Goal: Task Accomplishment & Management: Manage account settings

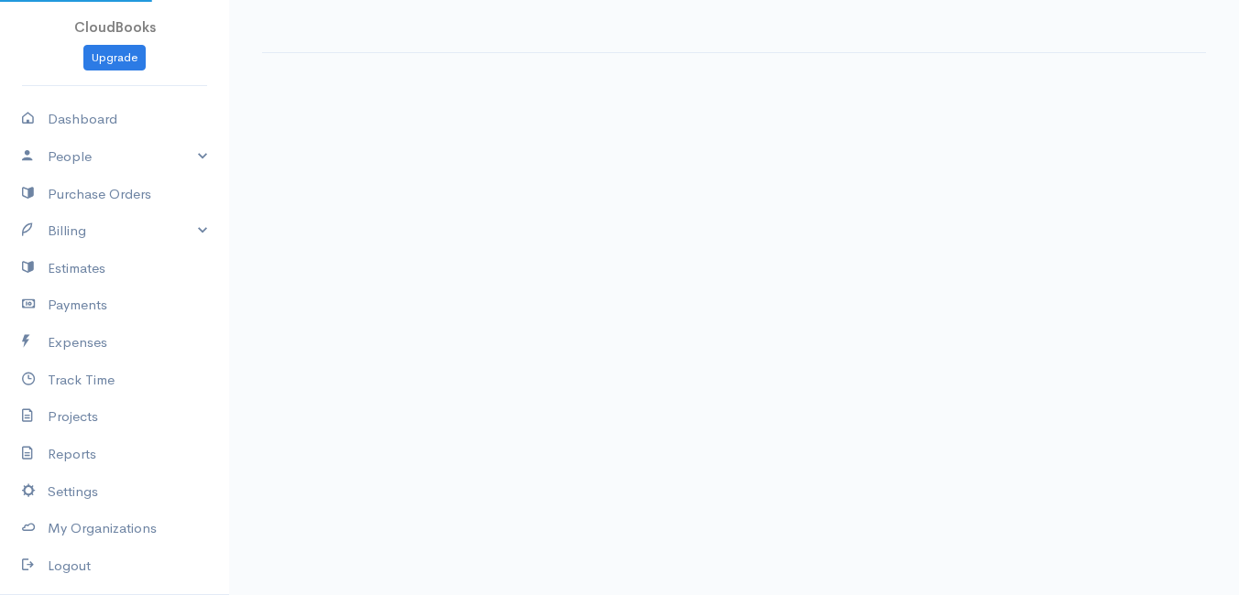
select select "thistoyear"
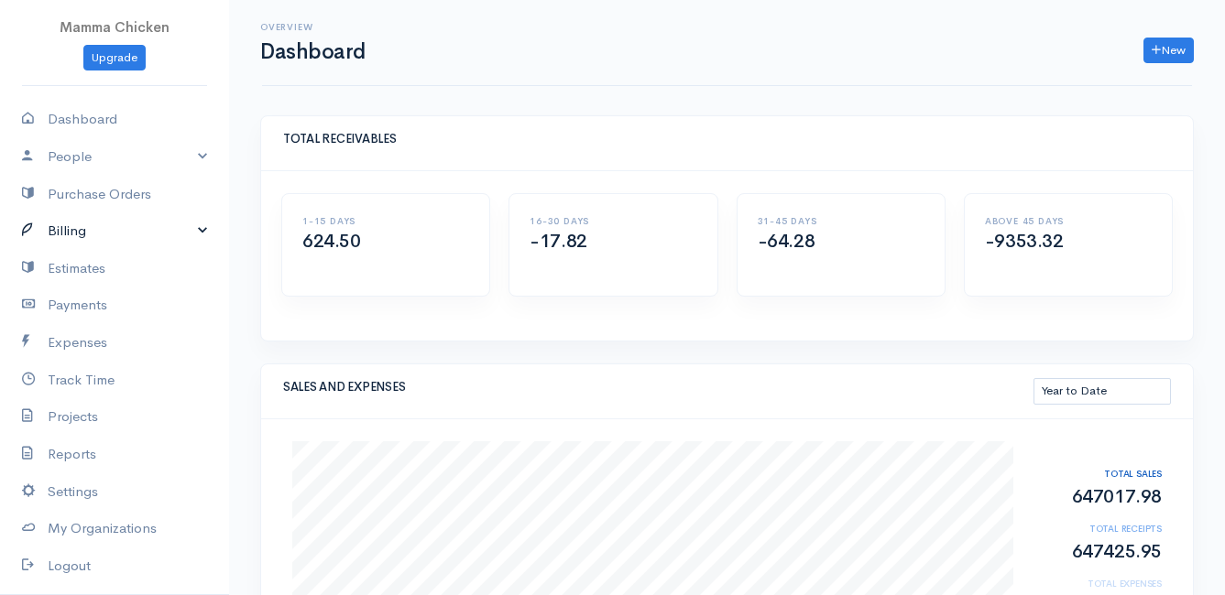
click at [91, 228] on link "Billing" at bounding box center [114, 232] width 229 height 38
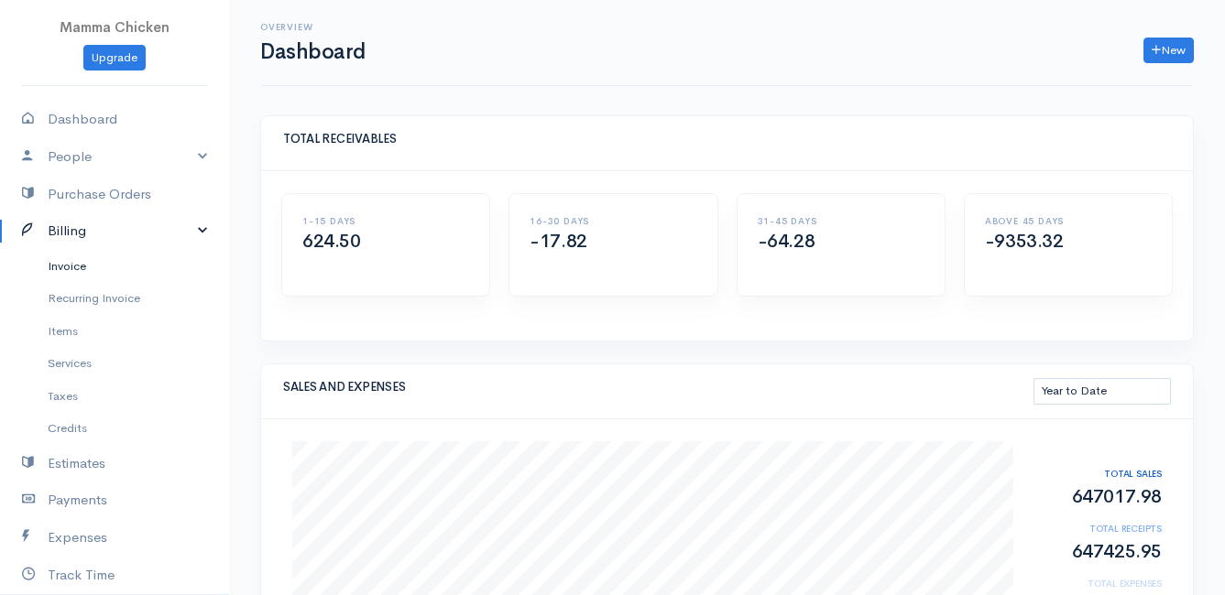
click at [91, 261] on link "Invoice" at bounding box center [114, 266] width 229 height 33
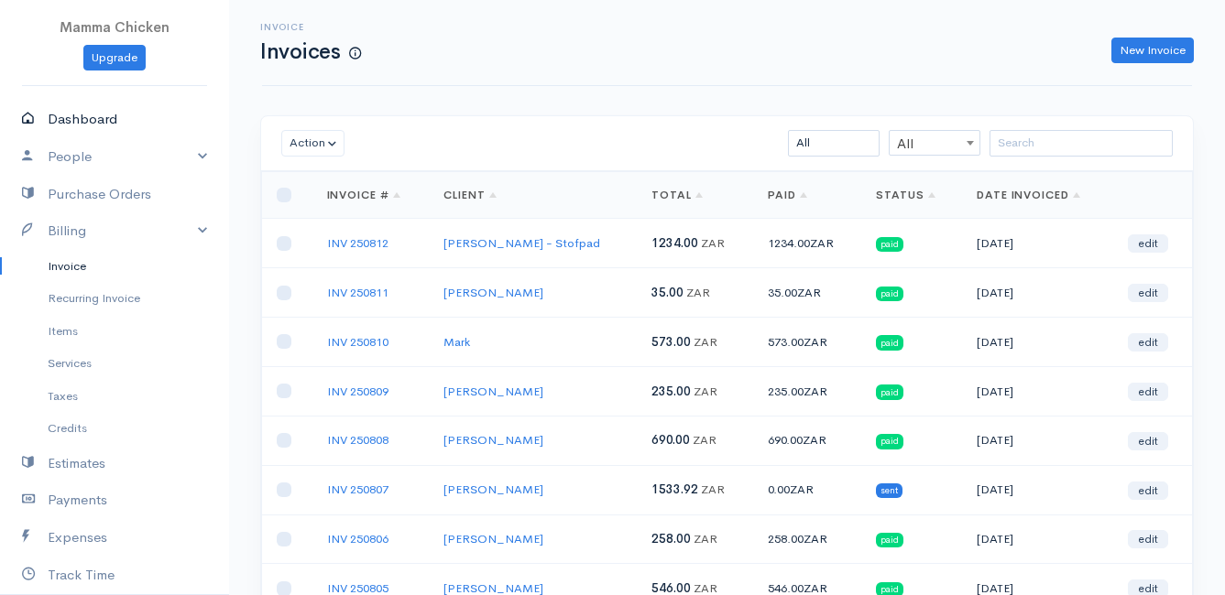
click at [62, 111] on link "Dashboard" at bounding box center [114, 120] width 229 height 38
select select "thistoyear"
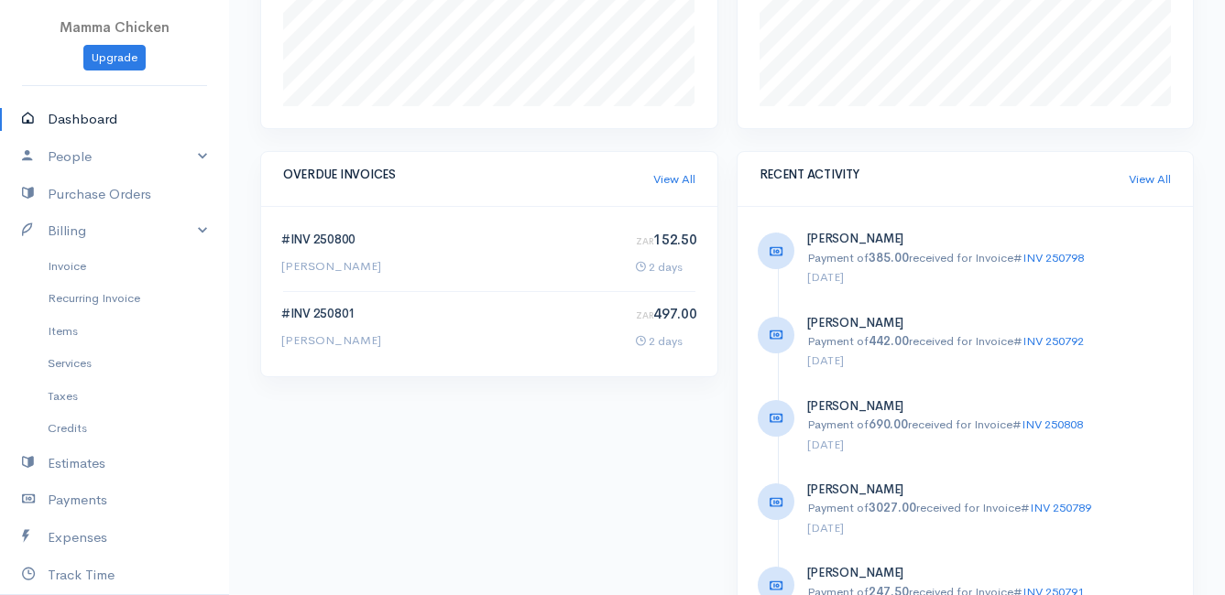
scroll to position [1099, 0]
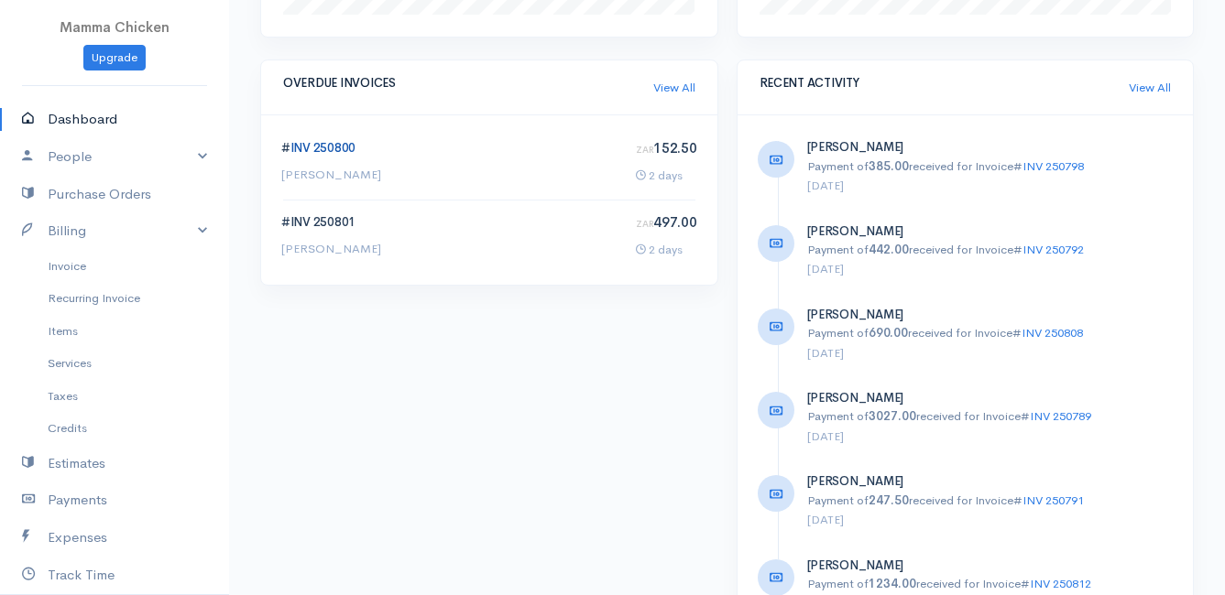
click at [310, 148] on link "INV 250800" at bounding box center [322, 148] width 65 height 16
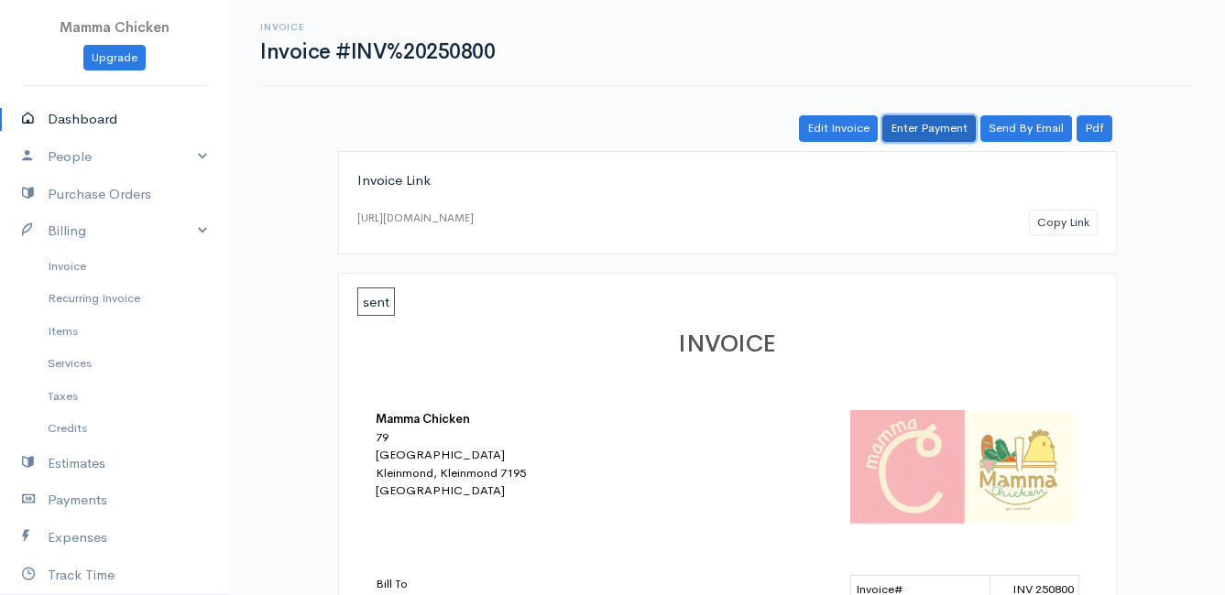
click at [927, 126] on link "Enter Payment" at bounding box center [928, 128] width 93 height 27
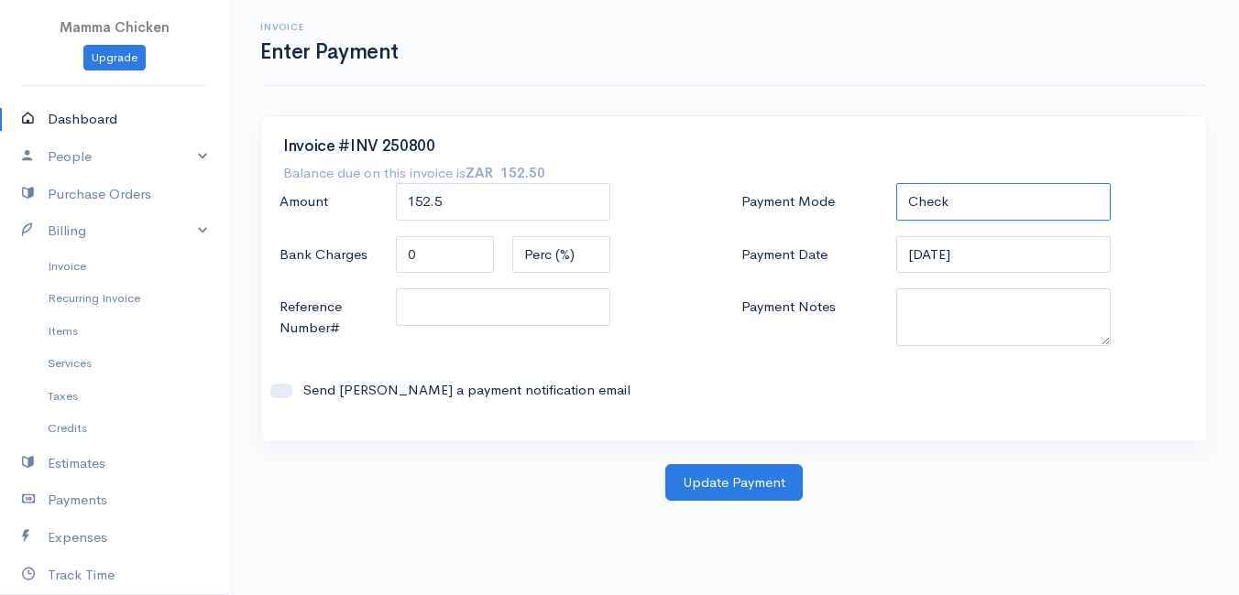
click at [938, 192] on select "Check Bank Transfer Credit Cash Debit ACH VISA MASTERCARD AMEX DISCOVER DINERS …" at bounding box center [1003, 202] width 214 height 38
select select "Bank Transfer"
click at [896, 183] on select "Check Bank Transfer Credit Cash Debit ACH VISA MASTERCARD AMEX DISCOVER DINERS …" at bounding box center [1003, 202] width 214 height 38
click at [997, 256] on input "[DATE]" at bounding box center [1003, 255] width 214 height 38
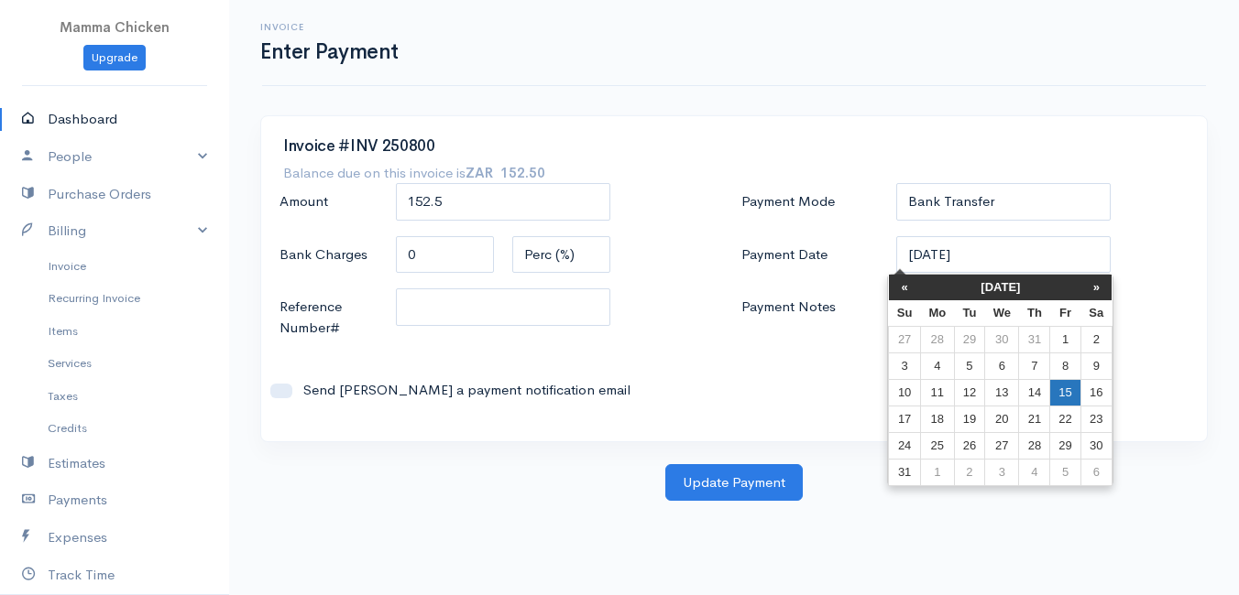
click at [1067, 386] on td "15" at bounding box center [1065, 392] width 30 height 27
type input "[DATE]"
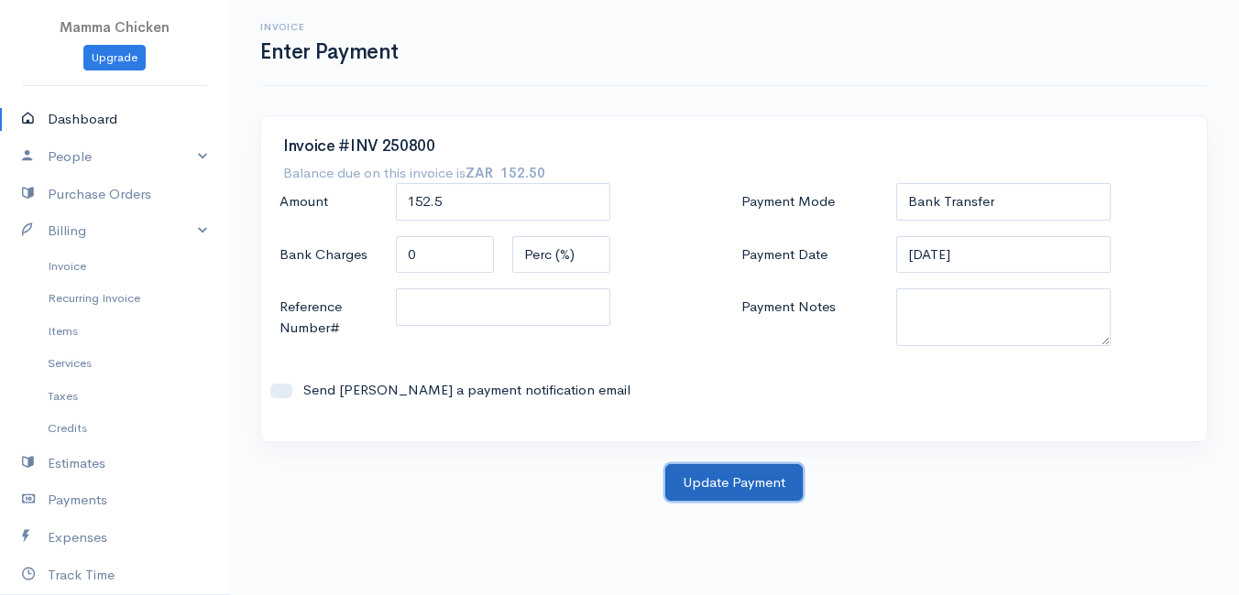
click at [705, 482] on button "Update Payment" at bounding box center [733, 483] width 137 height 38
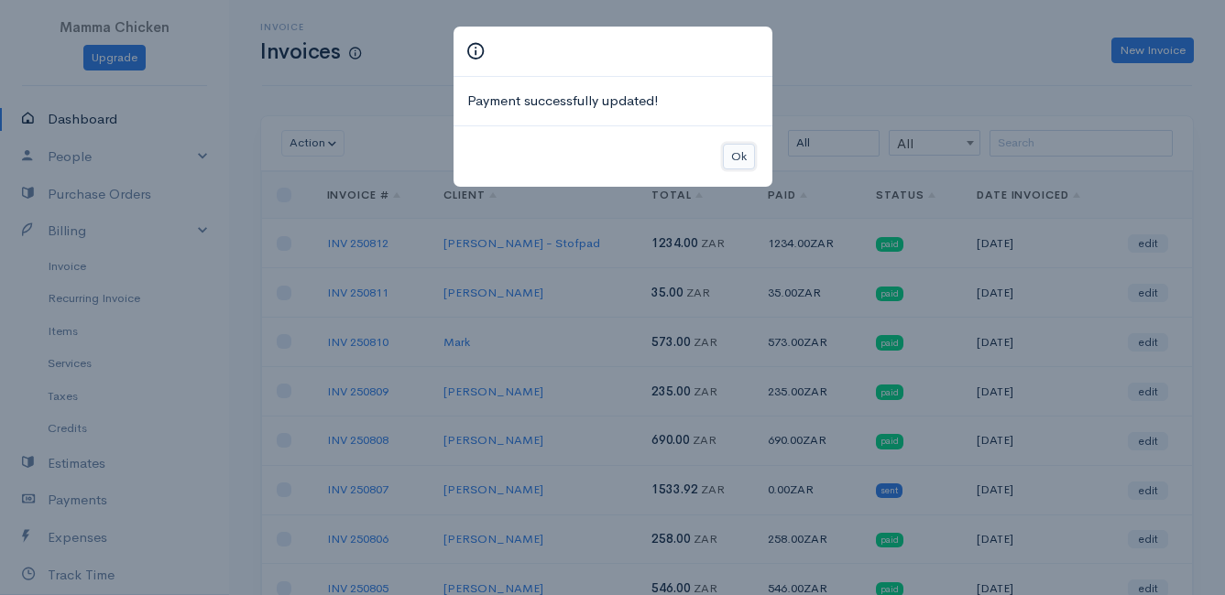
click at [738, 153] on button "Ok" at bounding box center [739, 157] width 32 height 27
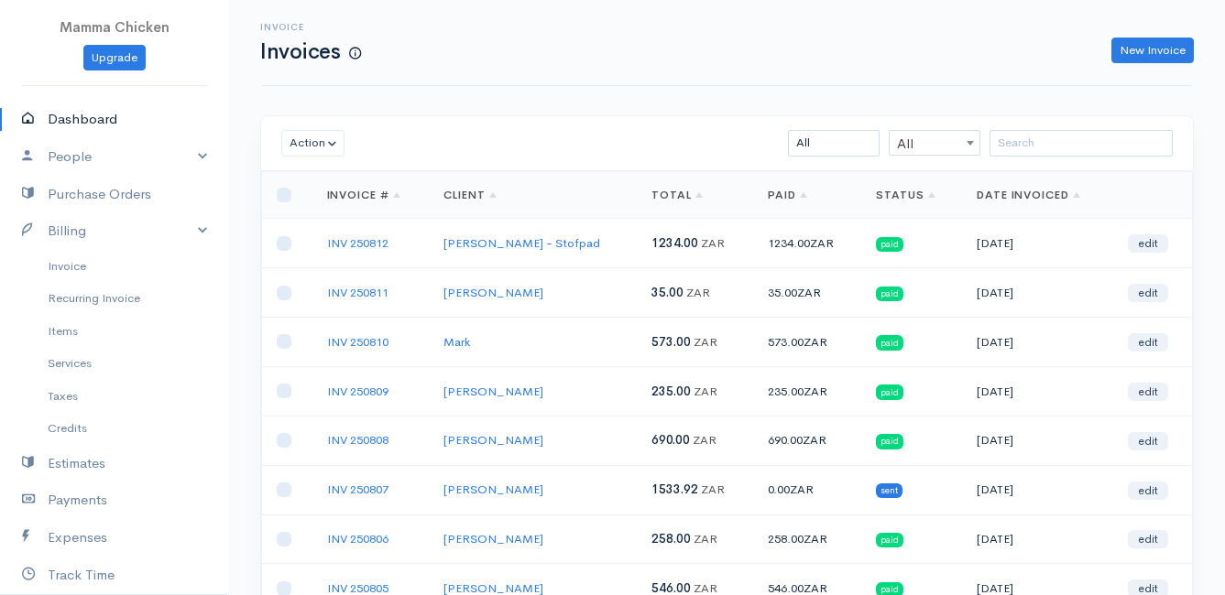
click at [94, 123] on link "Dashboard" at bounding box center [114, 120] width 229 height 38
select select "thistoyear"
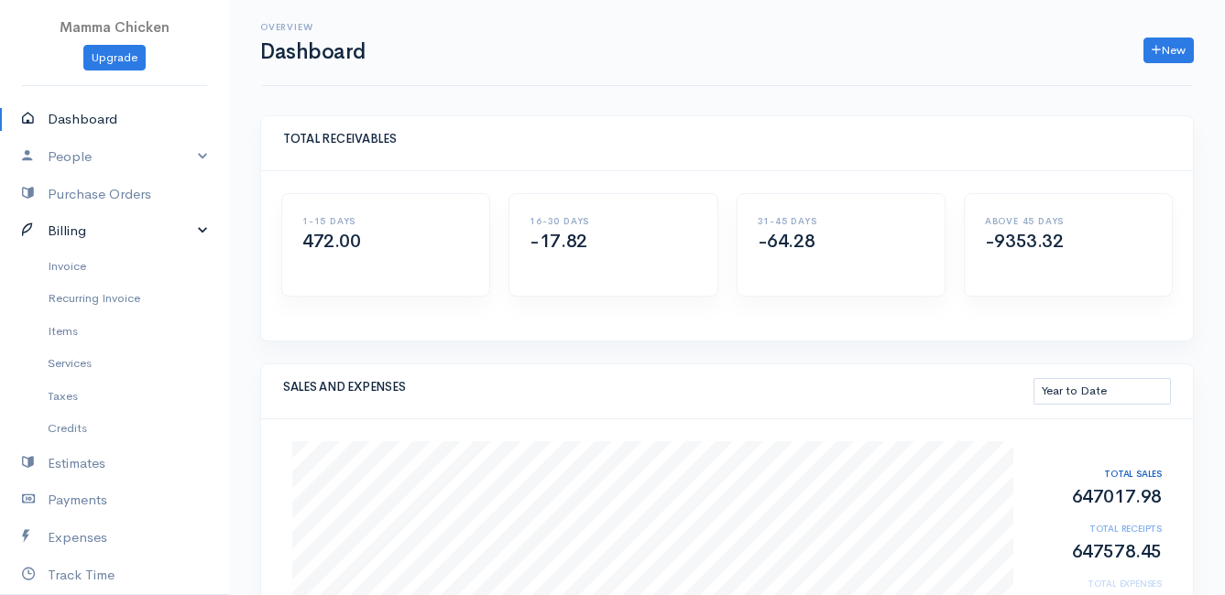
click at [160, 229] on link "Billing" at bounding box center [114, 232] width 229 height 38
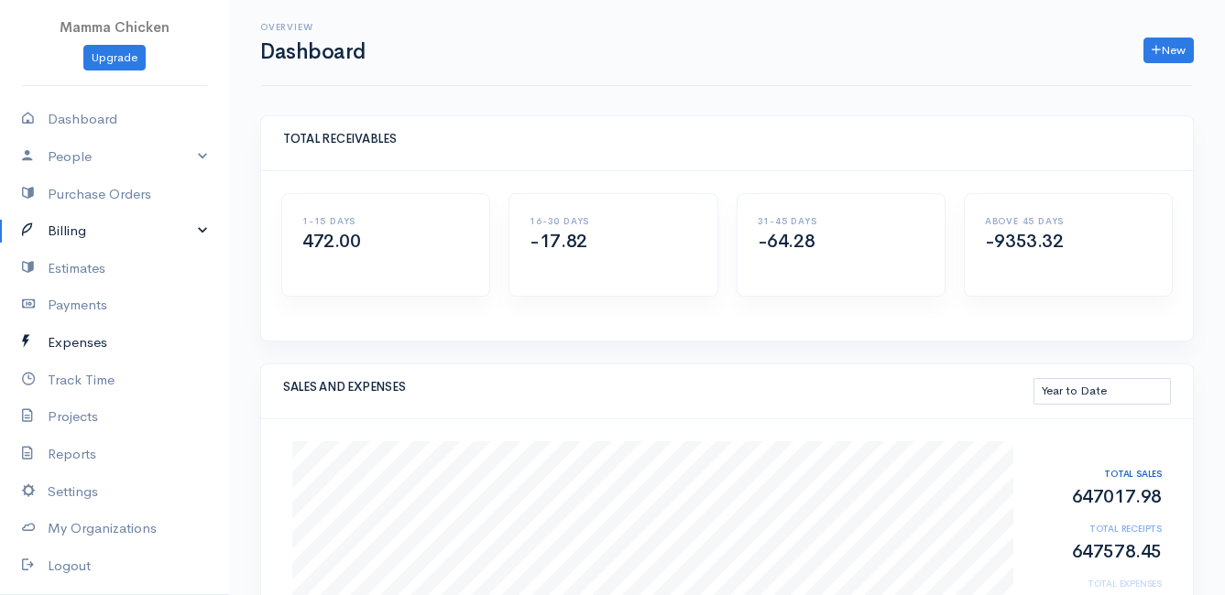
click at [79, 340] on link "Expenses" at bounding box center [114, 343] width 229 height 38
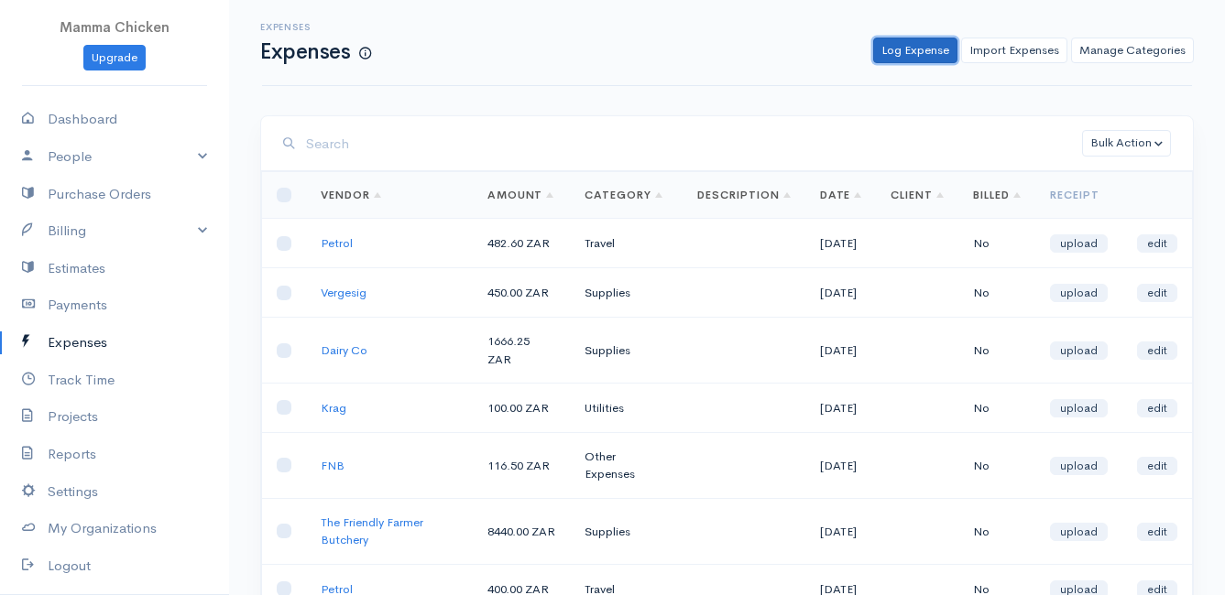
click at [909, 49] on link "Log Expense" at bounding box center [915, 51] width 84 height 27
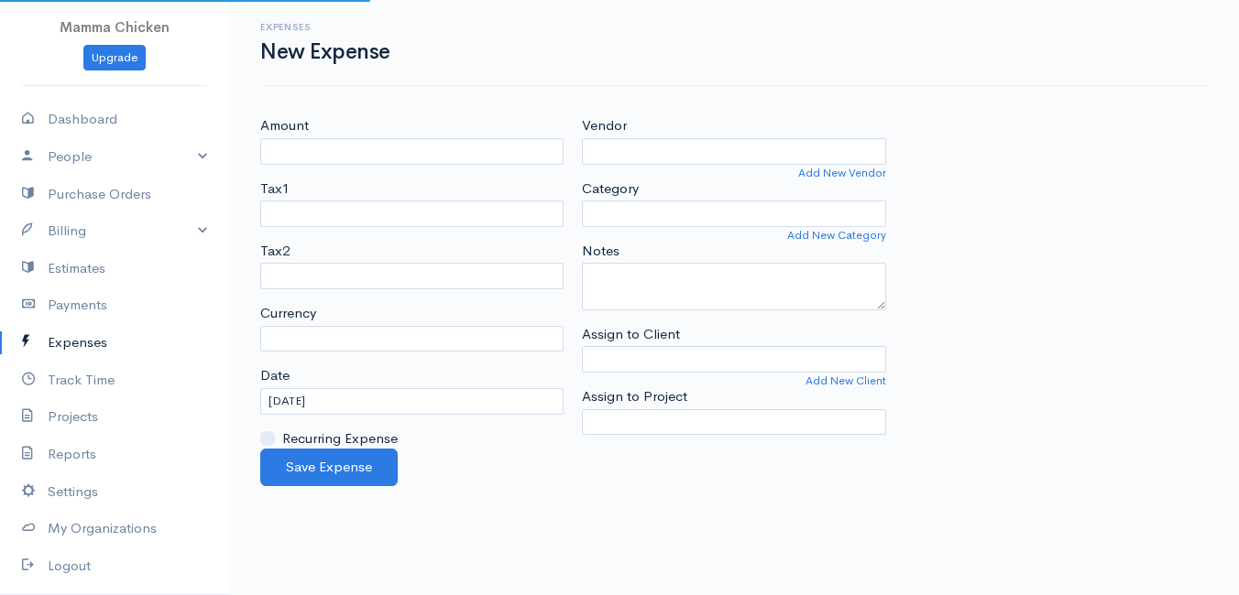
select select "ZAR"
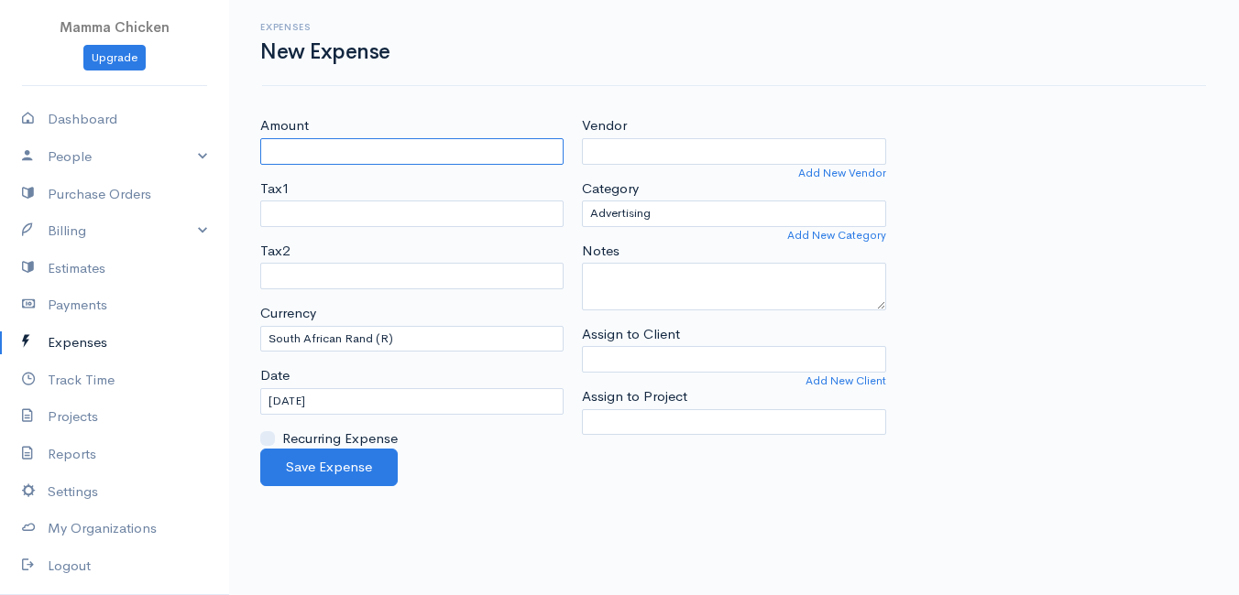
click at [335, 154] on input "Amount" at bounding box center [411, 151] width 303 height 27
type input "1233.95"
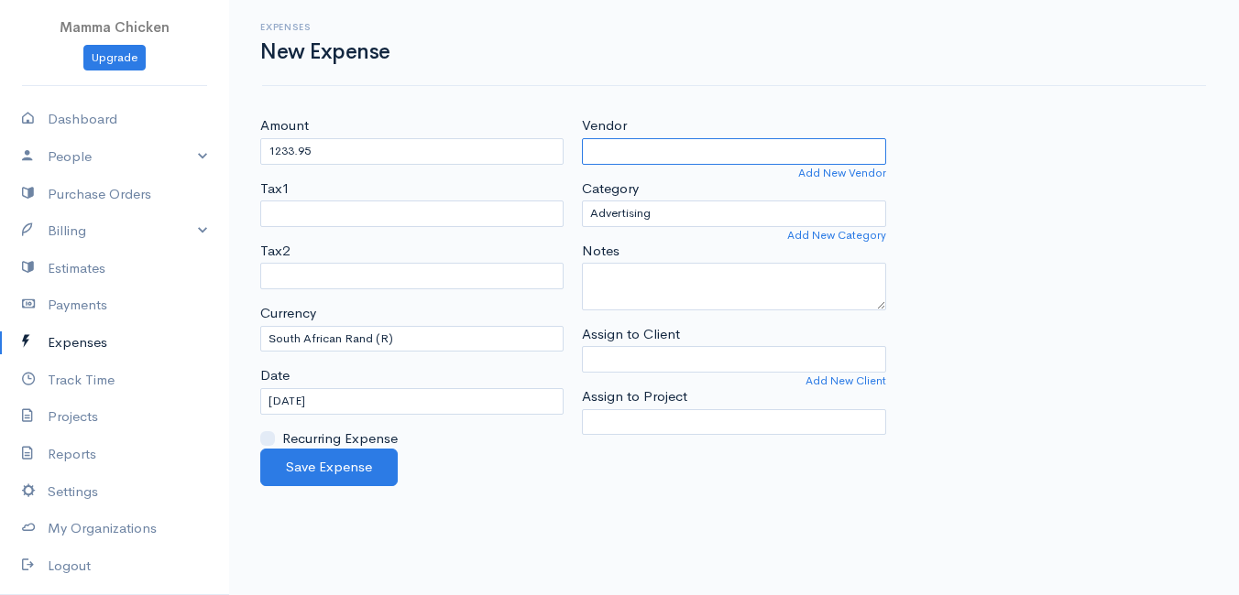
click at [689, 153] on input "Vendor" at bounding box center [733, 151] width 303 height 27
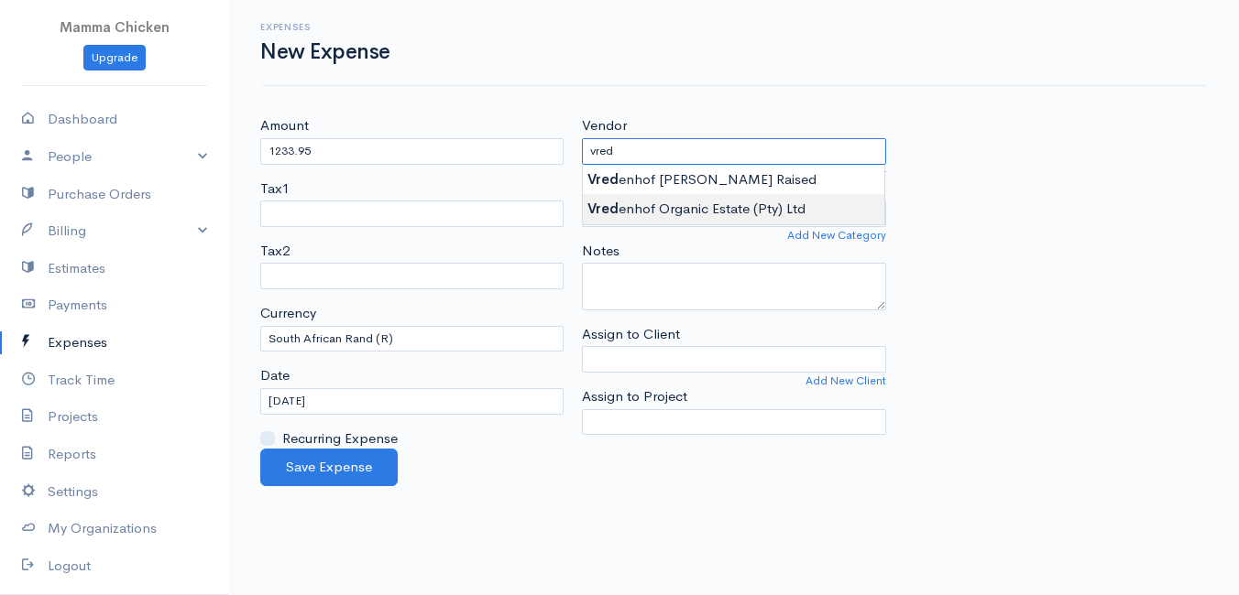
type input "Vredenhof Organic Estate (Pty) Ltd"
click at [683, 213] on body "Mamma Chicken Upgrade Dashboard People Clients Vendors Staff Users Purchase Ord…" at bounding box center [619, 297] width 1239 height 595
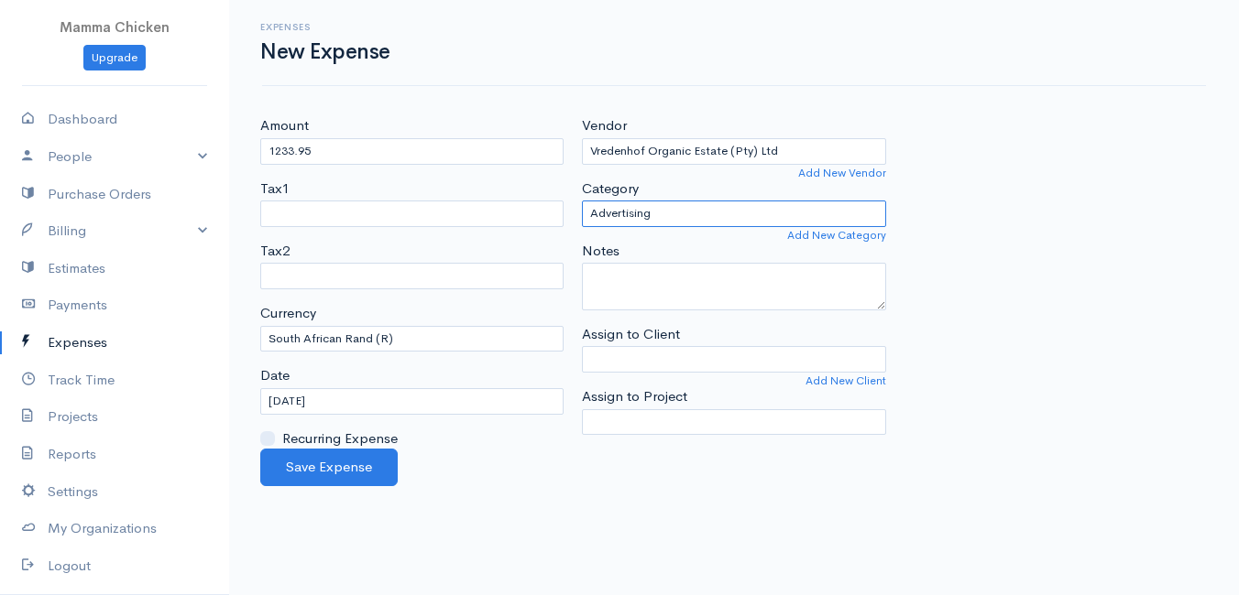
click at [683, 213] on select "Advertising Car & Truck Expenses Contractors Education Education and Training E…" at bounding box center [733, 214] width 303 height 27
select select "Supplies"
click at [582, 201] on select "Advertising Car & Truck Expenses Contractors Education Education and Training E…" at bounding box center [733, 214] width 303 height 27
click at [361, 404] on input "[DATE]" at bounding box center [411, 401] width 303 height 27
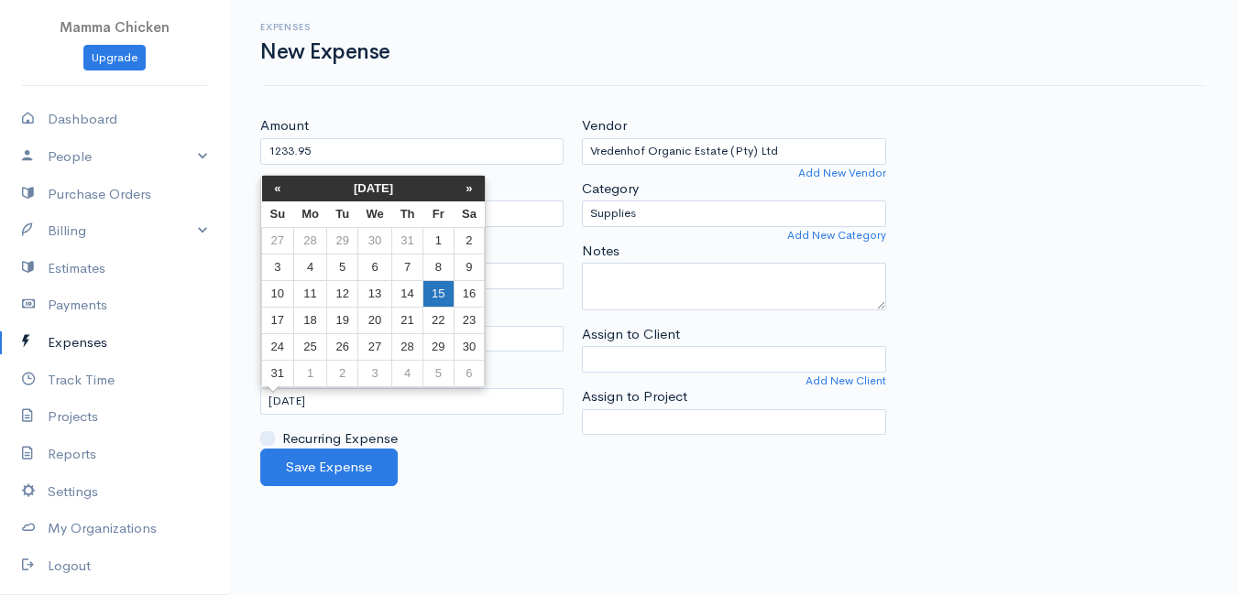
click at [436, 292] on td "15" at bounding box center [438, 293] width 30 height 27
type input "[DATE]"
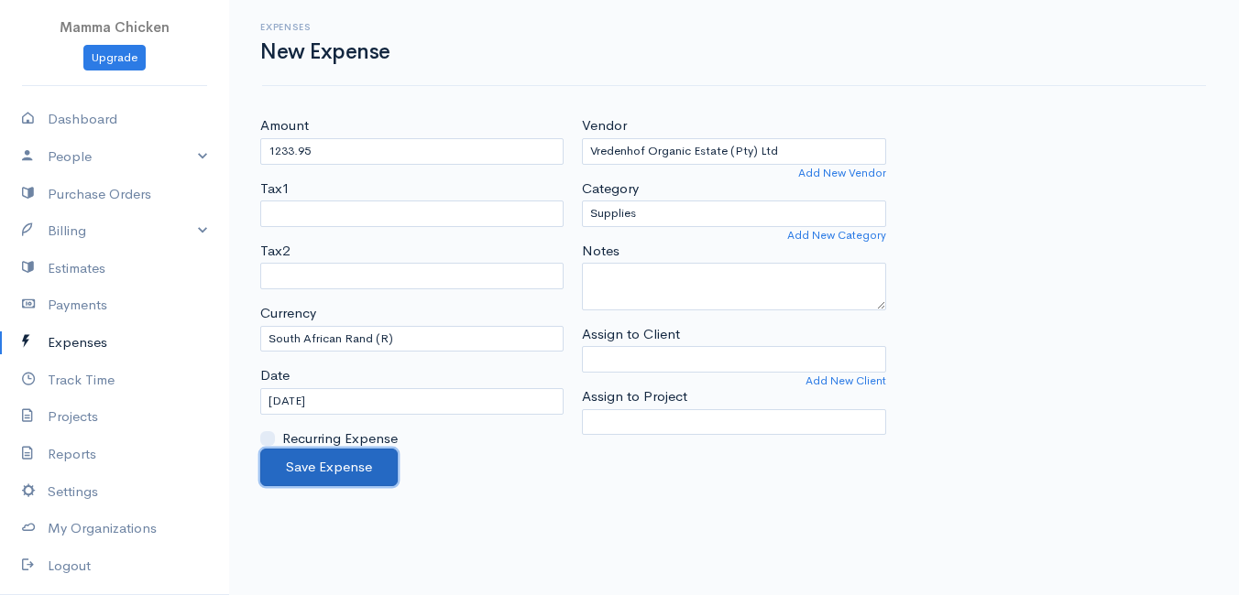
click at [323, 464] on button "Save Expense" at bounding box center [328, 468] width 137 height 38
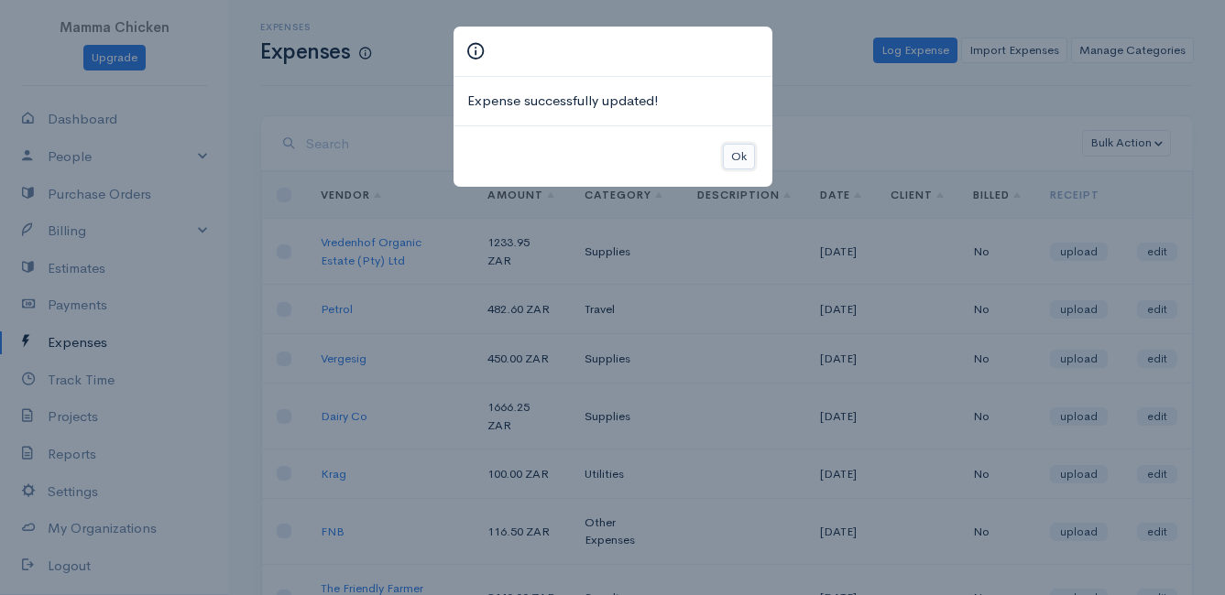
click at [726, 160] on button "Ok" at bounding box center [739, 157] width 32 height 27
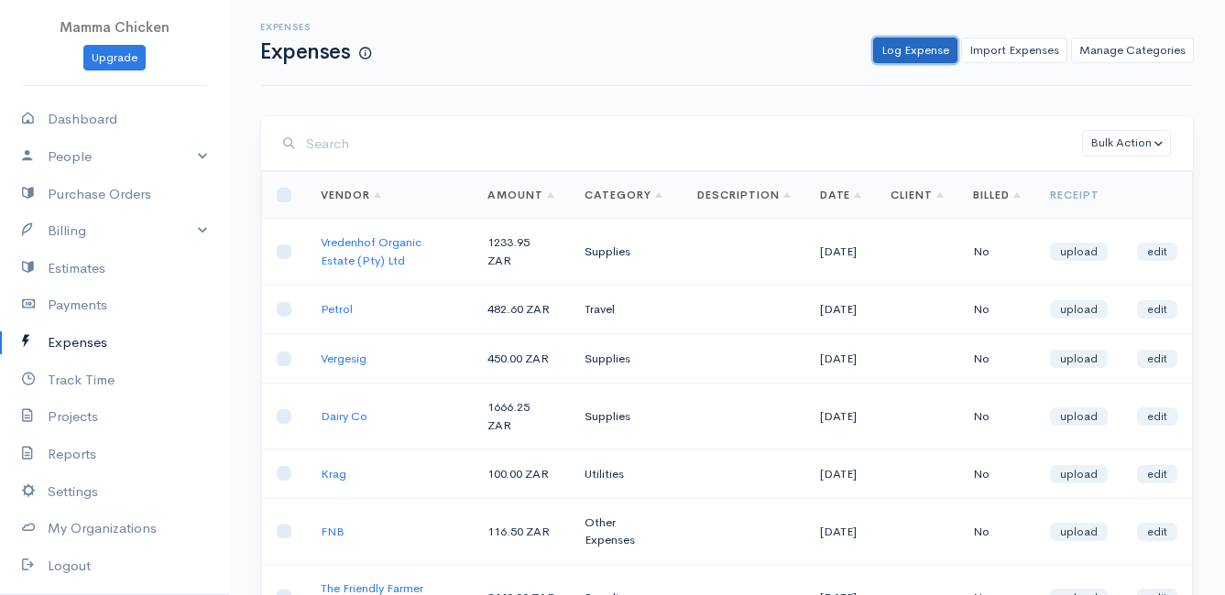
click at [905, 54] on link "Log Expense" at bounding box center [915, 51] width 84 height 27
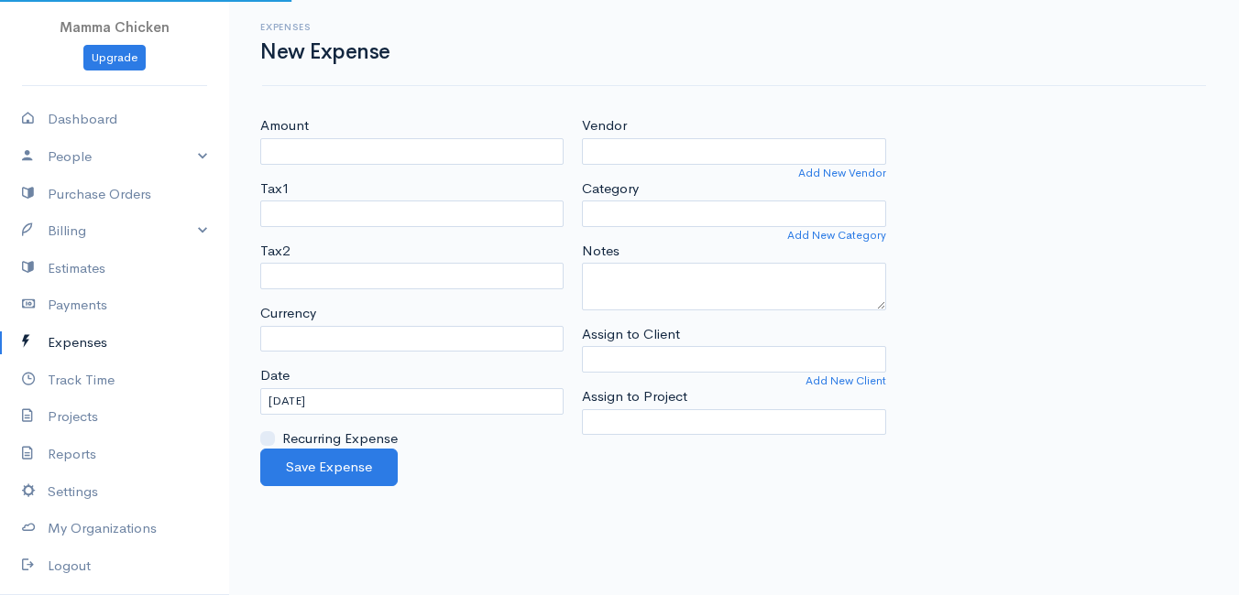
select select "ZAR"
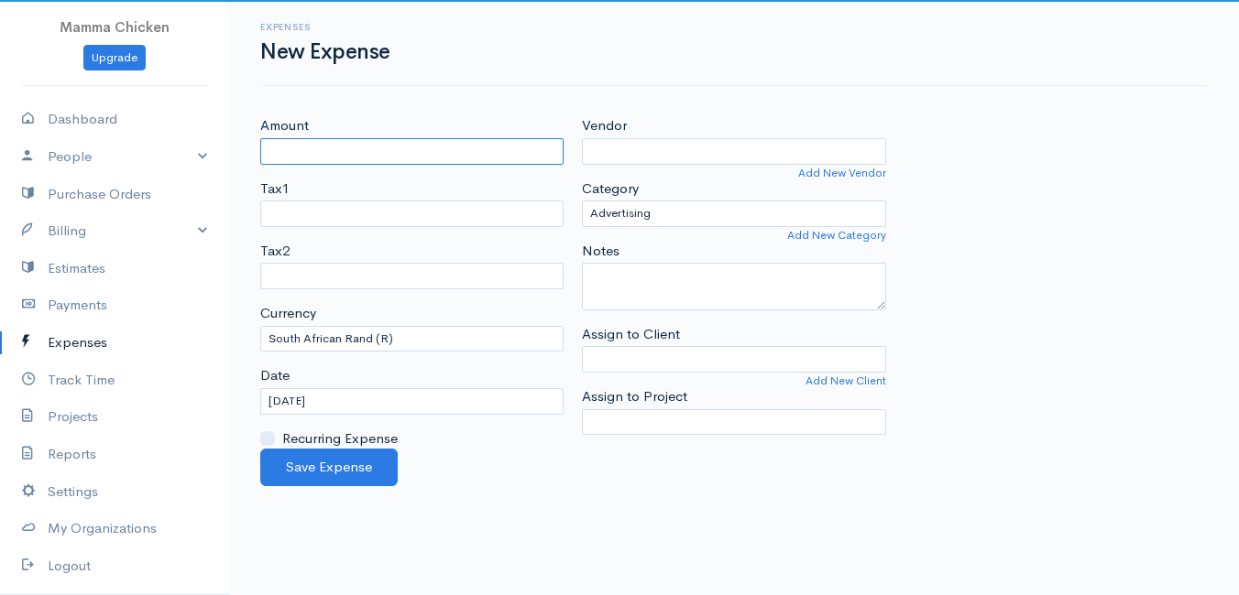
click at [465, 148] on input "Amount" at bounding box center [411, 151] width 303 height 27
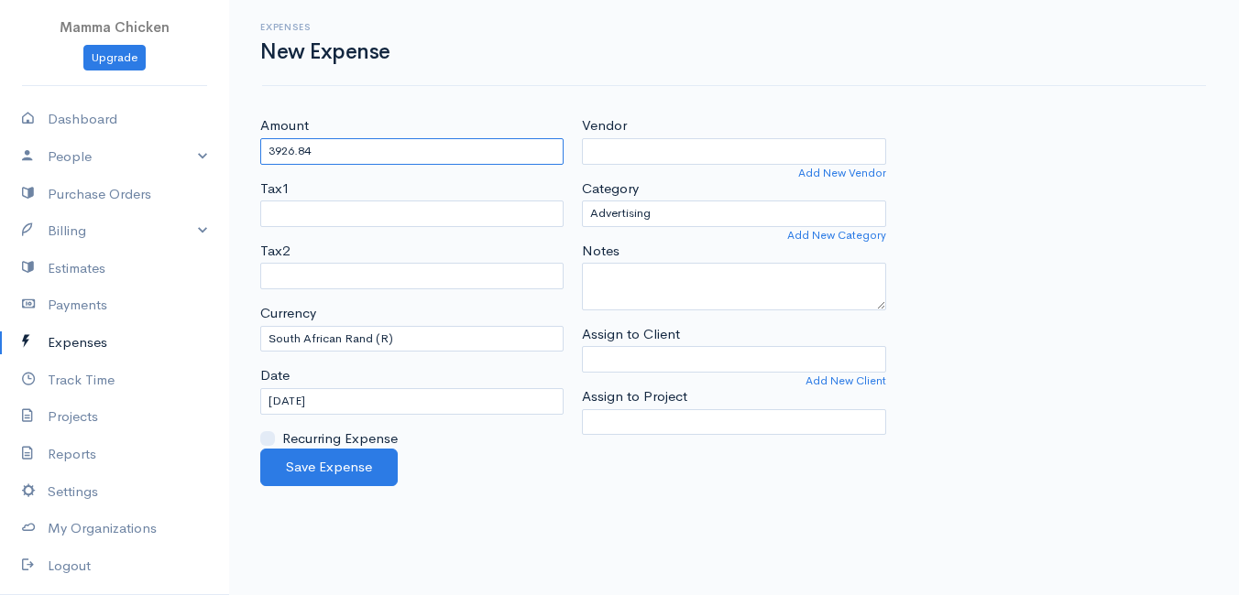
type input "3926.84"
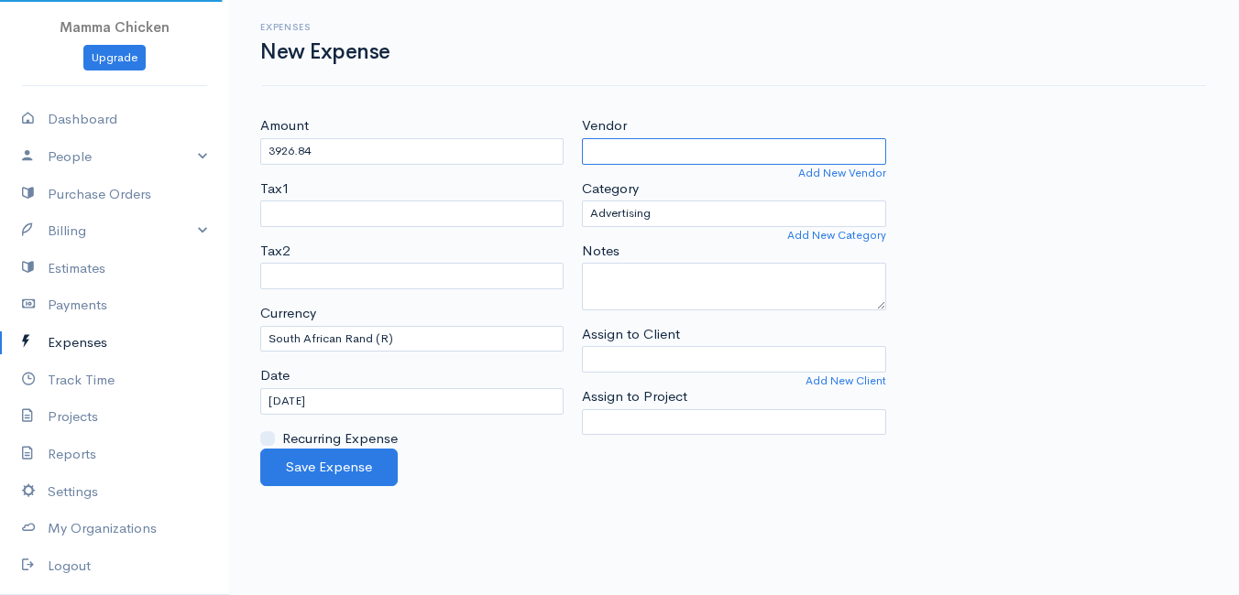
click at [615, 156] on input "Vendor" at bounding box center [733, 151] width 303 height 27
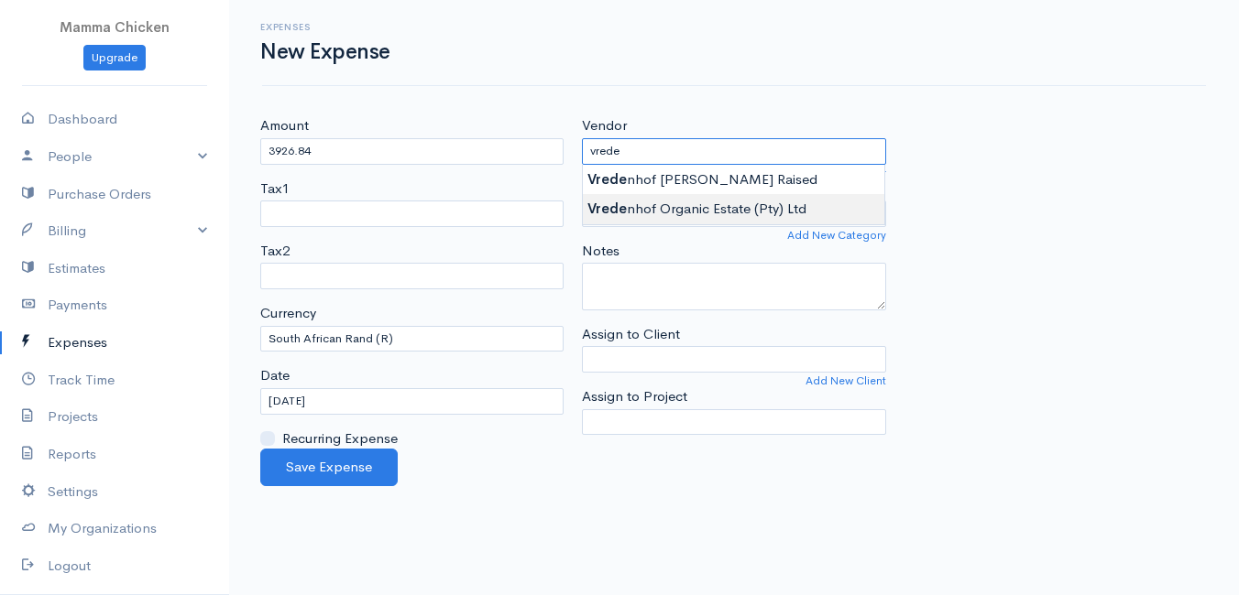
type input "Vredenhof Organic Estate (Pty) Ltd"
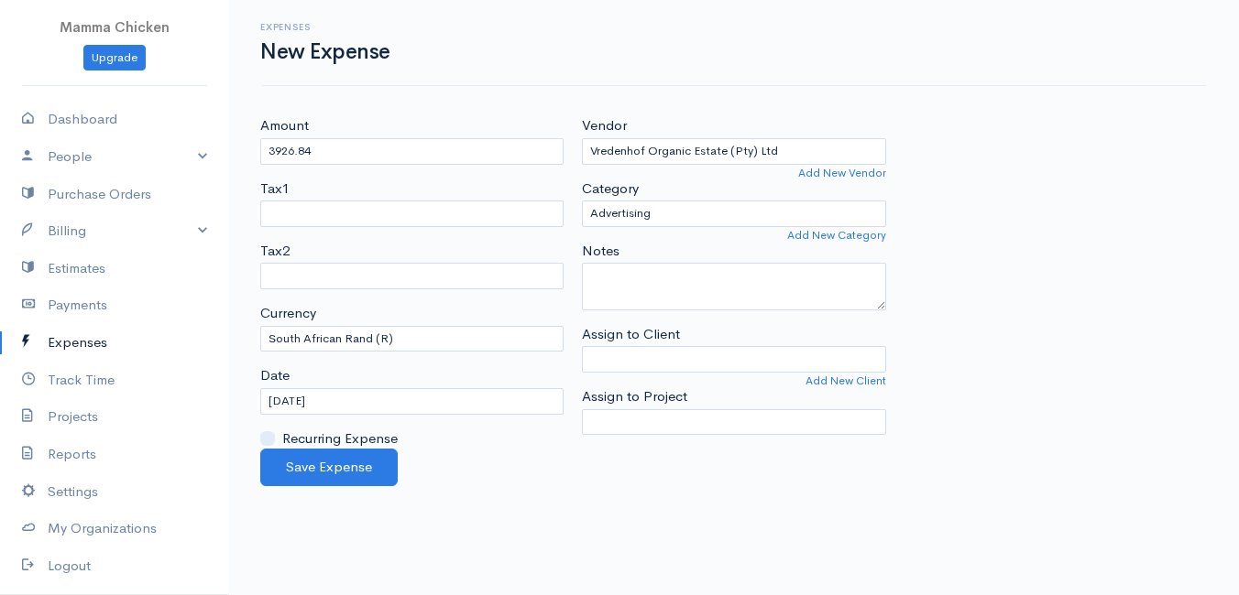
click at [737, 203] on body "Mamma Chicken Upgrade Dashboard People Clients Vendors Staff Users Purchase Ord…" at bounding box center [619, 297] width 1239 height 595
click at [702, 214] on select "Advertising Car & Truck Expenses Contractors Education Education and Training E…" at bounding box center [733, 214] width 303 height 27
select select "Supplies"
click at [582, 201] on select "Advertising Car & Truck Expenses Contractors Education Education and Training E…" at bounding box center [733, 214] width 303 height 27
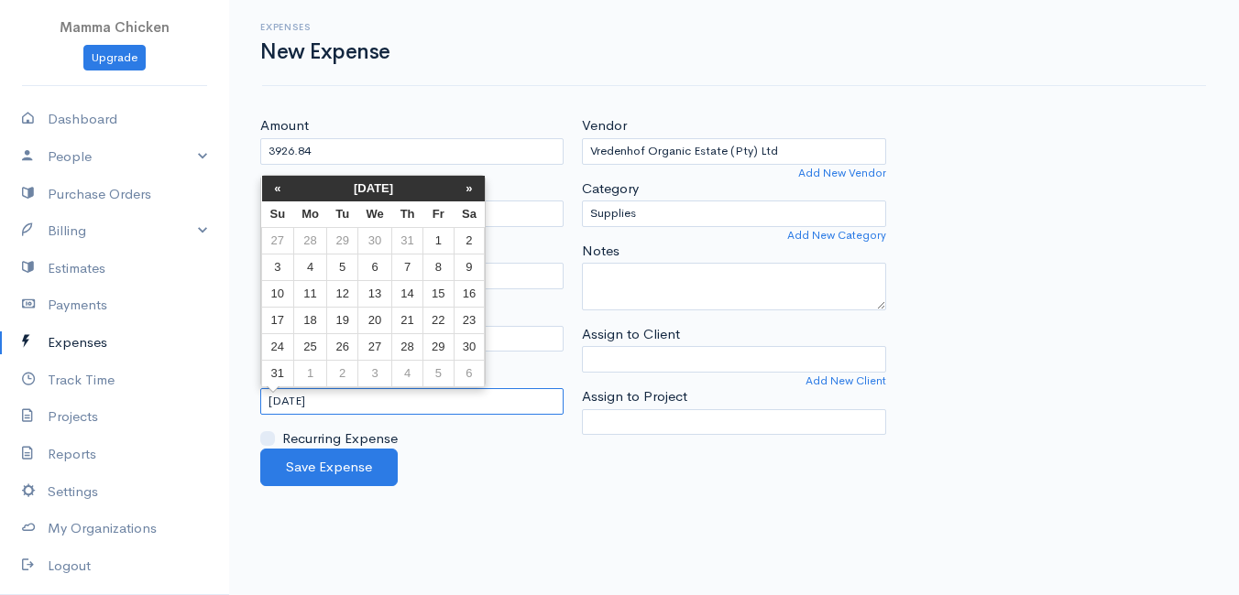
click at [382, 400] on input "[DATE]" at bounding box center [411, 401] width 303 height 27
click at [432, 287] on td "15" at bounding box center [438, 293] width 30 height 27
type input "[DATE]"
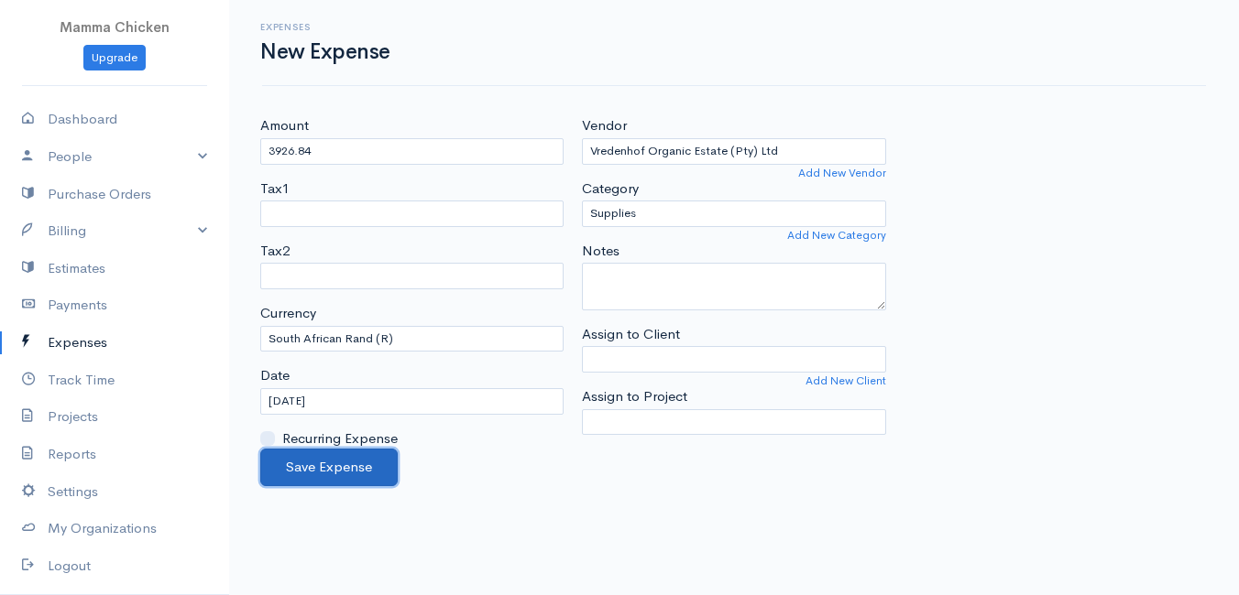
click at [323, 464] on button "Save Expense" at bounding box center [328, 468] width 137 height 38
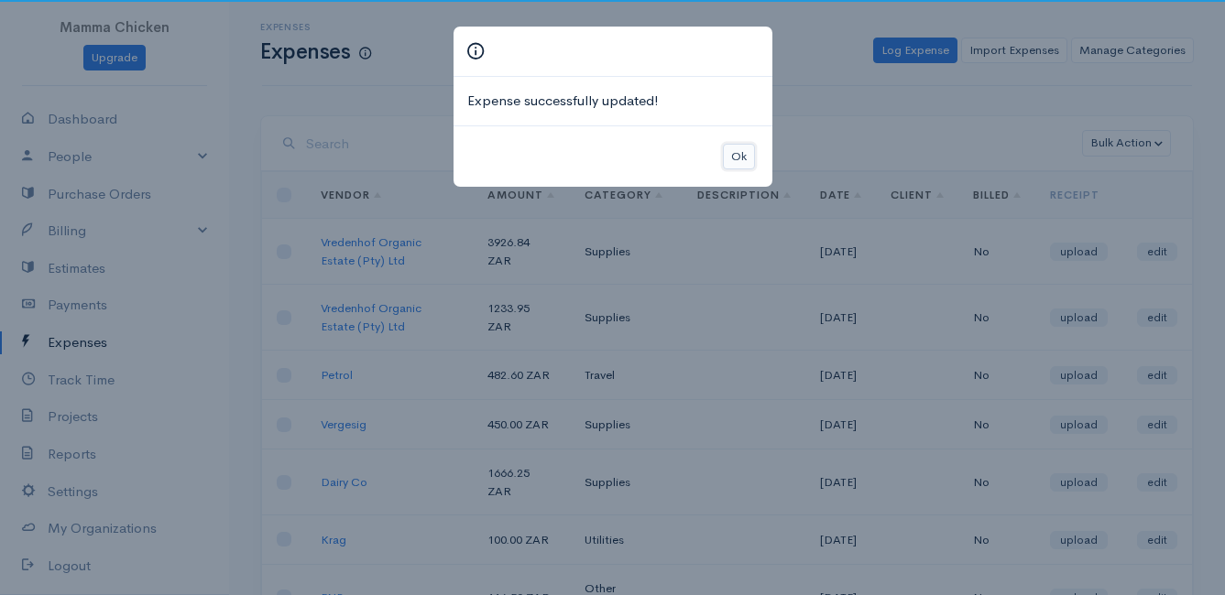
click at [727, 157] on button "Ok" at bounding box center [739, 157] width 32 height 27
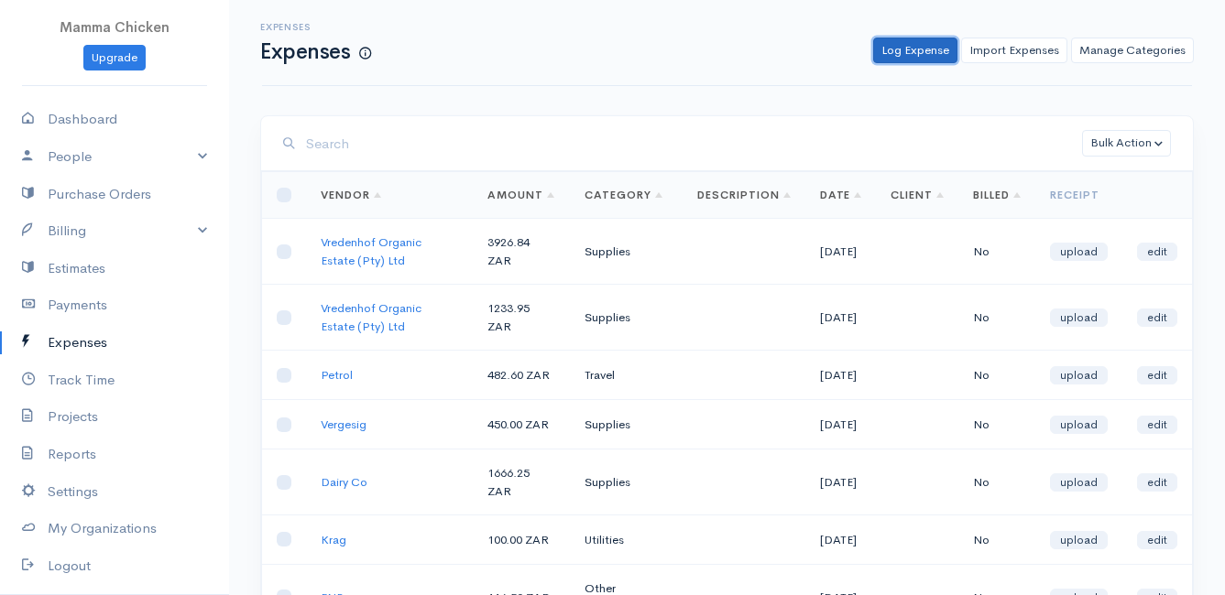
click at [909, 50] on link "Log Expense" at bounding box center [915, 51] width 84 height 27
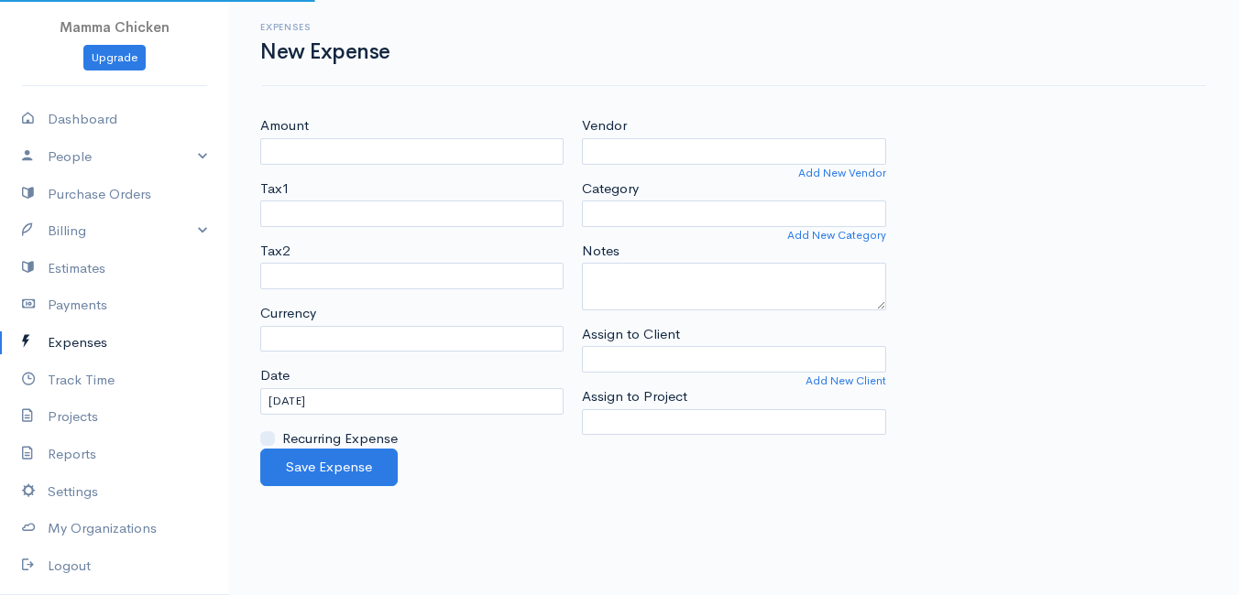
select select "ZAR"
click at [363, 167] on div "Amount Tax1 Tax2 Currency U.S. Dollars ($) Canadian Dollars ($) British Pounds …" at bounding box center [412, 281] width 322 height 333
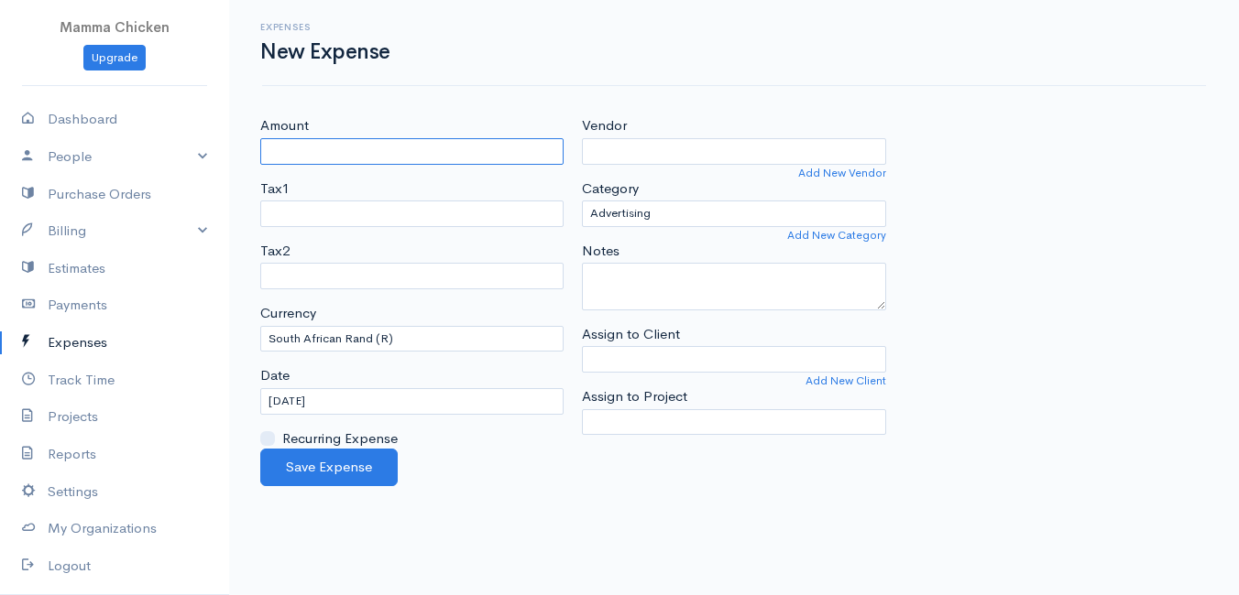
click at [365, 158] on input "Amount" at bounding box center [411, 151] width 303 height 27
type input "1017"
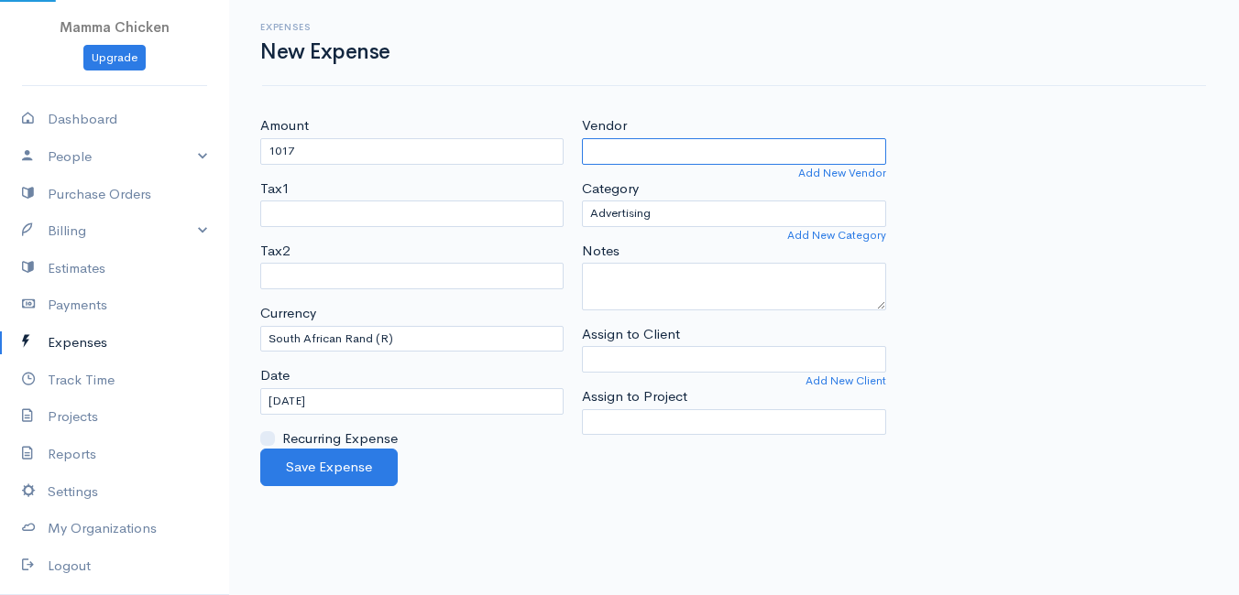
click at [609, 142] on input "Vendor" at bounding box center [733, 151] width 303 height 27
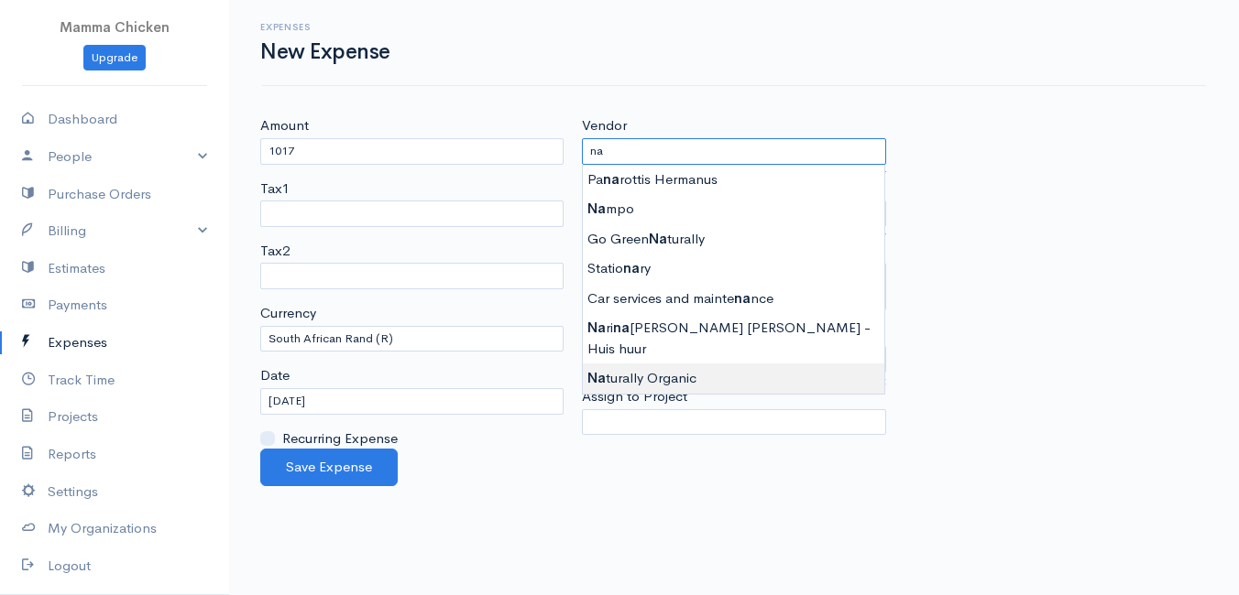
type input "Naturally Organic"
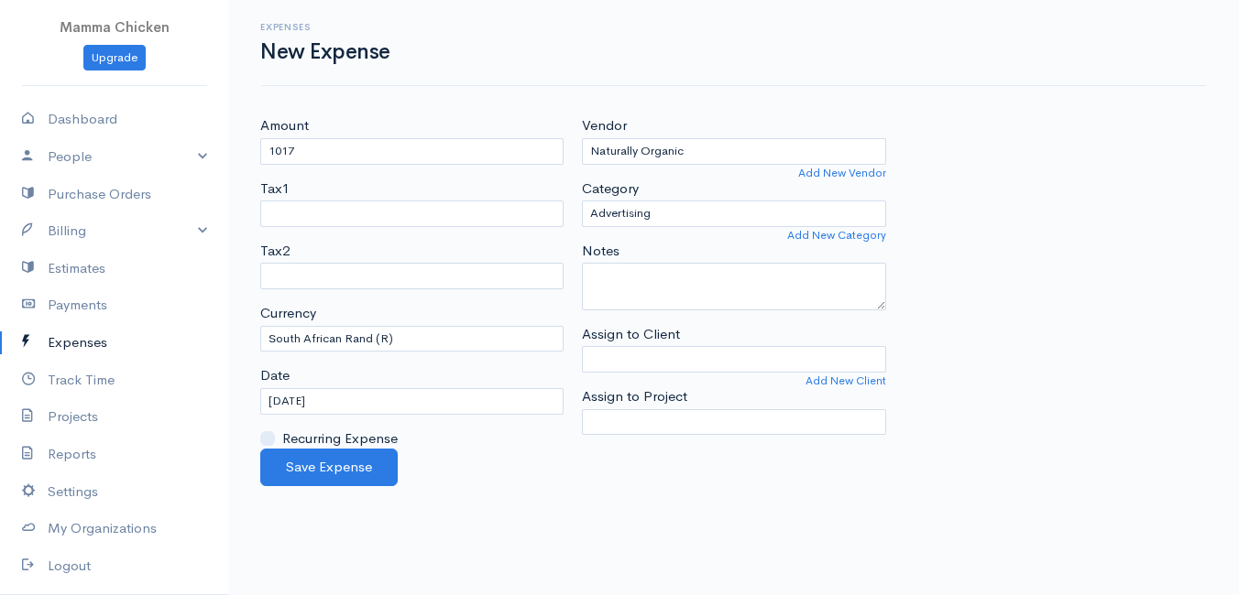
click at [680, 355] on body "Mamma Chicken Upgrade Dashboard People Clients Vendors Staff Users Purchase Ord…" at bounding box center [619, 297] width 1239 height 595
click at [672, 212] on select "Advertising Car & Truck Expenses Contractors Education Education and Training E…" at bounding box center [733, 214] width 303 height 27
select select "Supplies"
click at [582, 201] on select "Advertising Car & Truck Expenses Contractors Education Education and Training E…" at bounding box center [733, 214] width 303 height 27
click at [334, 397] on input "[DATE]" at bounding box center [411, 401] width 303 height 27
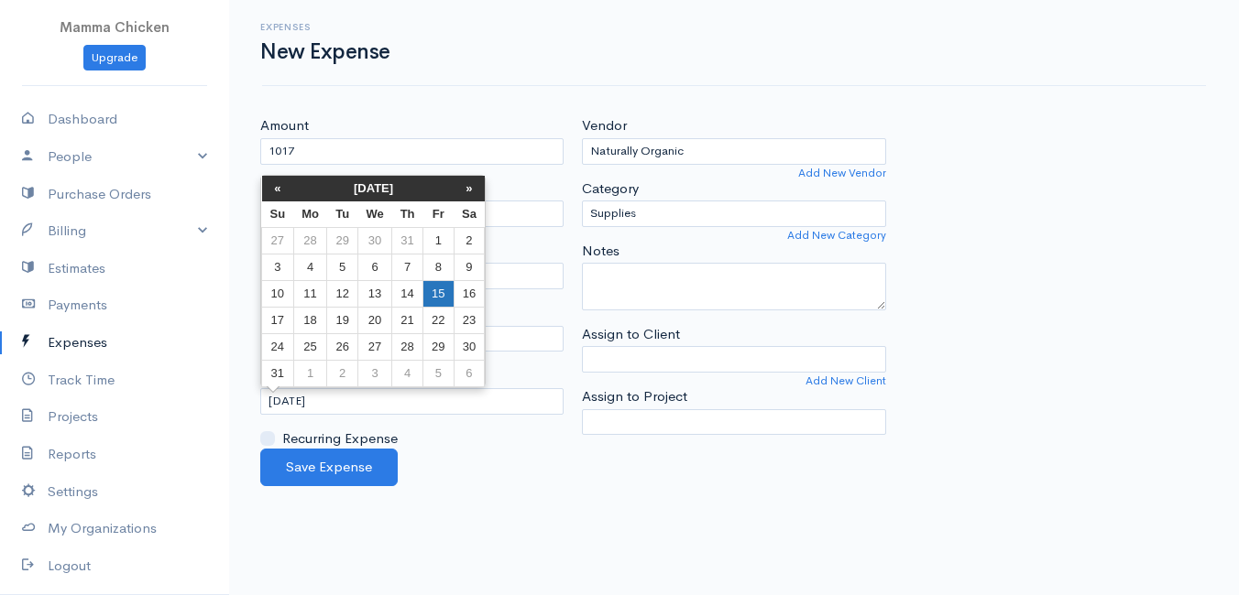
click at [434, 289] on td "15" at bounding box center [438, 293] width 30 height 27
type input "[DATE]"
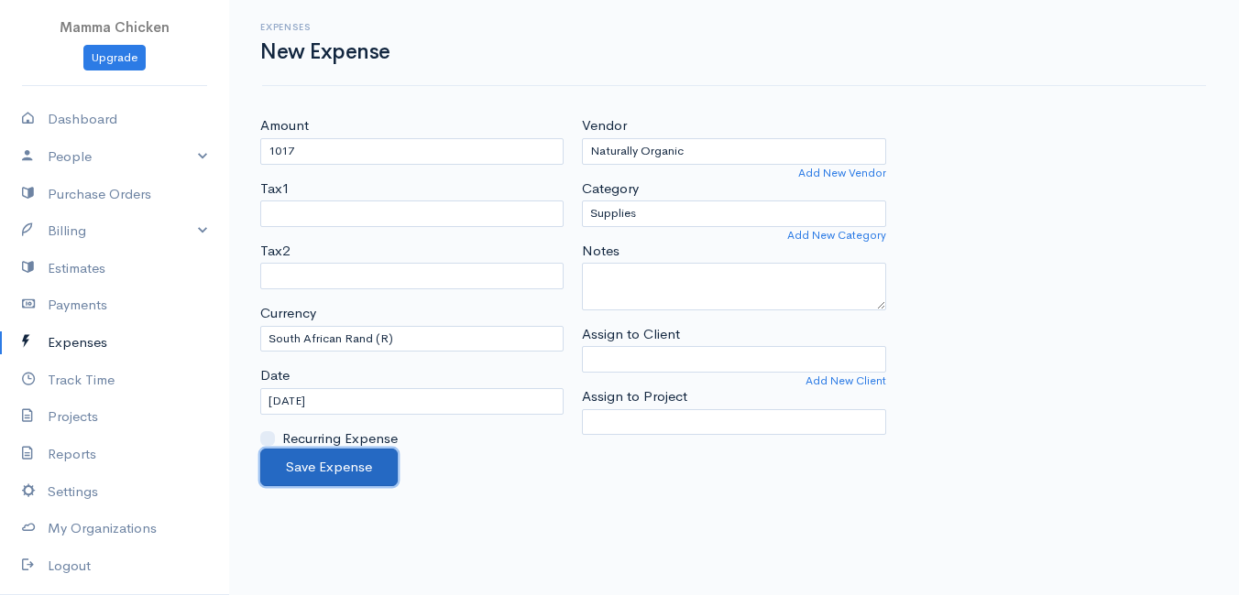
click at [332, 468] on button "Save Expense" at bounding box center [328, 468] width 137 height 38
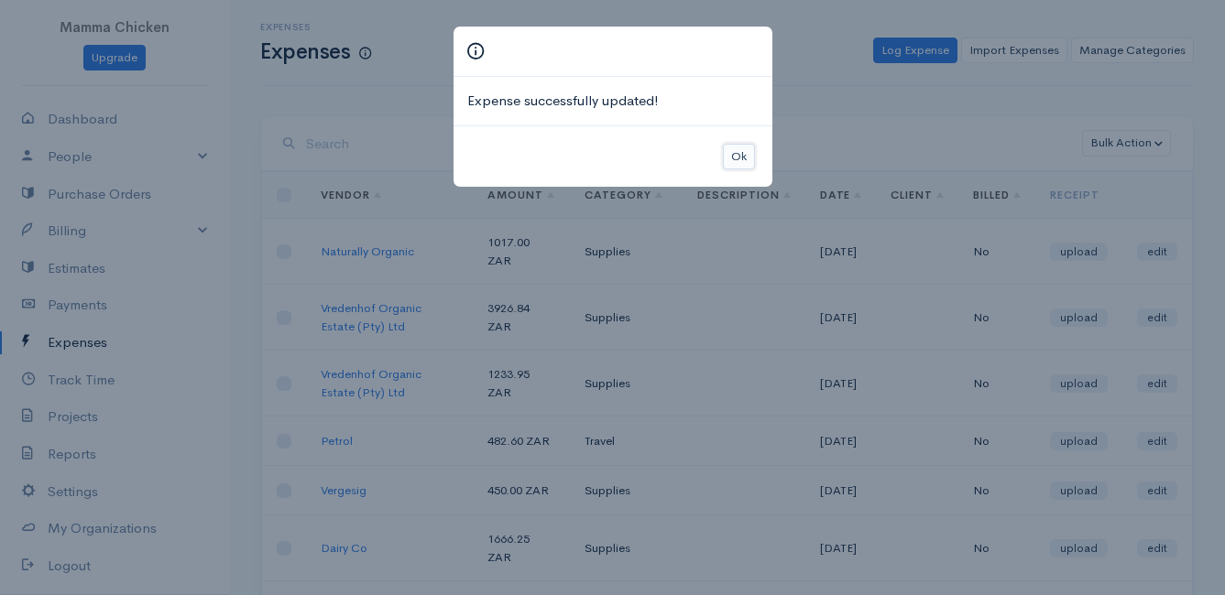
click at [747, 152] on button "Ok" at bounding box center [739, 157] width 32 height 27
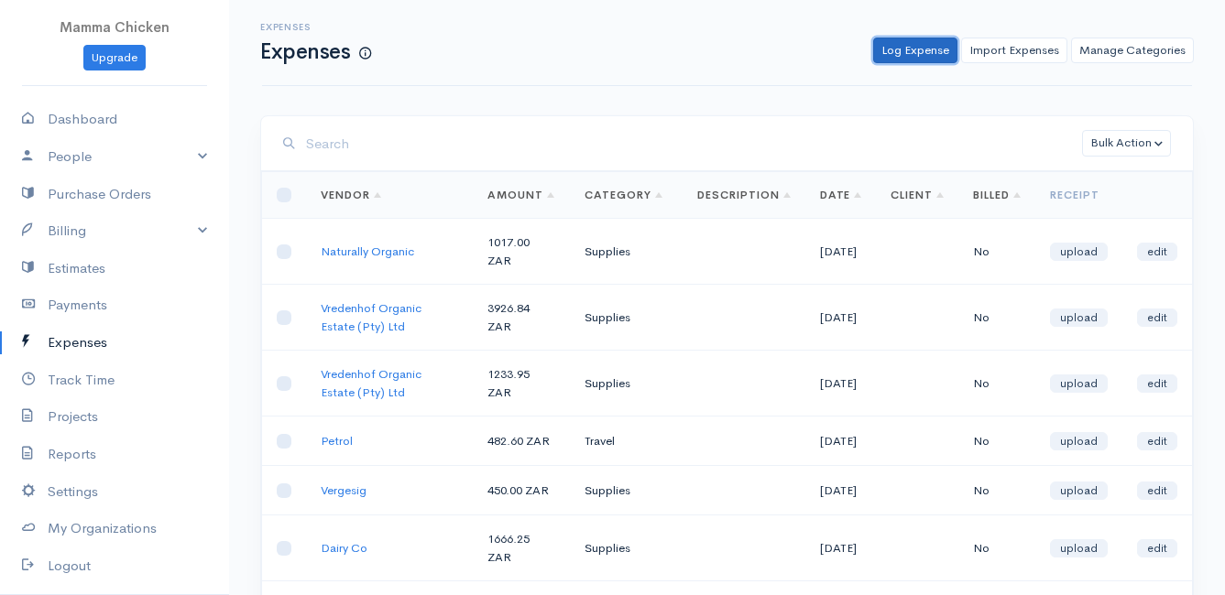
click at [918, 52] on link "Log Expense" at bounding box center [915, 51] width 84 height 27
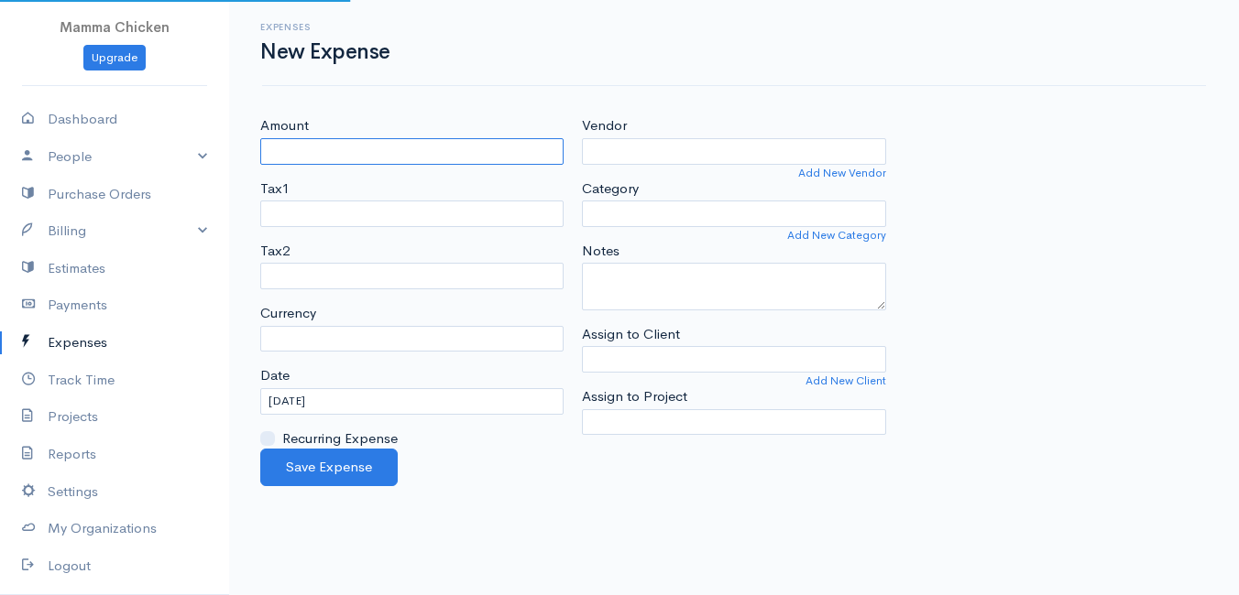
select select "ZAR"
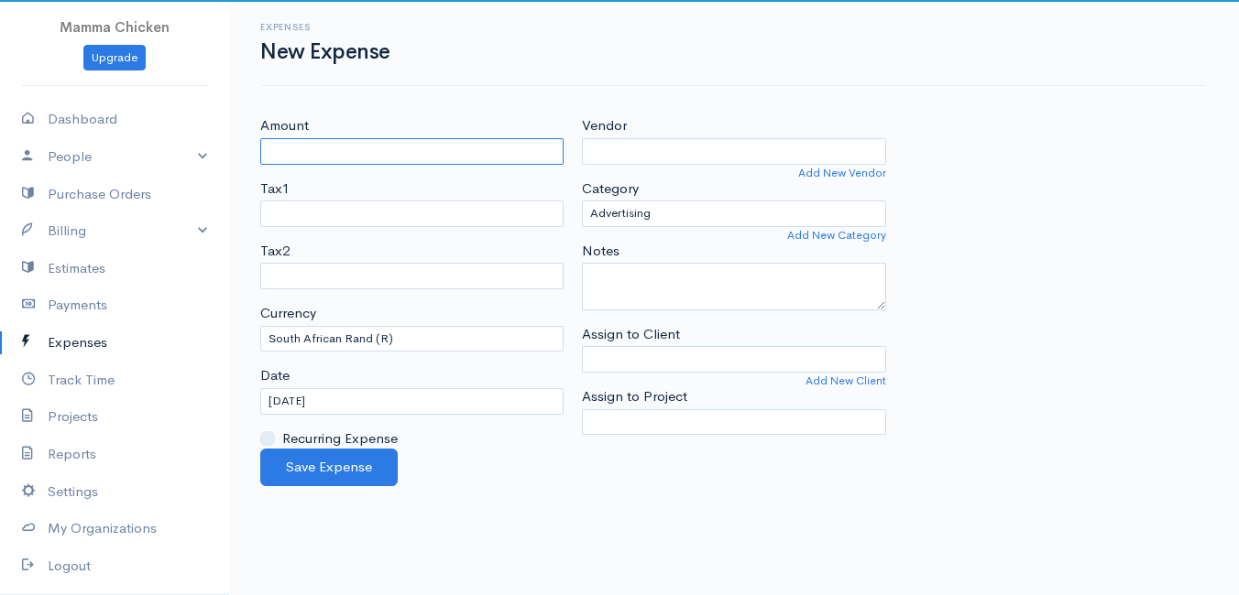
click at [365, 152] on input "Amount" at bounding box center [411, 151] width 303 height 27
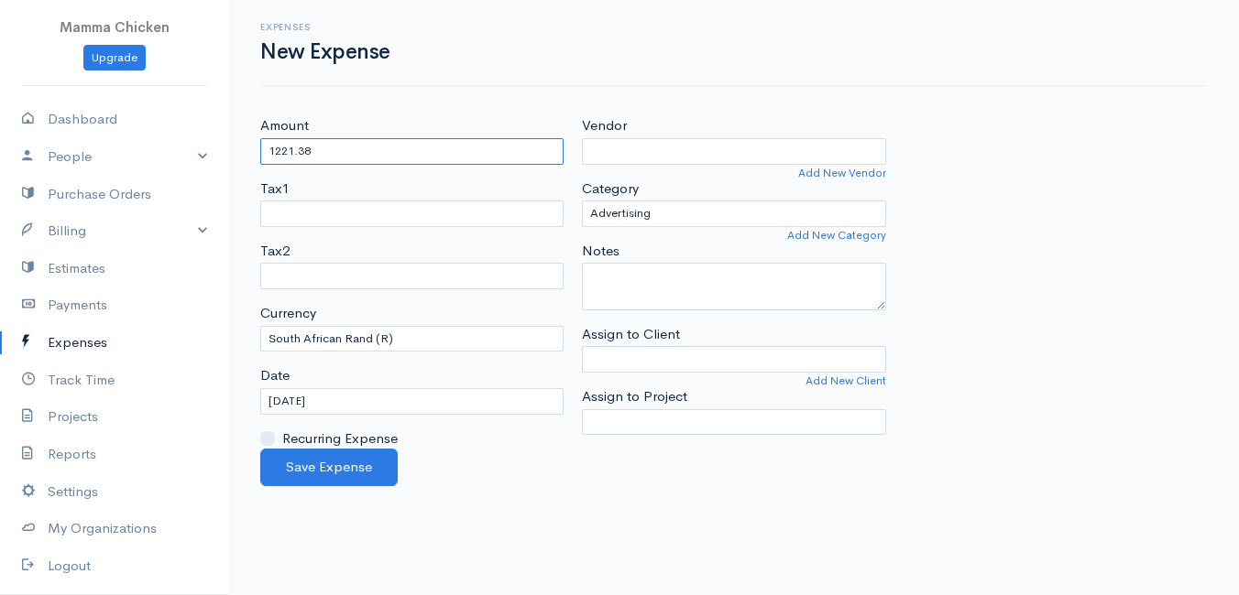
type input "1221.38"
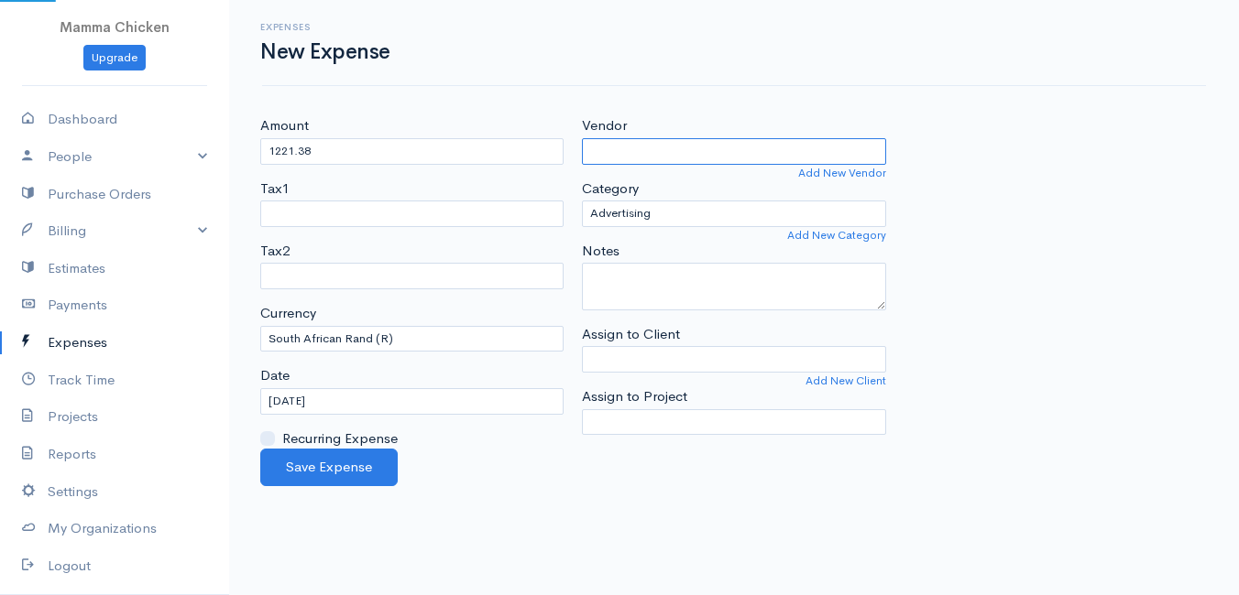
click at [663, 157] on input "Vendor" at bounding box center [733, 151] width 303 height 27
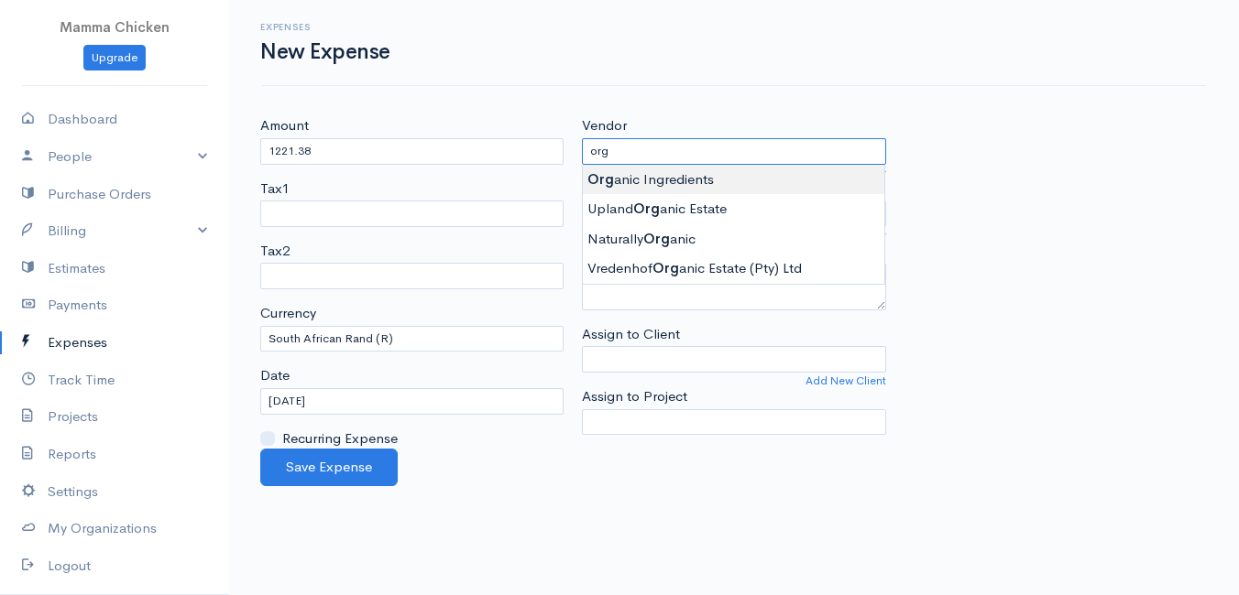
type input "Organic Ingredients"
click at [661, 178] on body "Mamma Chicken Upgrade Dashboard People Clients Vendors Staff Users Purchase Ord…" at bounding box center [619, 297] width 1239 height 595
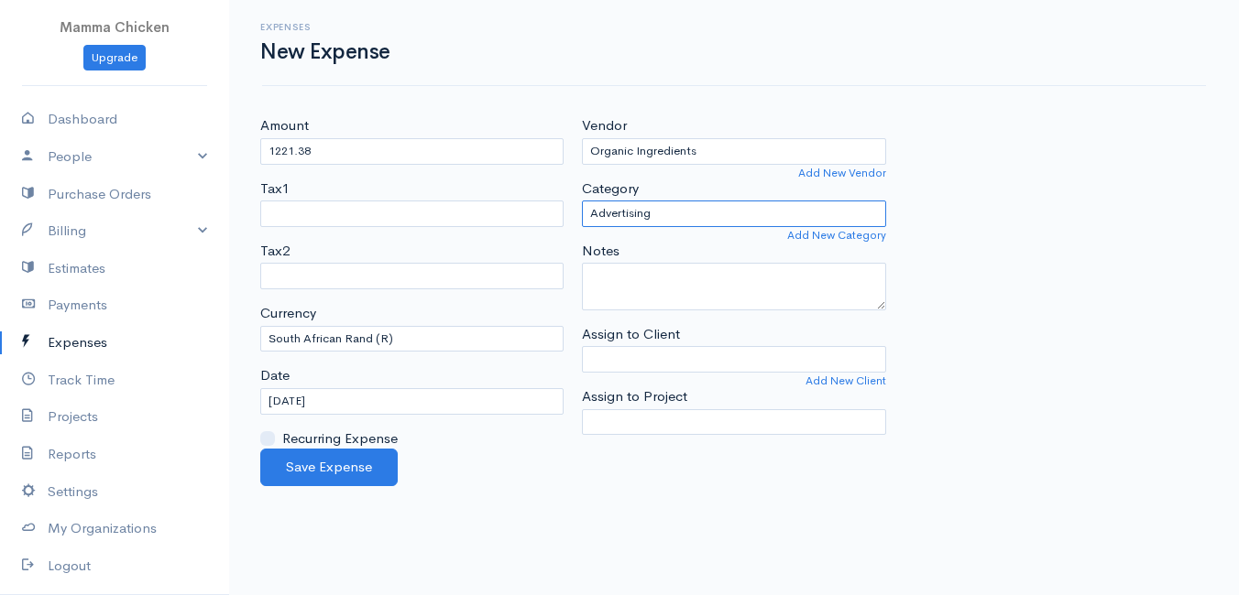
click at [664, 215] on select "Advertising Car & Truck Expenses Contractors Education Education and Training E…" at bounding box center [733, 214] width 303 height 27
select select "Supplies"
click at [582, 201] on select "Advertising Car & Truck Expenses Contractors Education Education and Training E…" at bounding box center [733, 214] width 303 height 27
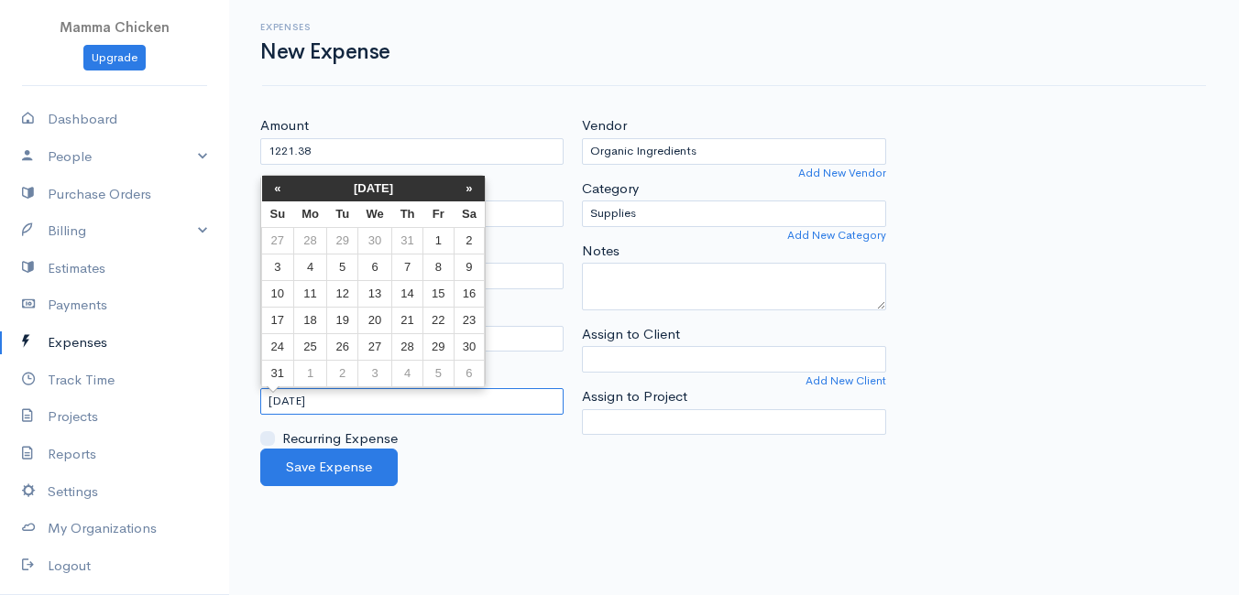
click at [355, 394] on input "[DATE]" at bounding box center [411, 401] width 303 height 27
click at [440, 289] on td "15" at bounding box center [438, 293] width 30 height 27
type input "[DATE]"
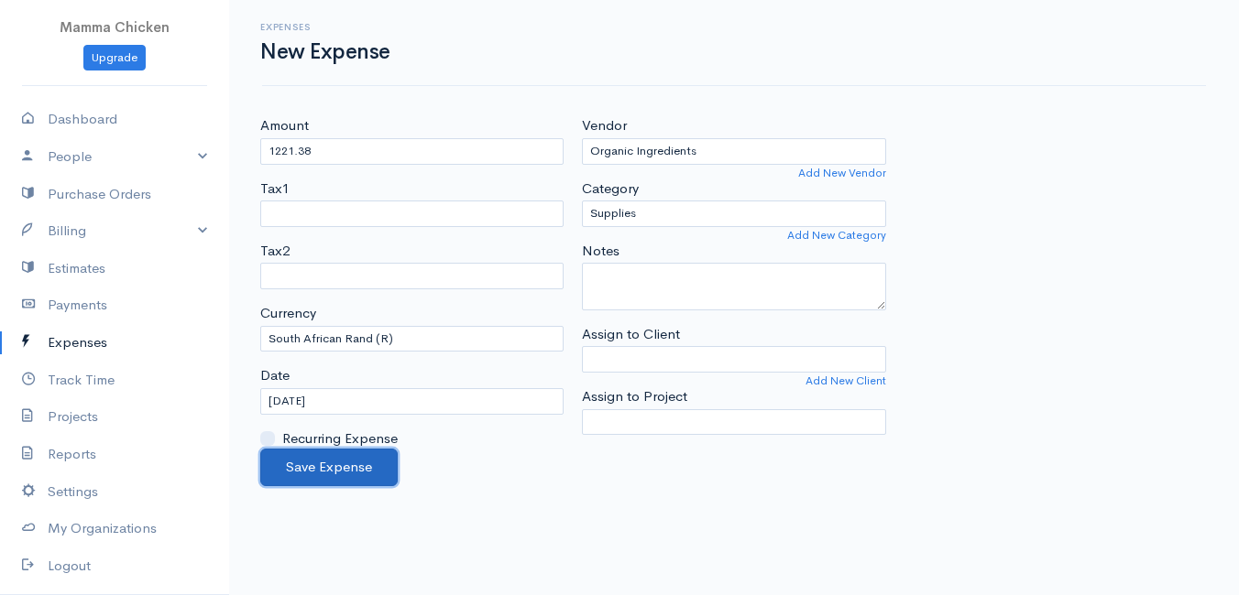
click at [337, 461] on button "Save Expense" at bounding box center [328, 468] width 137 height 38
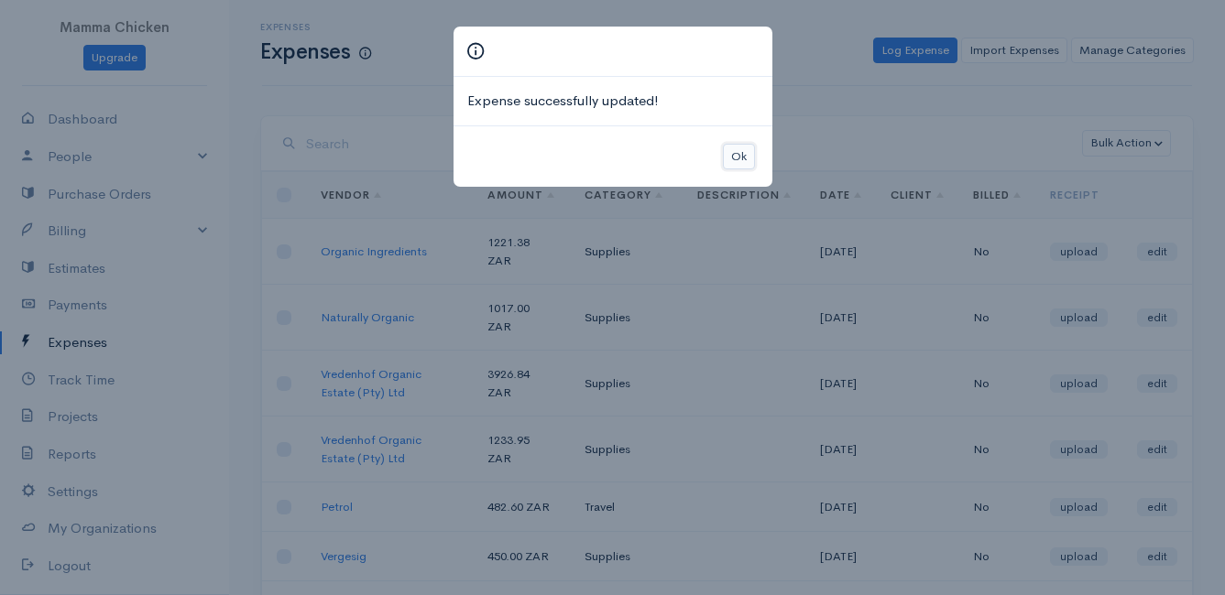
click at [739, 147] on button "Ok" at bounding box center [739, 157] width 32 height 27
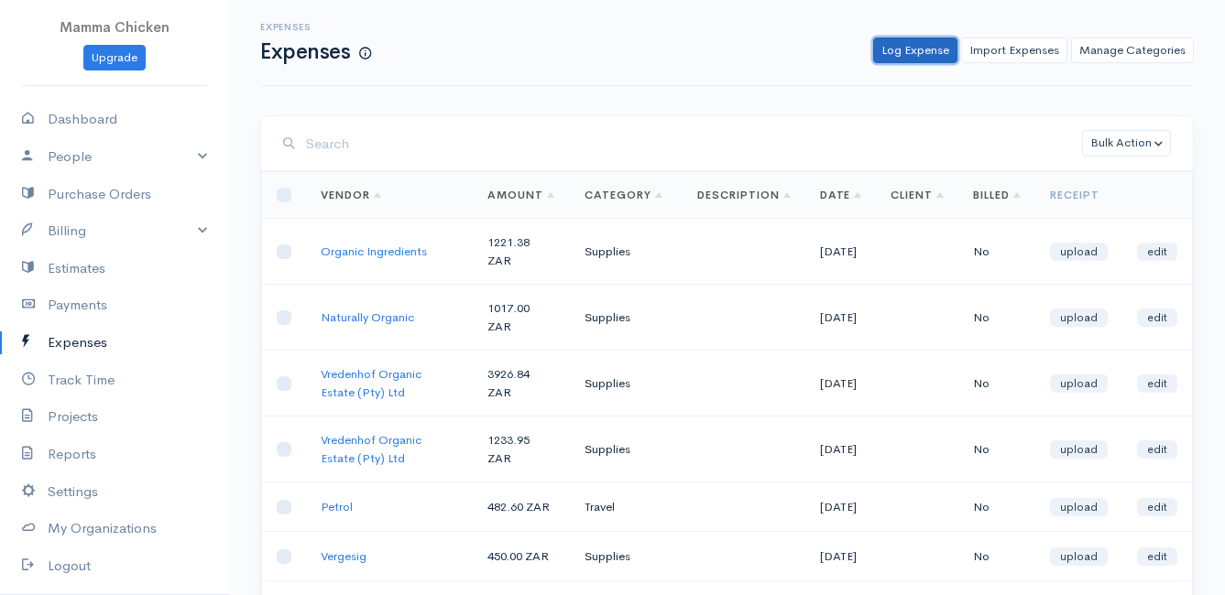
click at [910, 46] on link "Log Expense" at bounding box center [915, 51] width 84 height 27
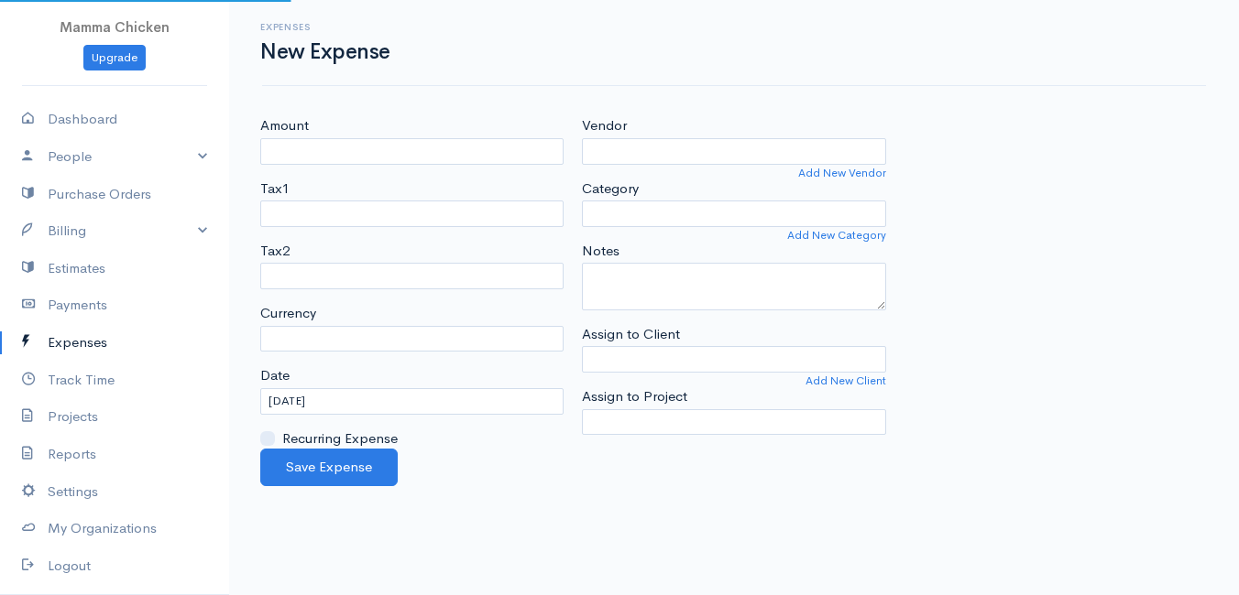
select select "ZAR"
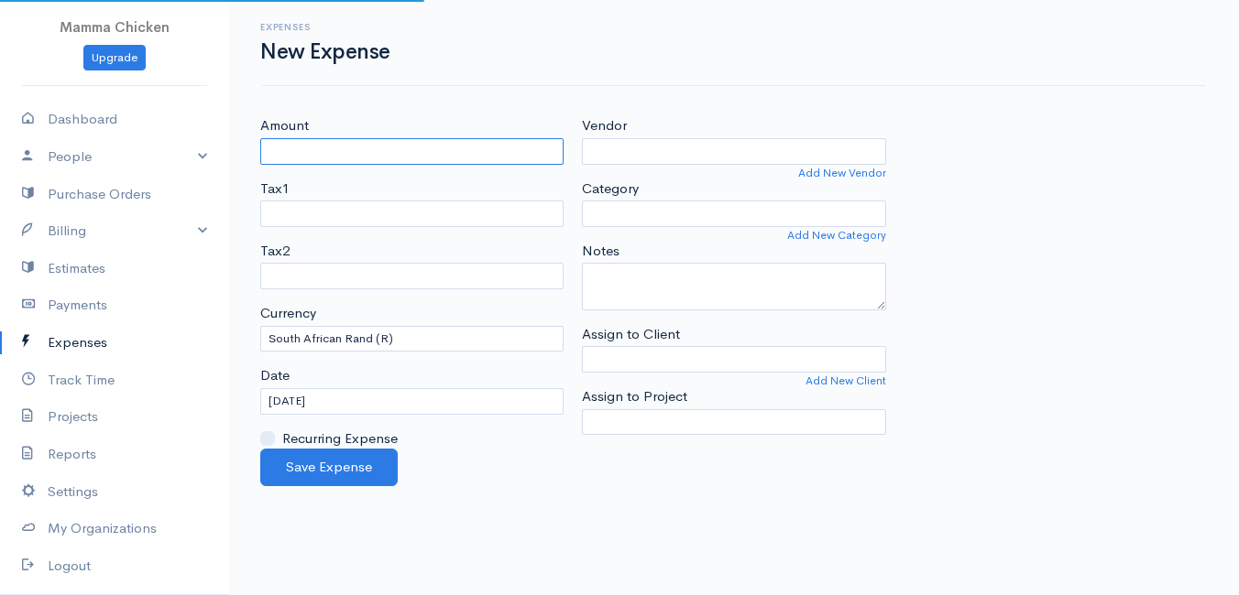
click at [476, 153] on input "Amount" at bounding box center [411, 151] width 303 height 27
type input "947"
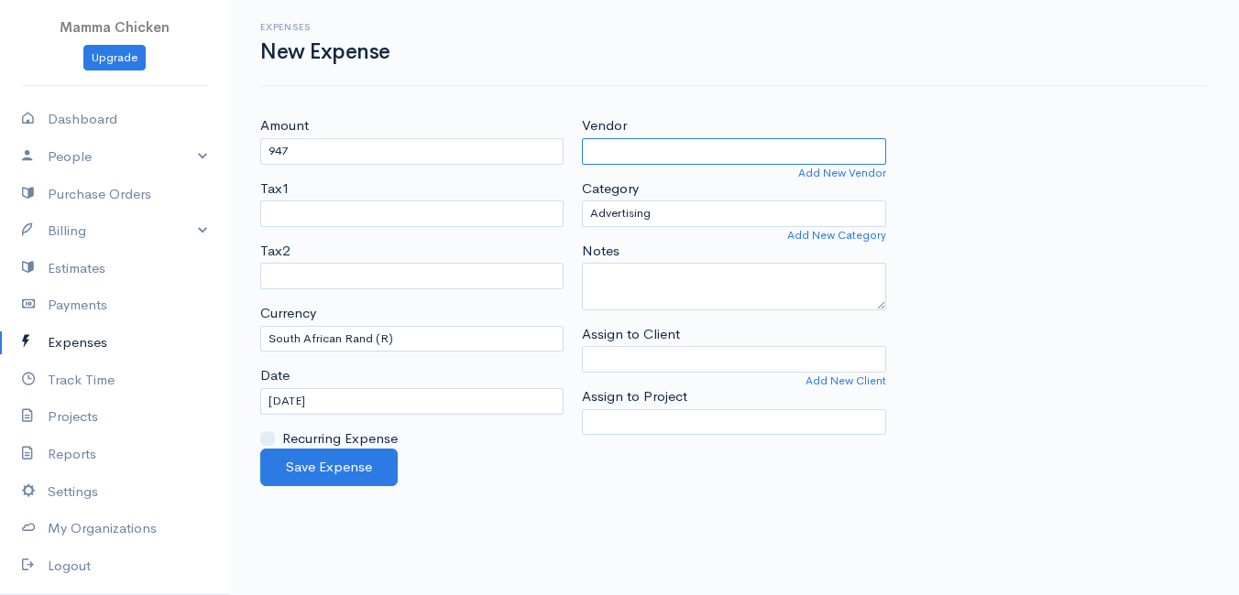
click at [665, 138] on input "Vendor" at bounding box center [733, 151] width 303 height 27
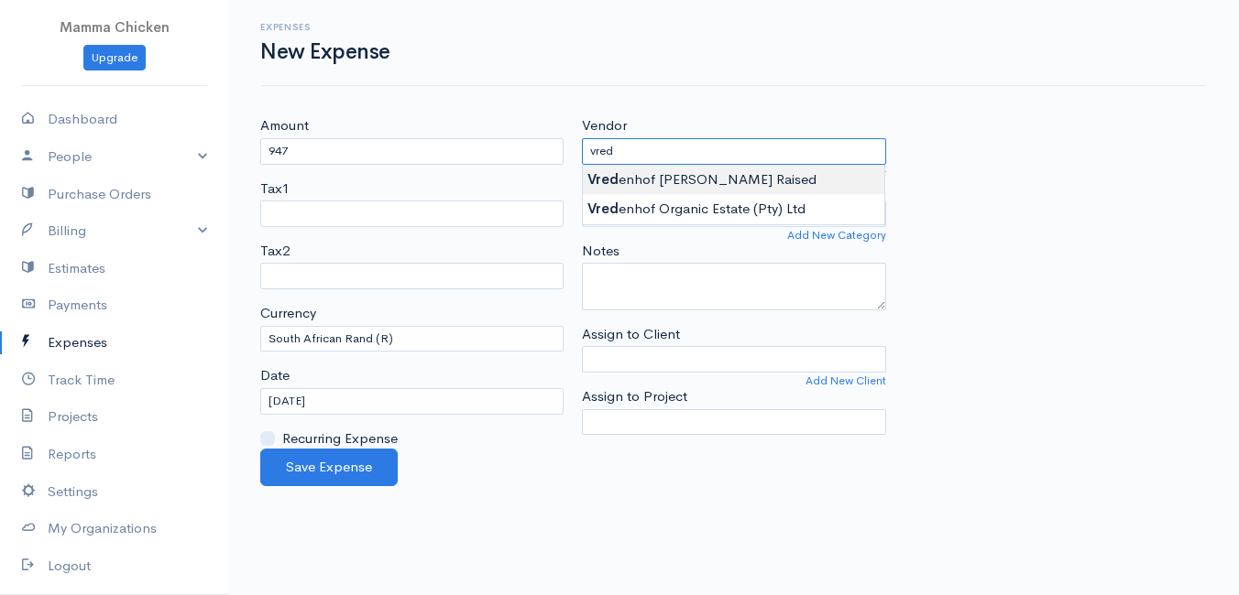
type input "Vredenhof [PERSON_NAME] Raised"
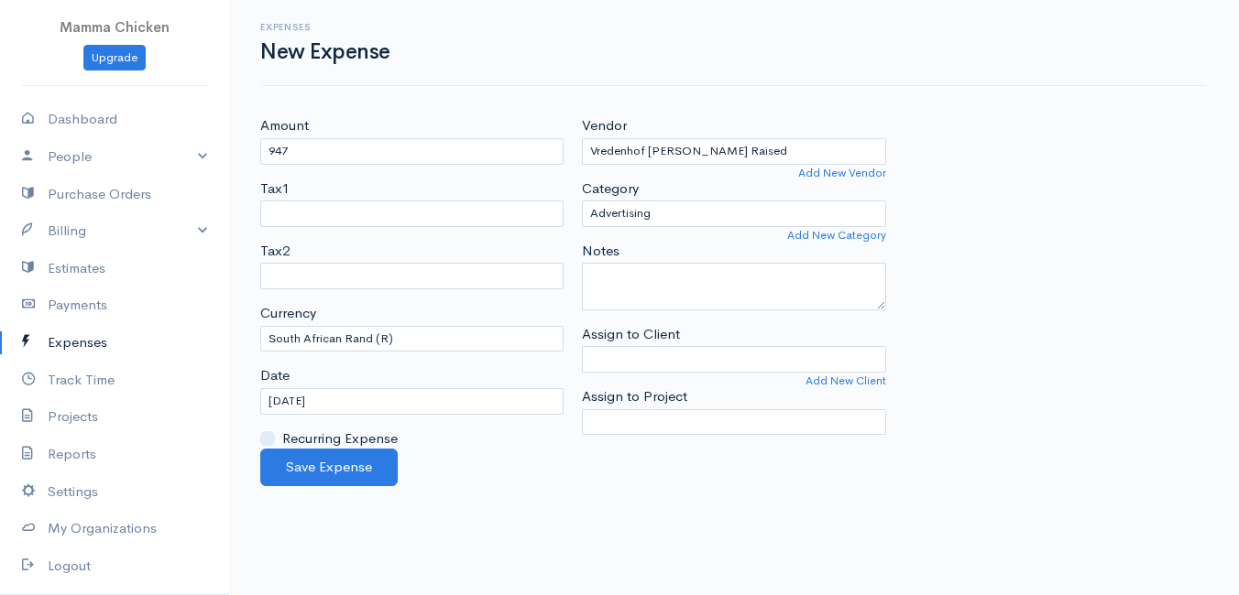
click at [678, 178] on body "Mamma Chicken Upgrade Dashboard People Clients Vendors Staff Users Purchase Ord…" at bounding box center [619, 297] width 1239 height 595
click at [684, 209] on select "Advertising Car & Truck Expenses Contractors Education Education and Training E…" at bounding box center [733, 214] width 303 height 27
select select "Supplies"
click at [582, 201] on select "Advertising Car & Truck Expenses Contractors Education Education and Training E…" at bounding box center [733, 214] width 303 height 27
click at [429, 404] on input "[DATE]" at bounding box center [411, 401] width 303 height 27
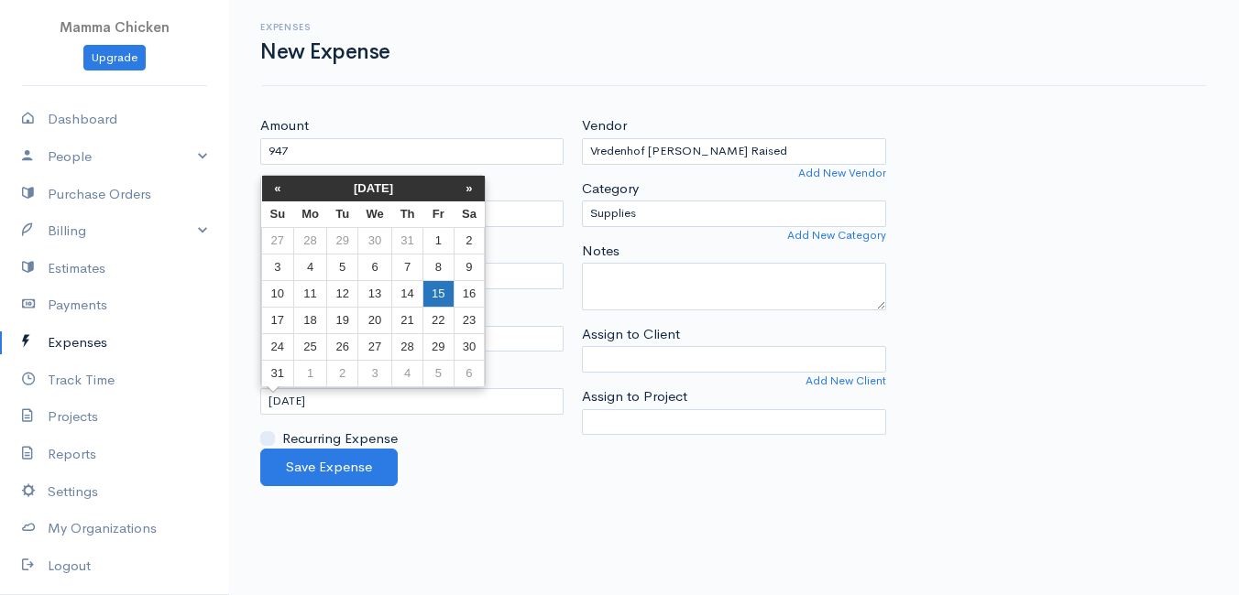
click at [436, 293] on td "15" at bounding box center [438, 293] width 30 height 27
type input "[DATE]"
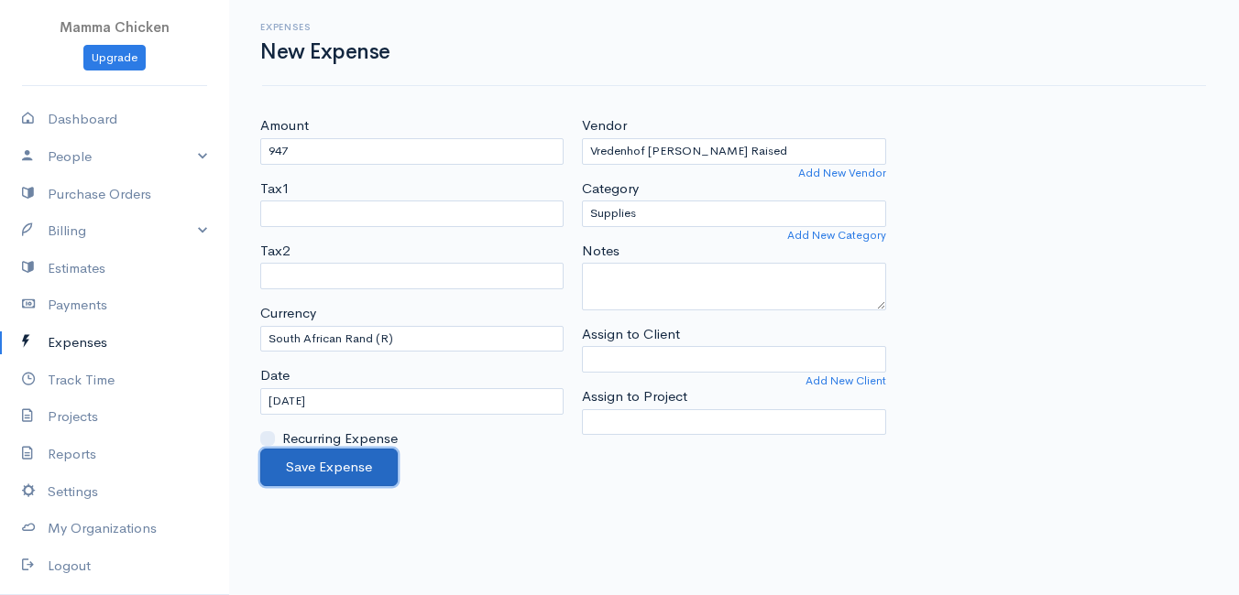
click at [320, 461] on button "Save Expense" at bounding box center [328, 468] width 137 height 38
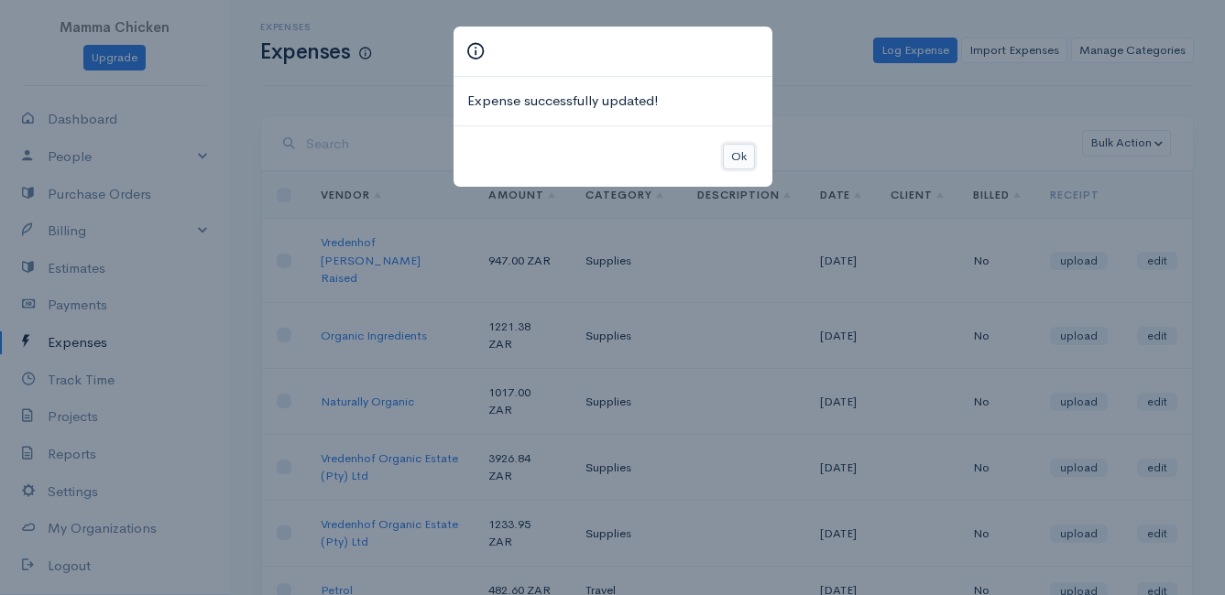
click at [736, 146] on button "Ok" at bounding box center [739, 157] width 32 height 27
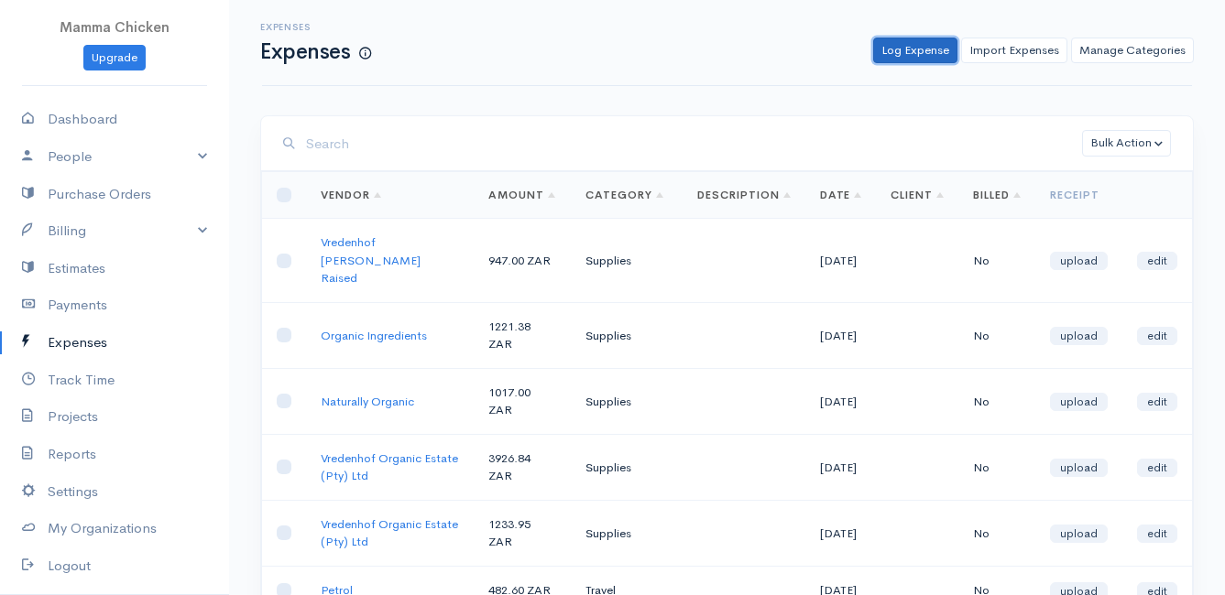
click at [908, 50] on link "Log Expense" at bounding box center [915, 51] width 84 height 27
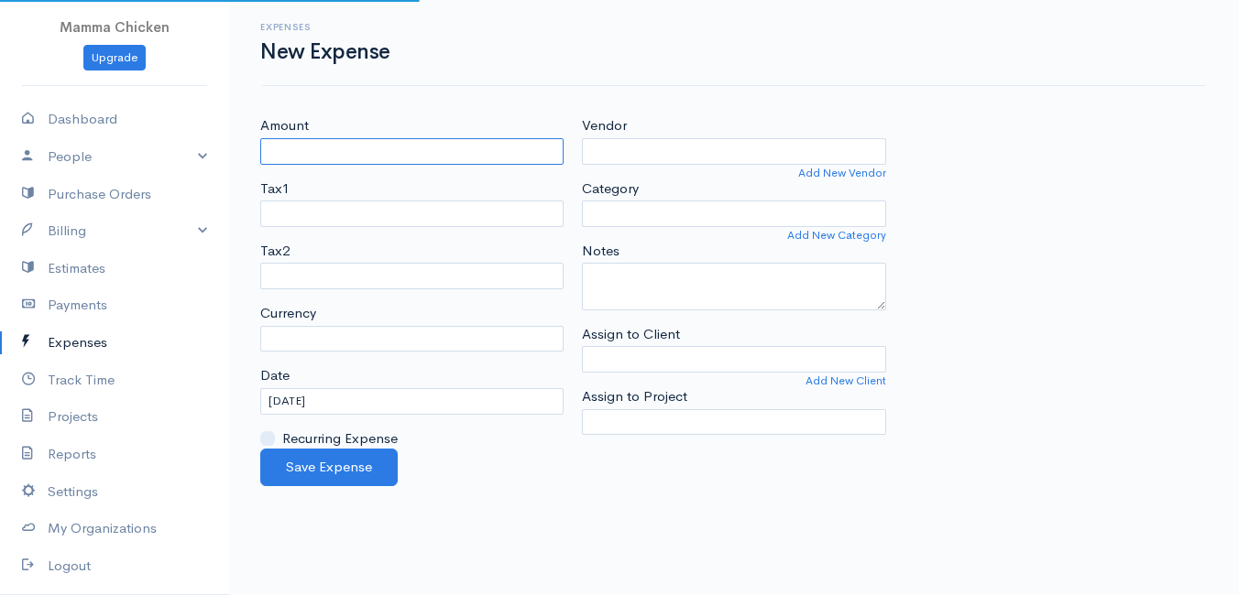
click at [363, 151] on input "Amount" at bounding box center [411, 151] width 303 height 27
select select "ZAR"
type input "214"
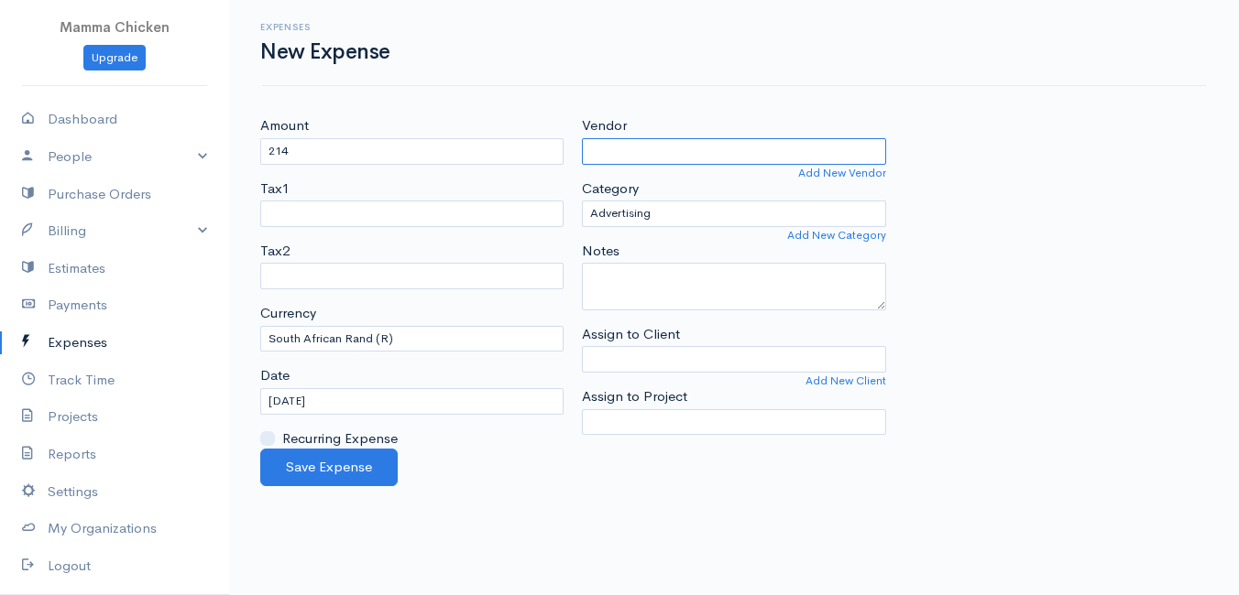
click at [638, 143] on input "Vendor" at bounding box center [733, 151] width 303 height 27
type input "Stofpad"
click at [631, 176] on body "Mamma Chicken Upgrade Dashboard People Clients Vendors Staff Users Purchase Ord…" at bounding box center [619, 297] width 1239 height 595
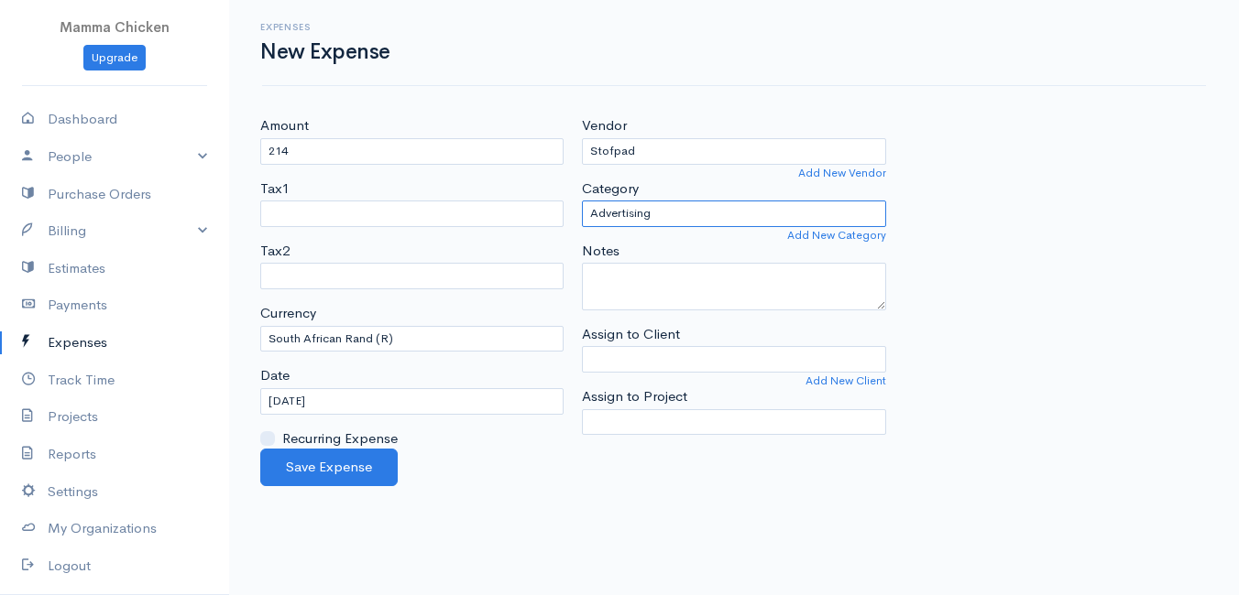
click at [653, 211] on select "Advertising Car & Truck Expenses Contractors Education Education and Training E…" at bounding box center [733, 214] width 303 height 27
select select "Supplies"
click at [582, 201] on select "Advertising Car & Truck Expenses Contractors Education Education and Training E…" at bounding box center [733, 214] width 303 height 27
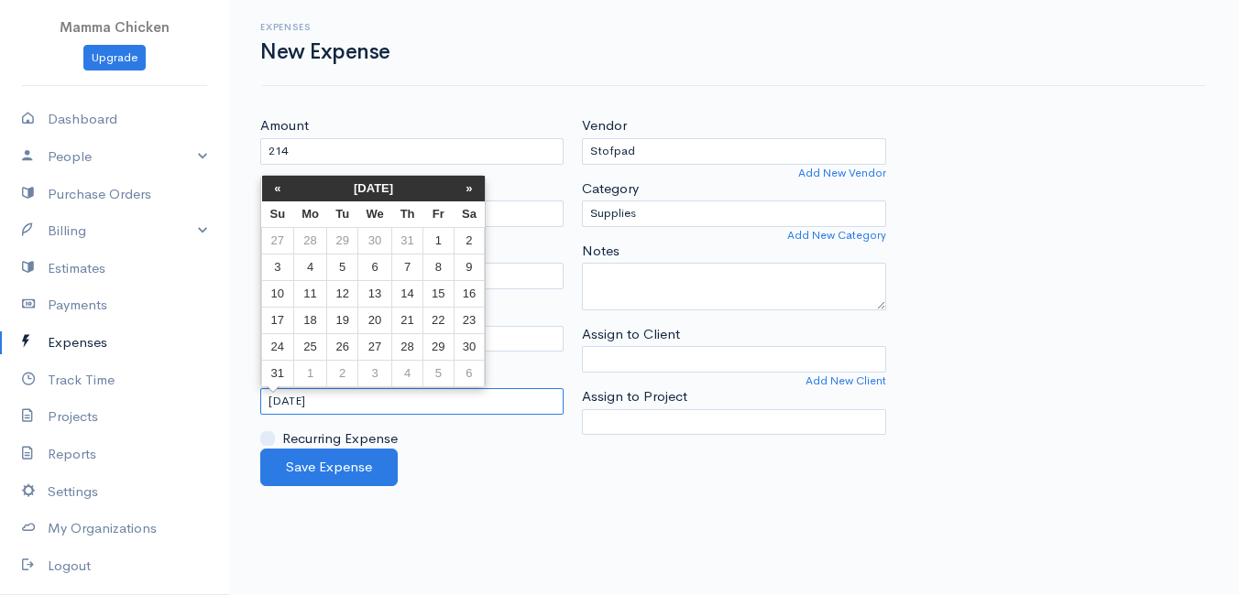
click at [405, 410] on input "[DATE]" at bounding box center [411, 401] width 303 height 27
click at [434, 287] on td "15" at bounding box center [438, 293] width 30 height 27
type input "[DATE]"
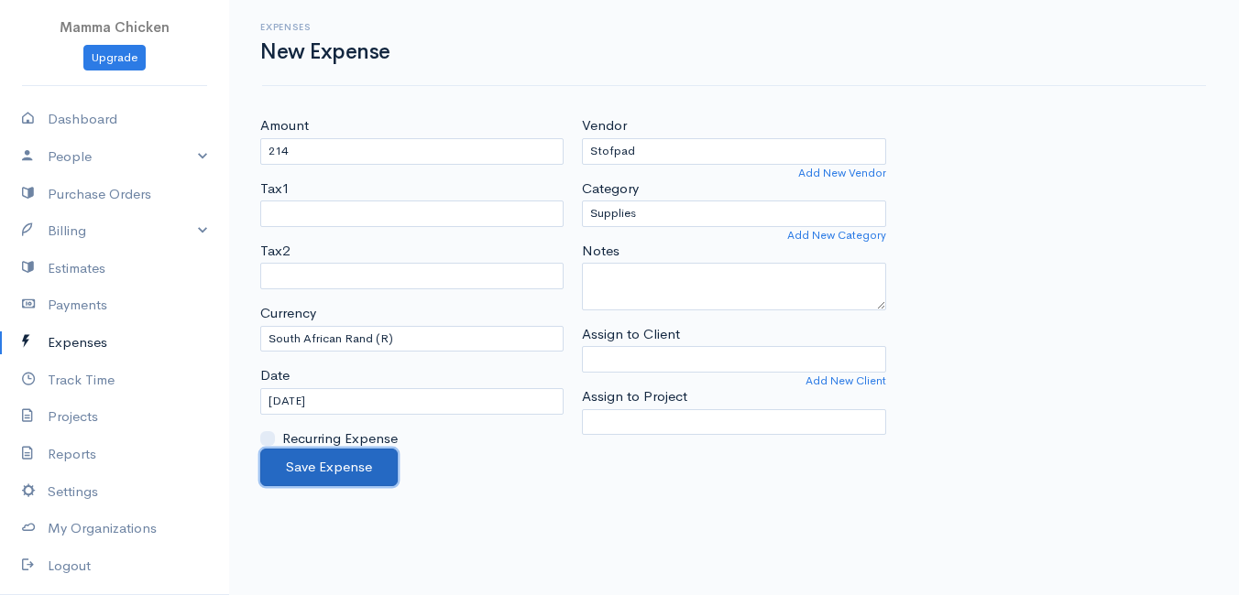
click at [333, 461] on button "Save Expense" at bounding box center [328, 468] width 137 height 38
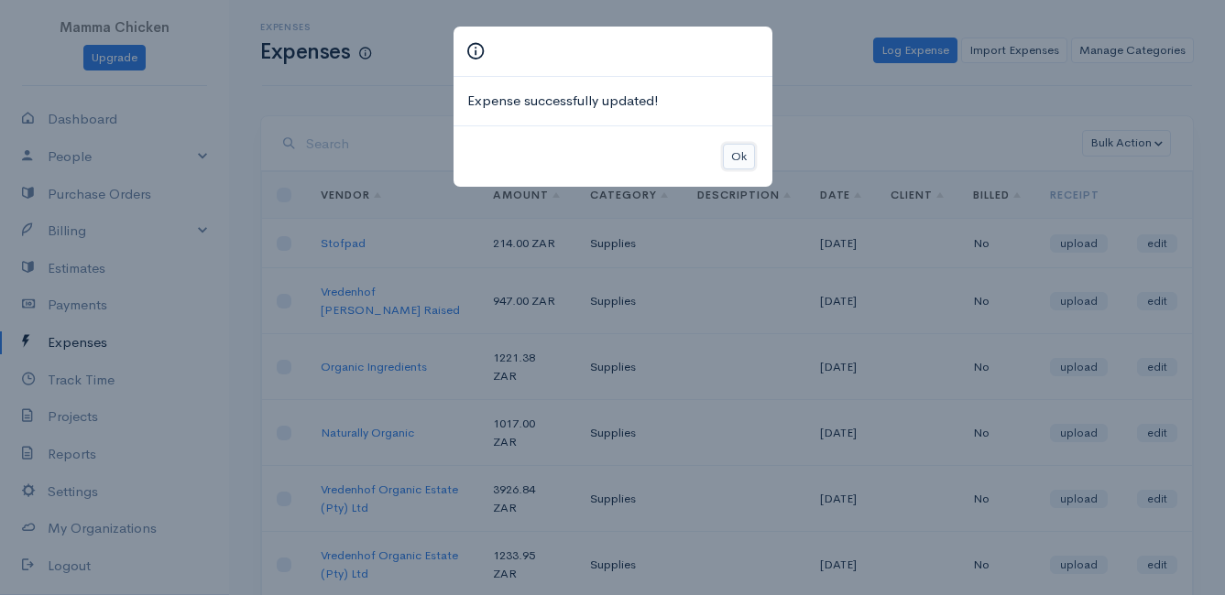
click at [737, 151] on button "Ok" at bounding box center [739, 157] width 32 height 27
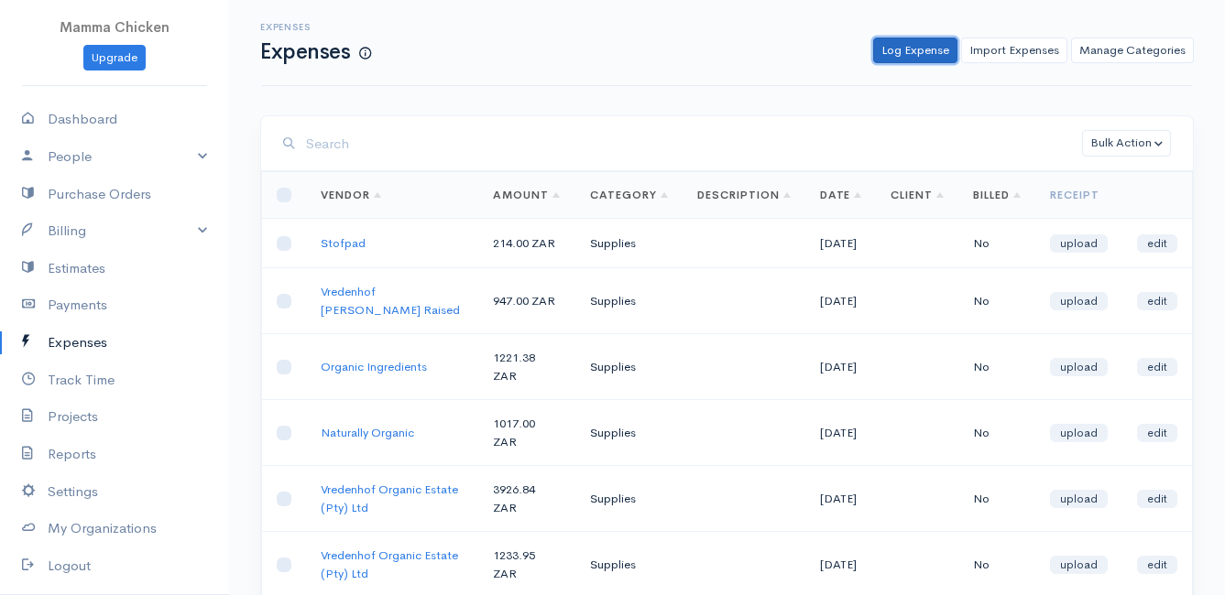
click at [923, 41] on link "Log Expense" at bounding box center [915, 51] width 84 height 27
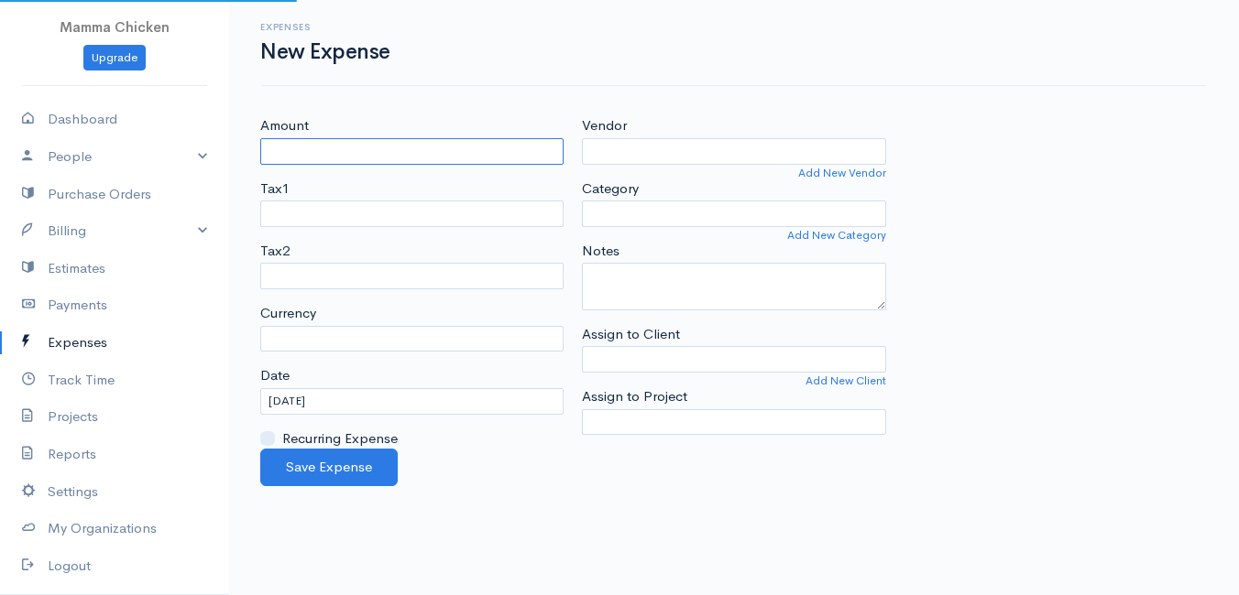
click at [338, 147] on input "Amount" at bounding box center [411, 151] width 303 height 27
select select "ZAR"
type input "8"
type input "575"
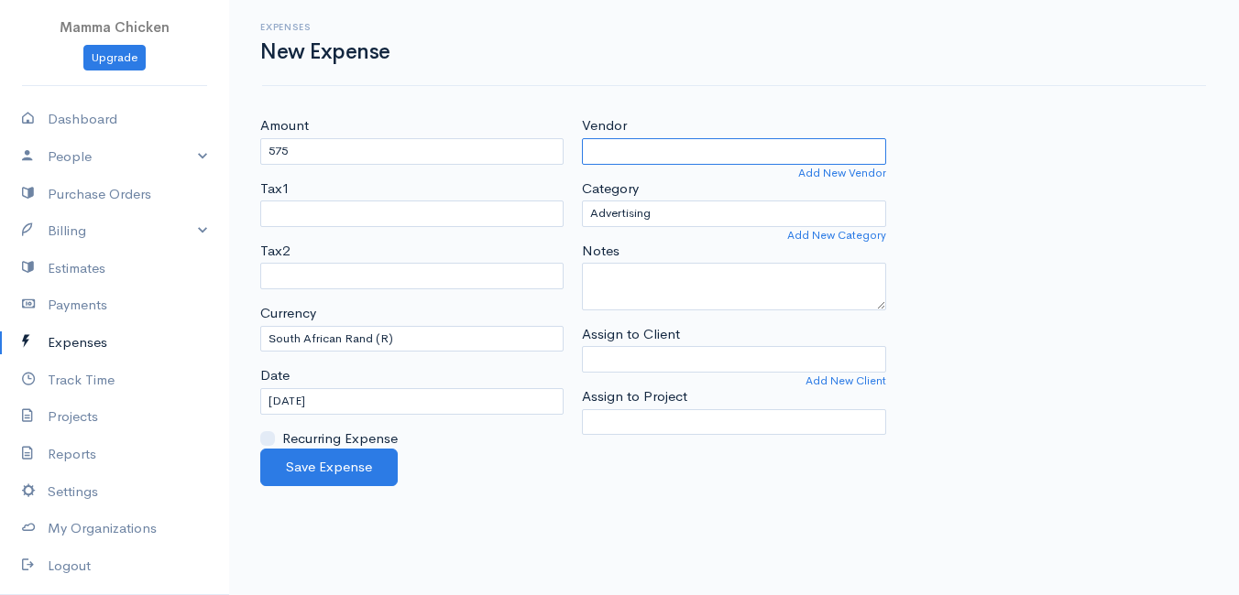
click at [682, 153] on input "Vendor" at bounding box center [733, 151] width 303 height 27
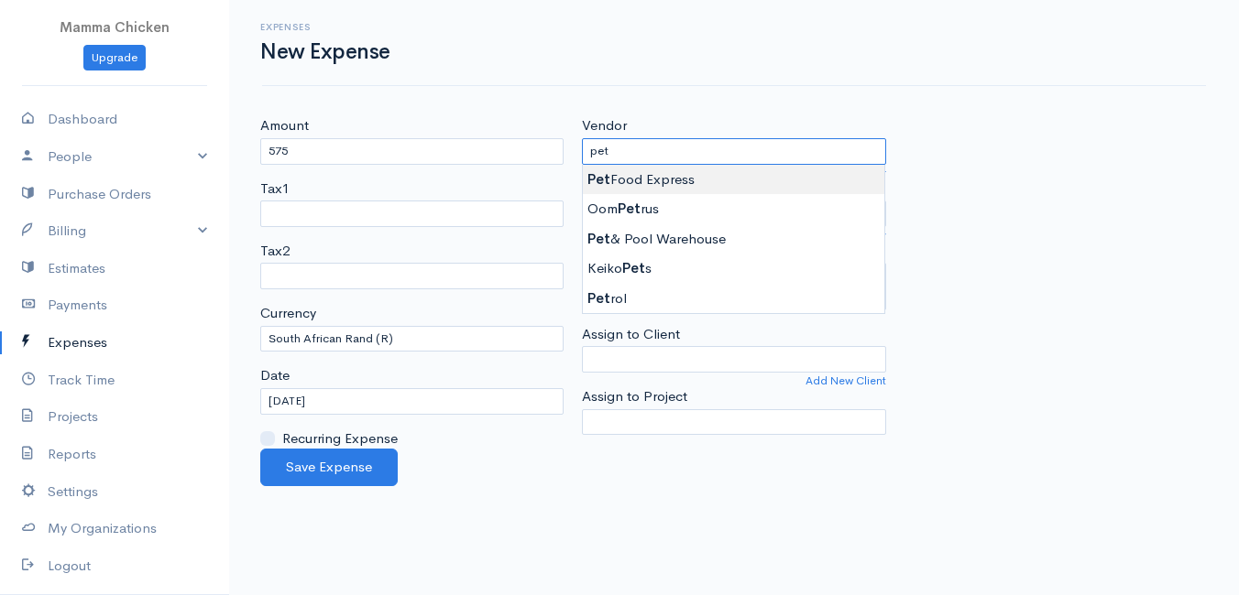
type input "Pet Food Express"
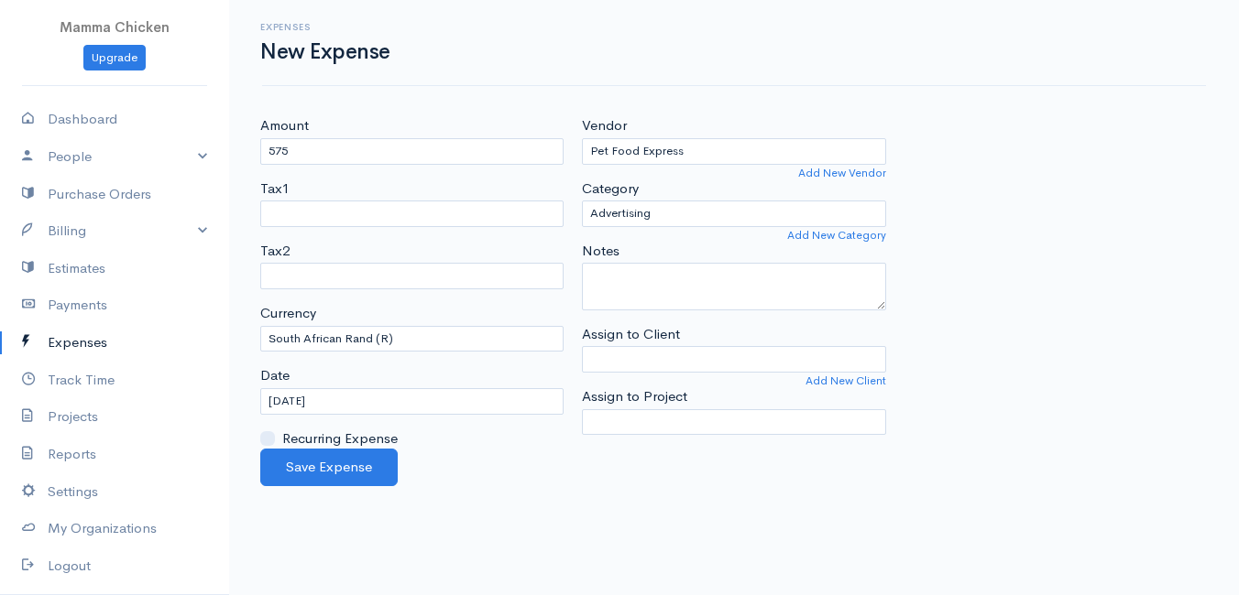
click at [665, 179] on body "Mamma Chicken Upgrade Dashboard People Clients Vendors Staff Users Purchase Ord…" at bounding box center [619, 297] width 1239 height 595
click at [681, 214] on select "Advertising Car & Truck Expenses Contractors Education Education and Training E…" at bounding box center [733, 214] width 303 height 27
select select "Supplies"
click at [582, 201] on select "Advertising Car & Truck Expenses Contractors Education Education and Training E…" at bounding box center [733, 214] width 303 height 27
click at [360, 380] on div "Date [DATE]" at bounding box center [411, 390] width 303 height 49
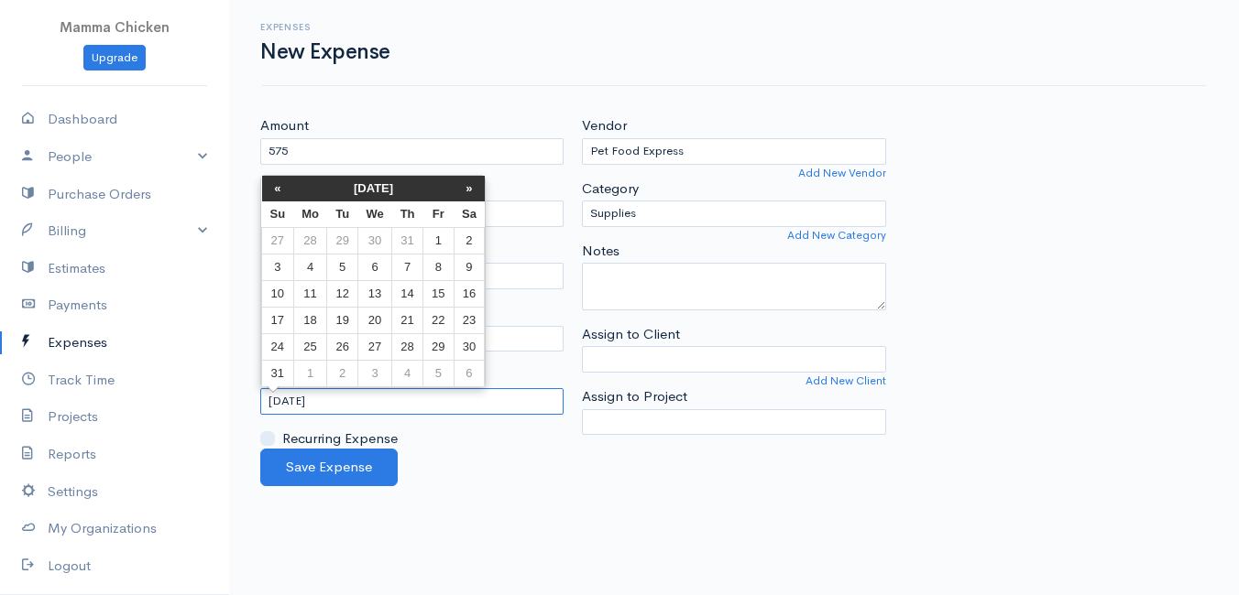
click at [355, 395] on input "[DATE]" at bounding box center [411, 401] width 303 height 27
drag, startPoint x: 443, startPoint y: 292, endPoint x: 420, endPoint y: 311, distance: 30.0
click at [442, 292] on td "15" at bounding box center [438, 293] width 30 height 27
type input "[DATE]"
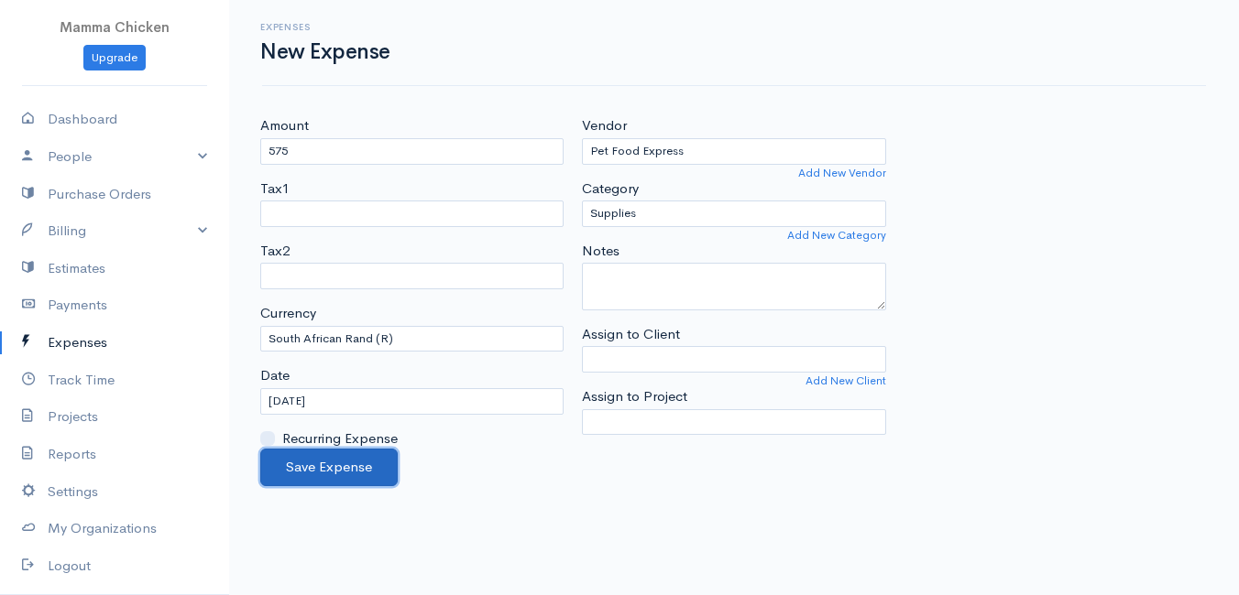
click at [329, 463] on button "Save Expense" at bounding box center [328, 468] width 137 height 38
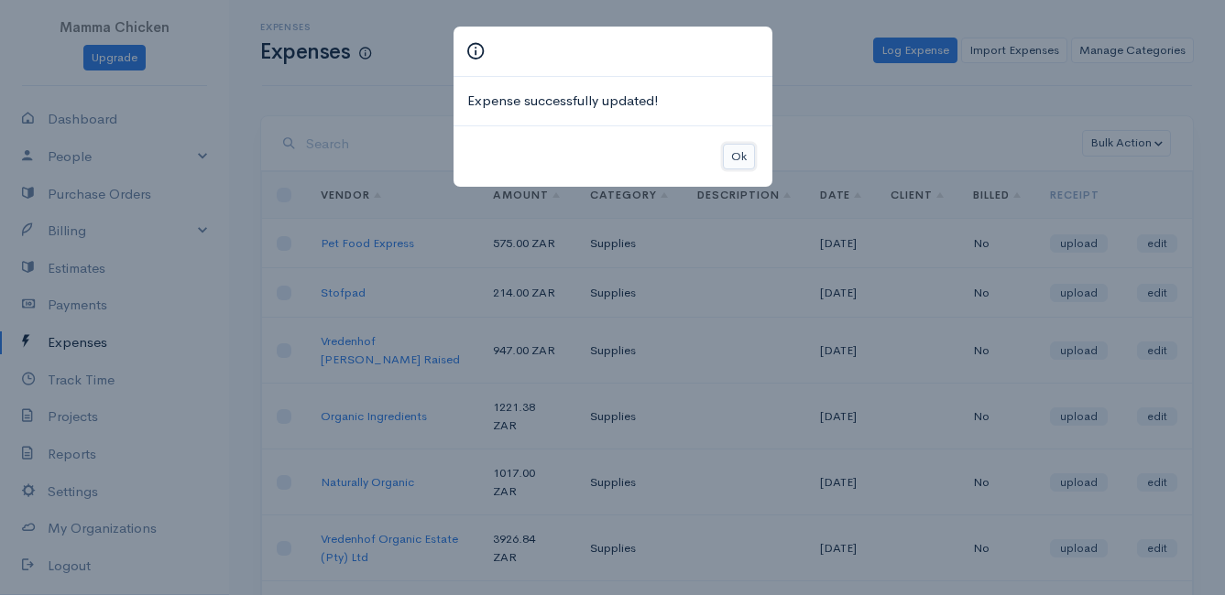
click at [738, 154] on button "Ok" at bounding box center [739, 157] width 32 height 27
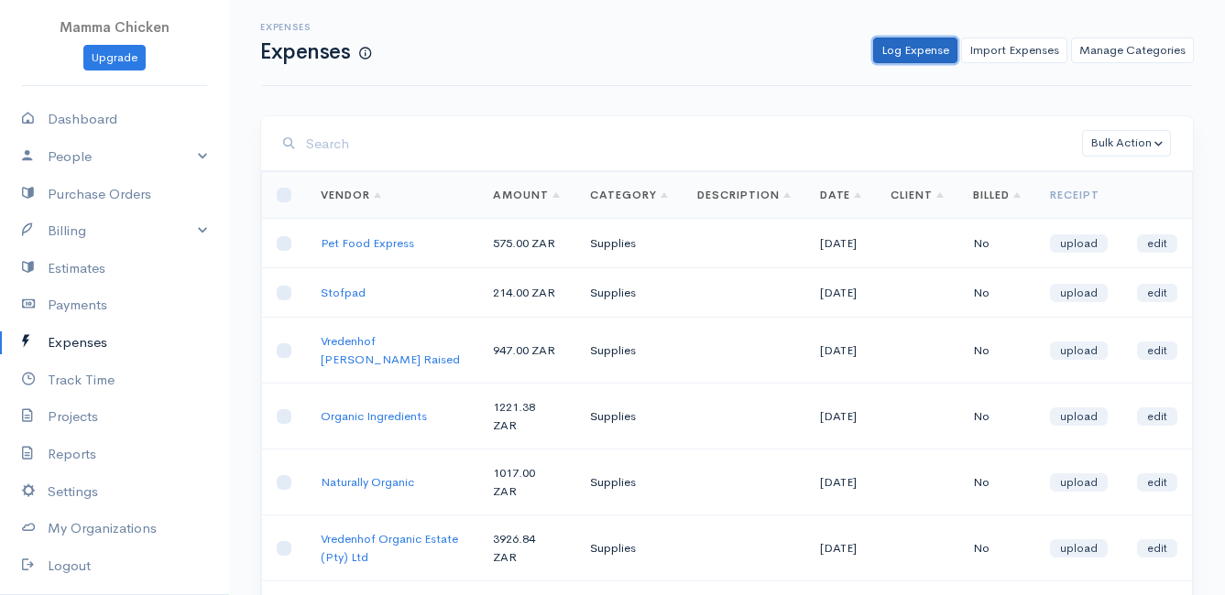
click at [928, 49] on link "Log Expense" at bounding box center [915, 51] width 84 height 27
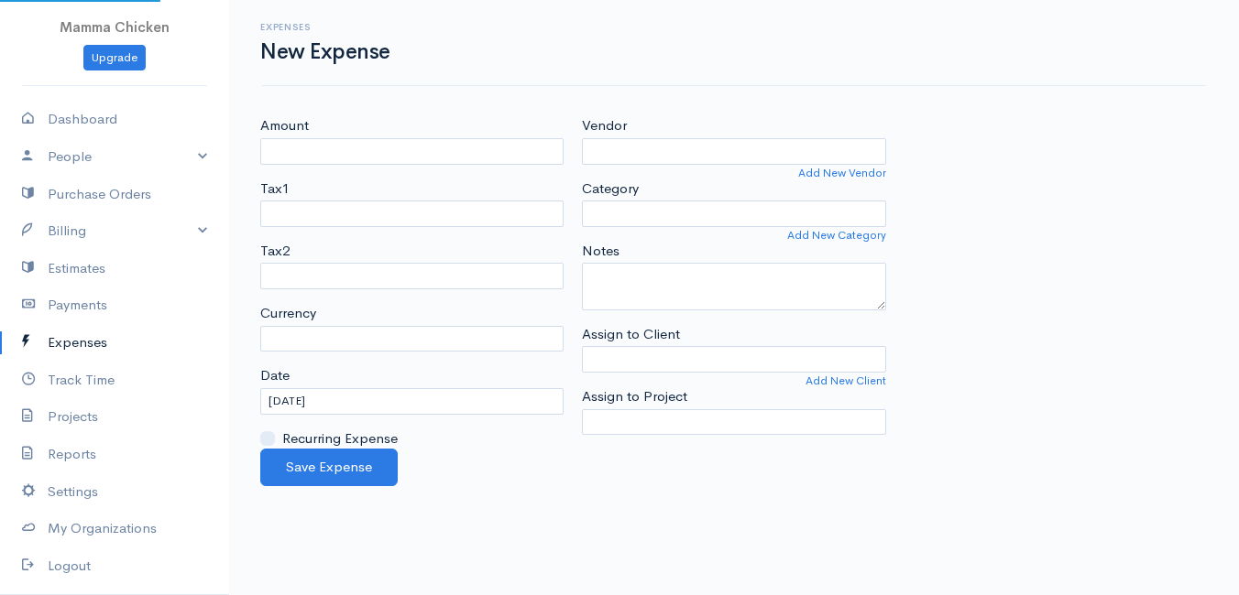
select select "ZAR"
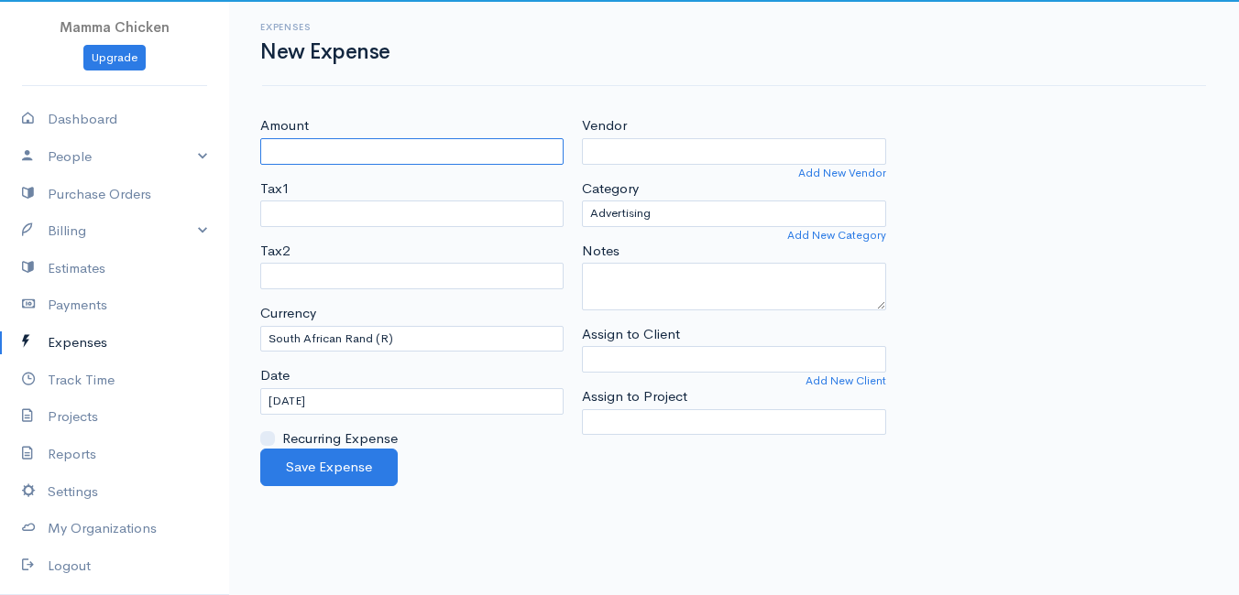
click at [471, 151] on input "Amount" at bounding box center [411, 151] width 303 height 27
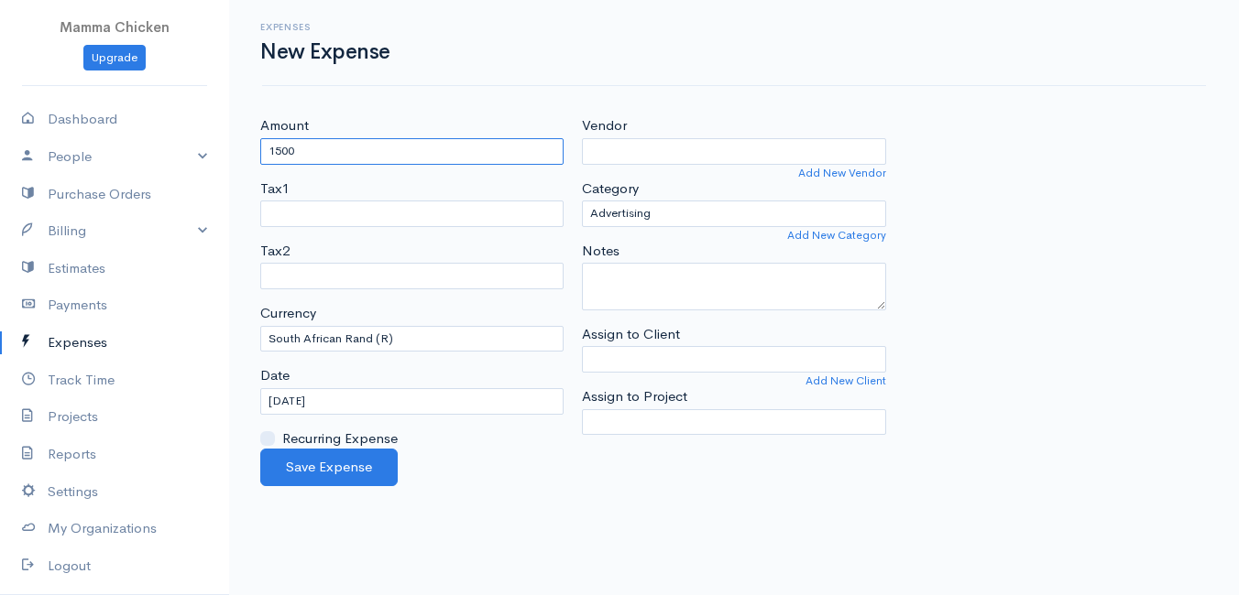
type input "1500"
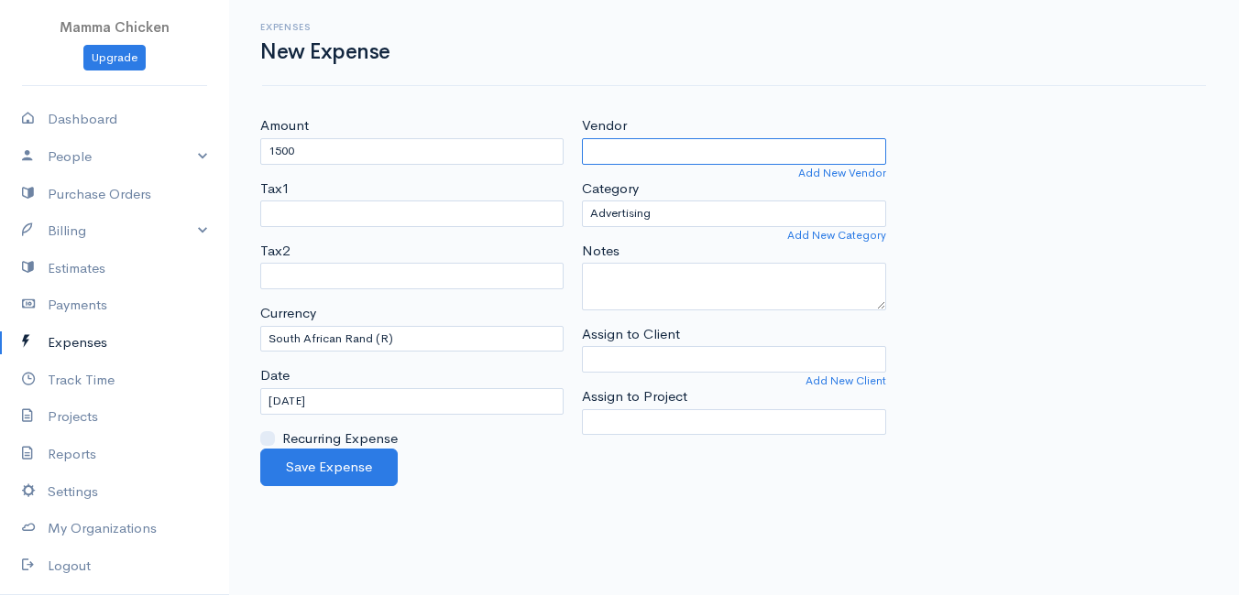
click at [662, 155] on input "Vendor" at bounding box center [733, 151] width 303 height 27
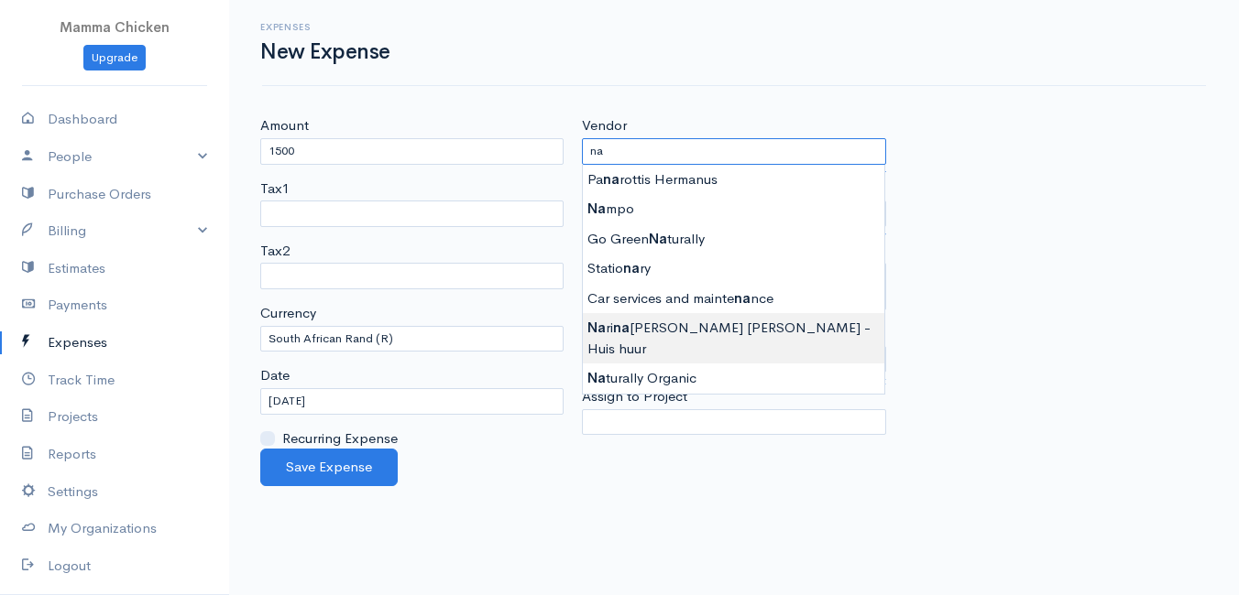
type input "[PERSON_NAME] [PERSON_NAME] - Huis huur"
click at [704, 331] on body "Mamma Chicken Upgrade Dashboard People Clients Vendors Staff Users Purchase Ord…" at bounding box center [619, 297] width 1239 height 595
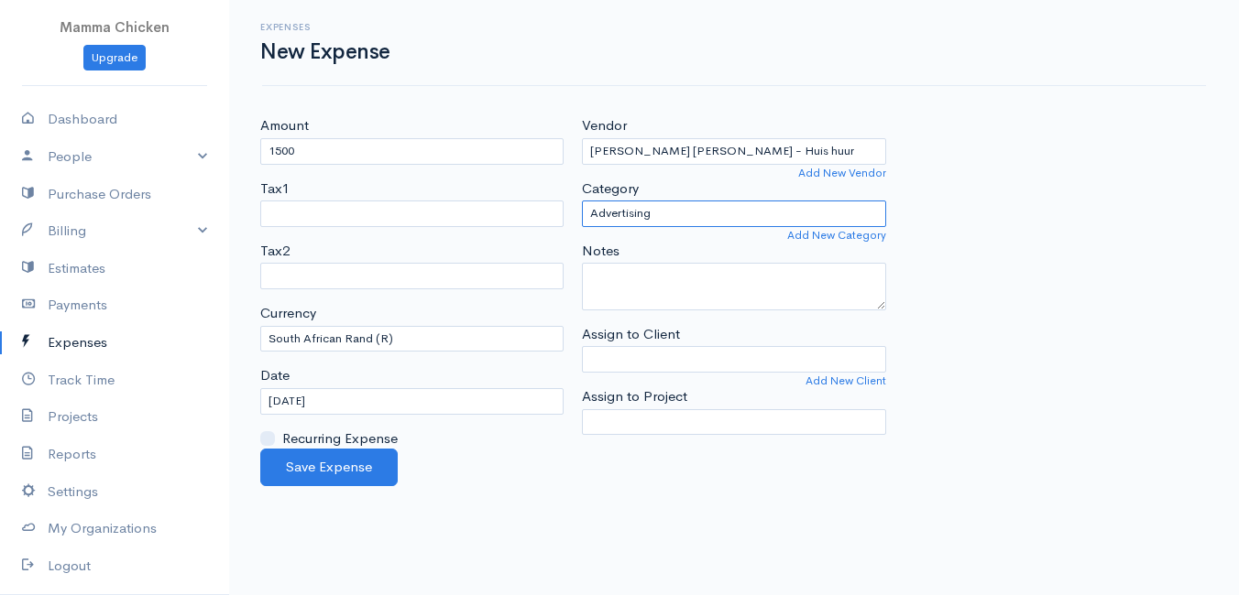
click at [684, 214] on select "Advertising Car & Truck Expenses Contractors Education Education and Training E…" at bounding box center [733, 214] width 303 height 27
select select "Rent or Lease"
click at [582, 201] on select "Advertising Car & Truck Expenses Contractors Education Education and Training E…" at bounding box center [733, 214] width 303 height 27
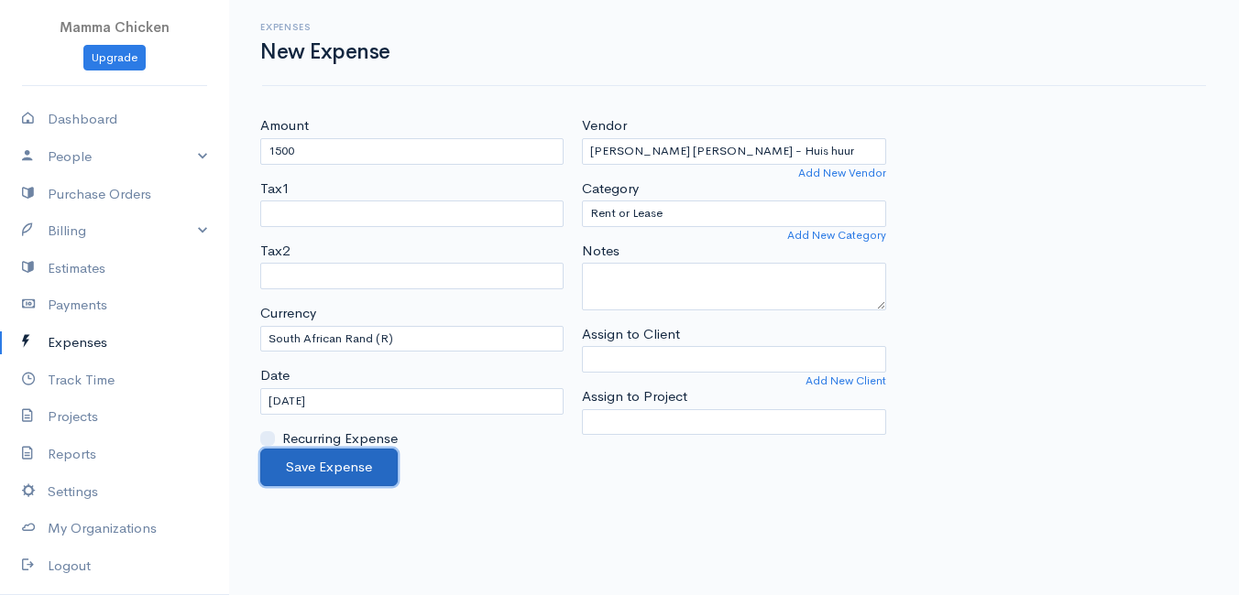
click at [334, 466] on button "Save Expense" at bounding box center [328, 468] width 137 height 38
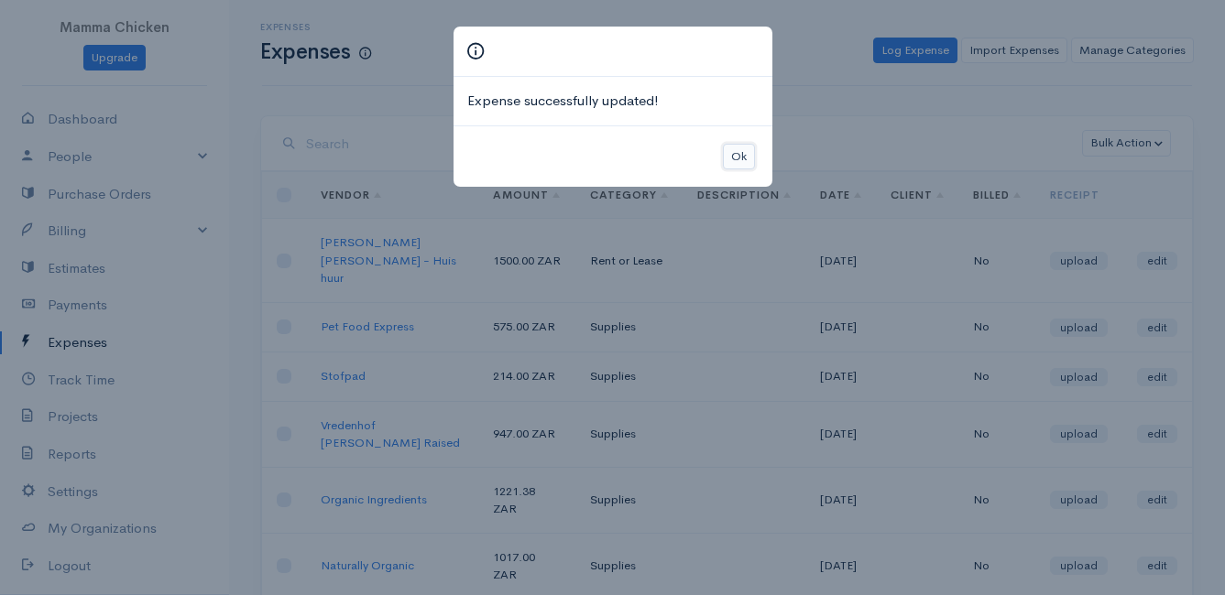
click at [748, 154] on button "Ok" at bounding box center [739, 157] width 32 height 27
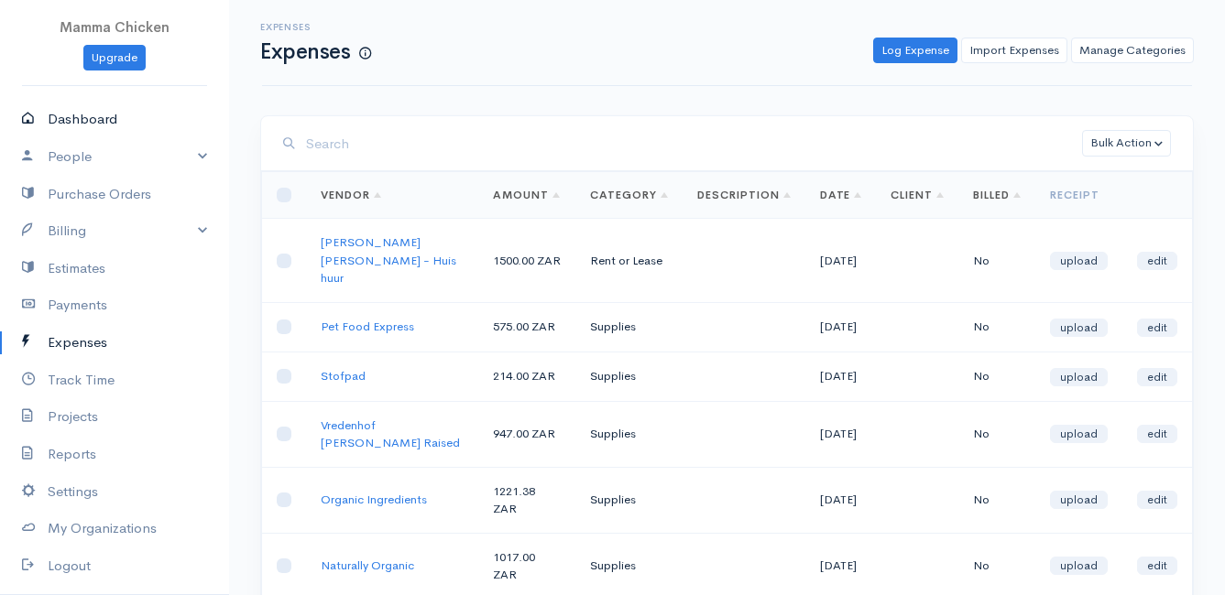
click at [122, 118] on link "Dashboard" at bounding box center [114, 120] width 229 height 38
select select "thistoyear"
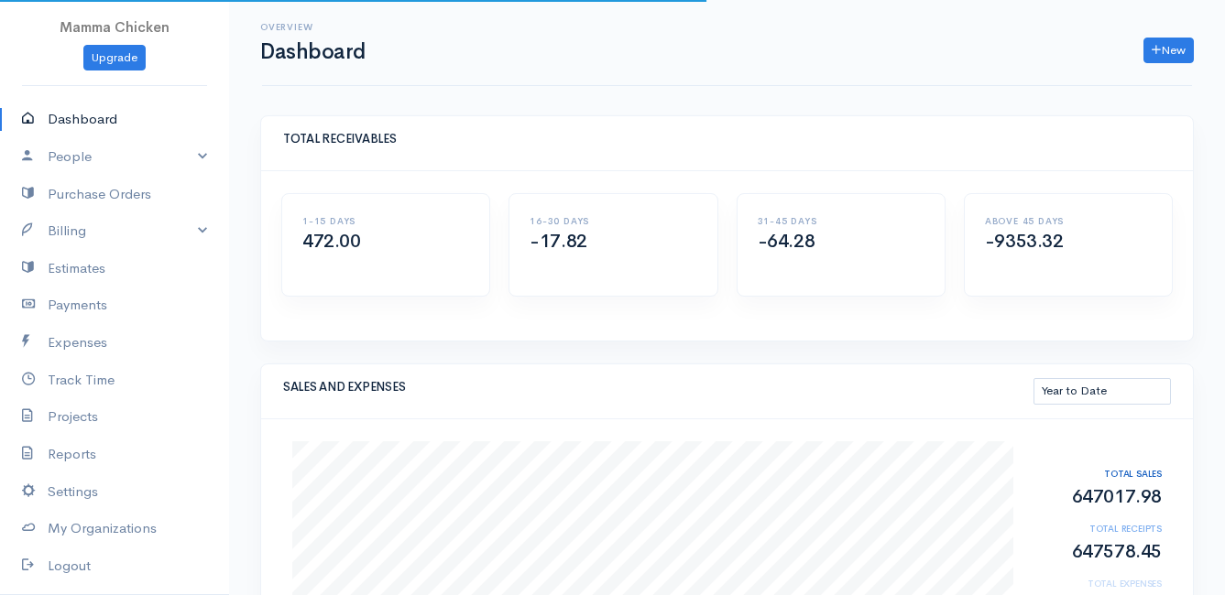
scroll to position [183, 0]
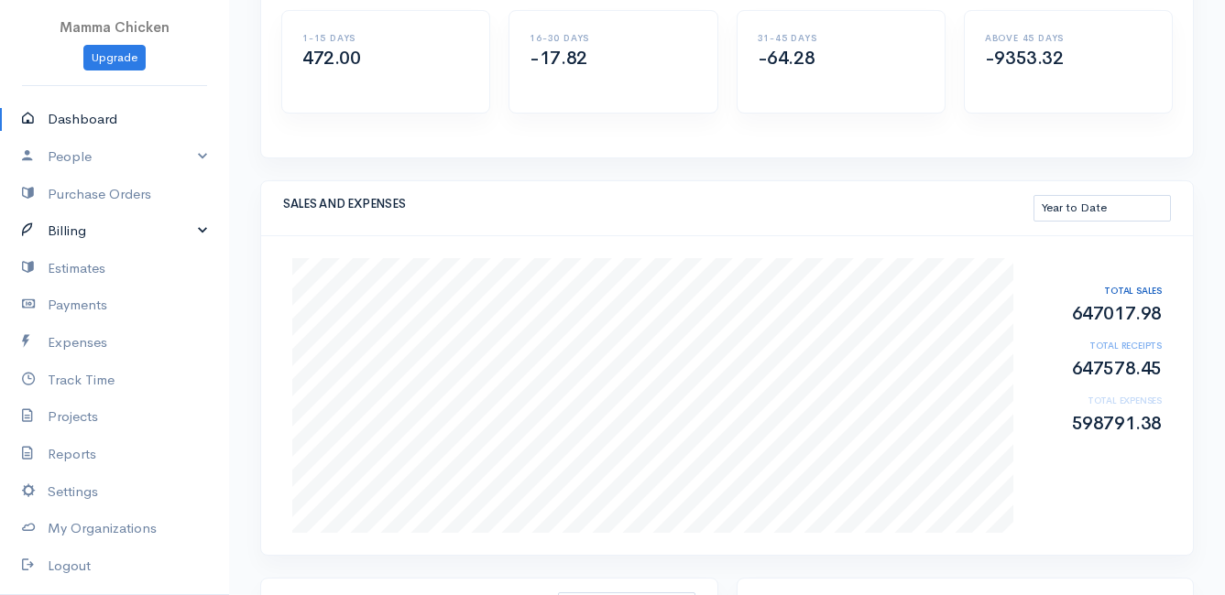
click at [88, 221] on link "Billing" at bounding box center [114, 232] width 229 height 38
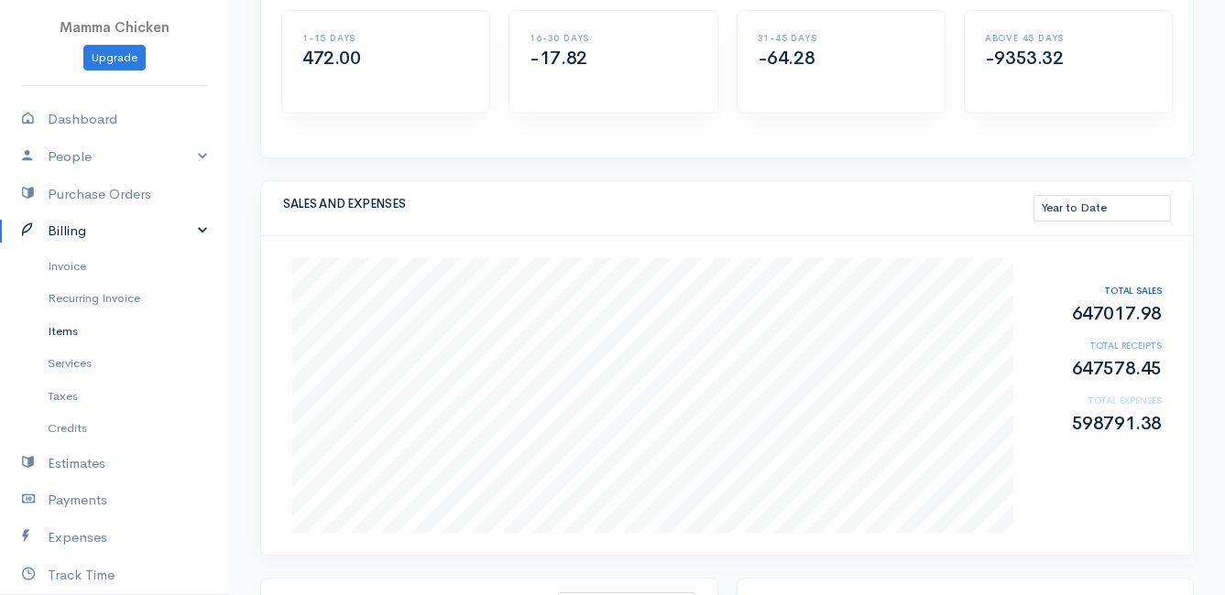
click at [89, 335] on link "Items" at bounding box center [114, 331] width 229 height 33
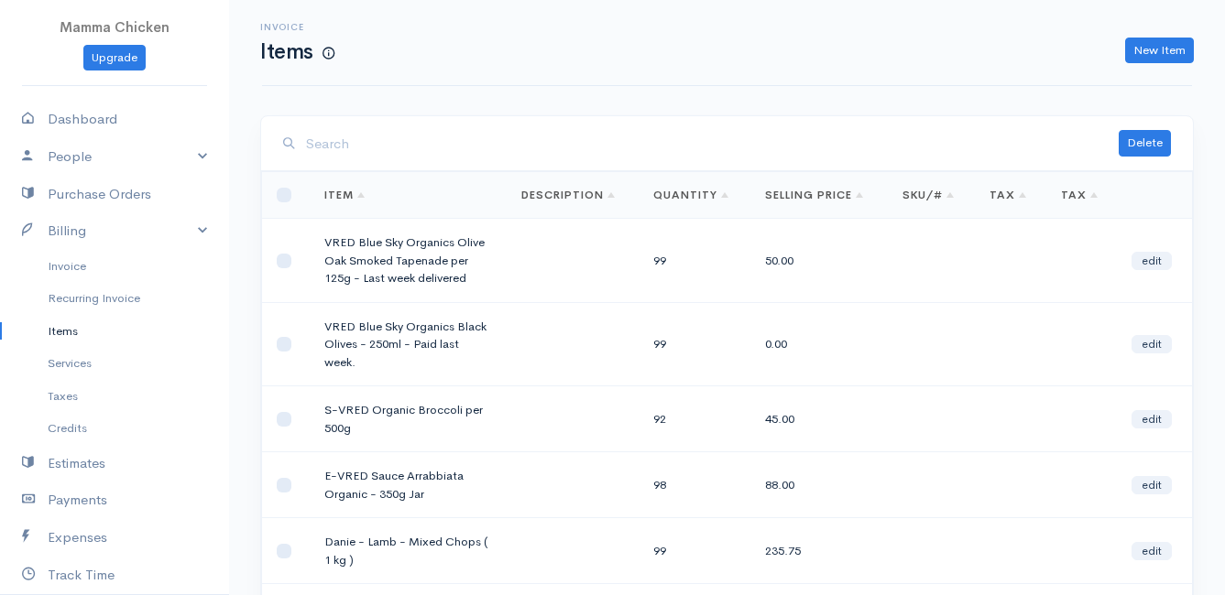
click at [394, 149] on input "search" at bounding box center [712, 145] width 813 height 38
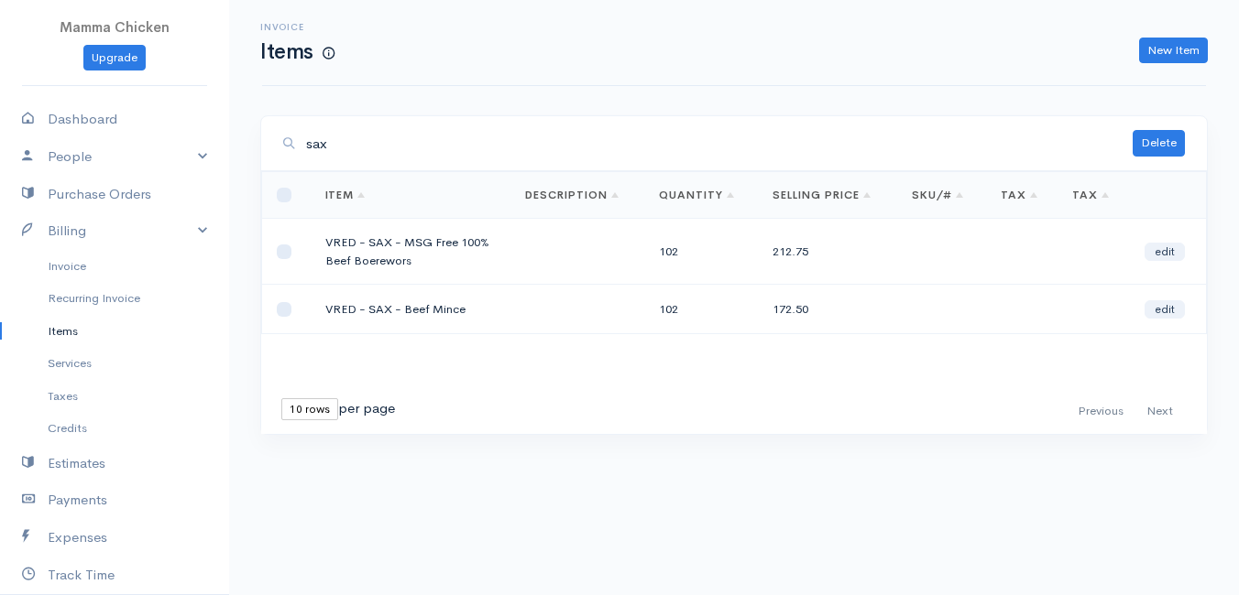
type input "sax"
drag, startPoint x: 407, startPoint y: 259, endPoint x: 368, endPoint y: 246, distance: 40.9
click at [368, 246] on td "VRED - SAX - MSG Free 100% Beef Boerewors" at bounding box center [411, 252] width 201 height 66
drag, startPoint x: 368, startPoint y: 246, endPoint x: 384, endPoint y: 243, distance: 15.8
copy td "SAX - MSG Free 100% Beef Boerewors"
